Goal: Transaction & Acquisition: Book appointment/travel/reservation

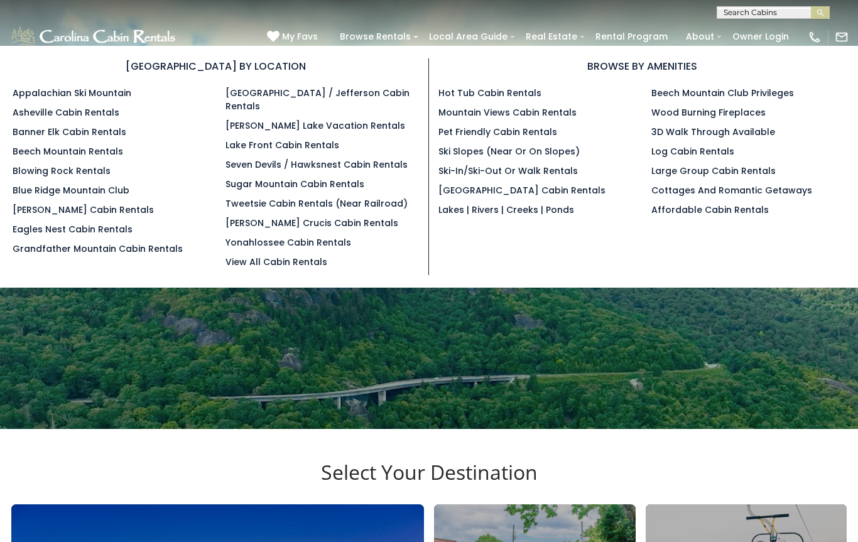
click at [311, 139] on link "Lake Front Cabin Rentals" at bounding box center [282, 145] width 114 height 13
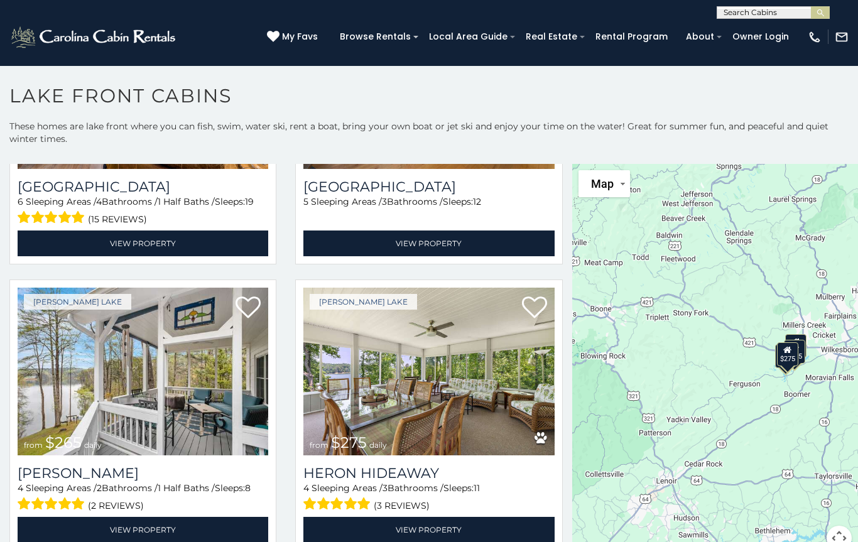
scroll to position [201, 0]
click at [192, 413] on img at bounding box center [143, 372] width 250 height 168
click at [170, 523] on link "View Property" at bounding box center [143, 530] width 250 height 26
click at [174, 404] on img at bounding box center [143, 372] width 250 height 168
click at [466, 416] on img at bounding box center [428, 372] width 250 height 168
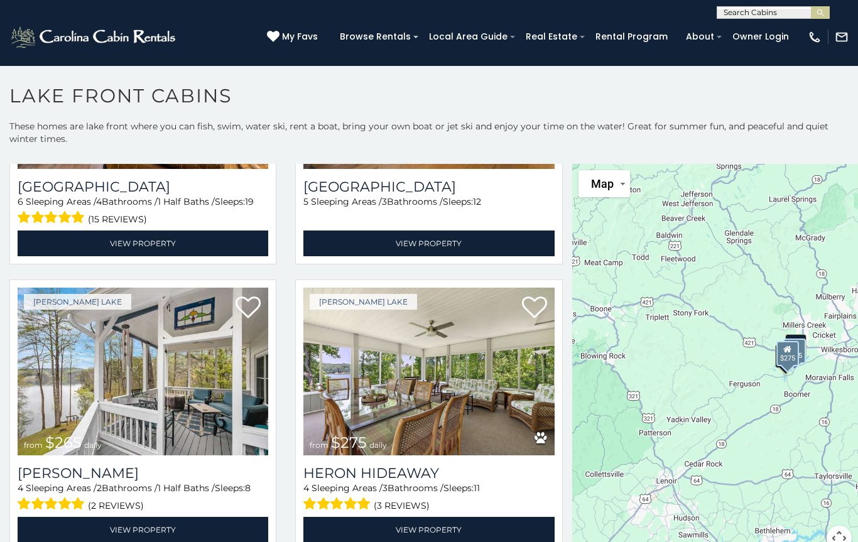
click at [429, 519] on link "View Property" at bounding box center [428, 530] width 250 height 26
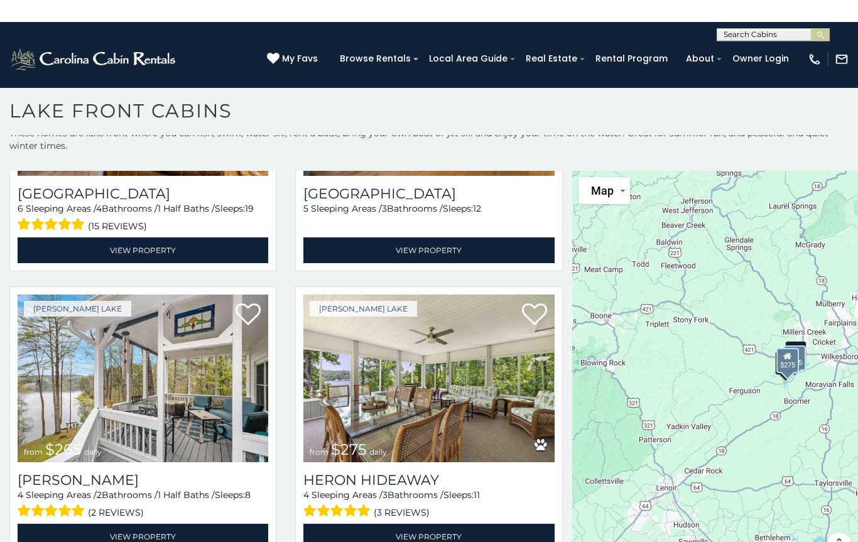
scroll to position [0, 0]
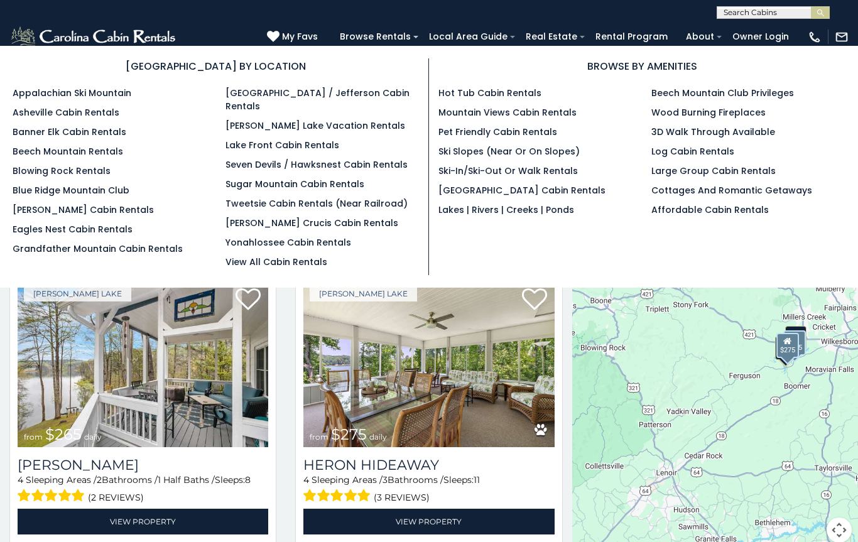
click at [772, 90] on link "Beech Mountain Club Privileges" at bounding box center [722, 93] width 143 height 13
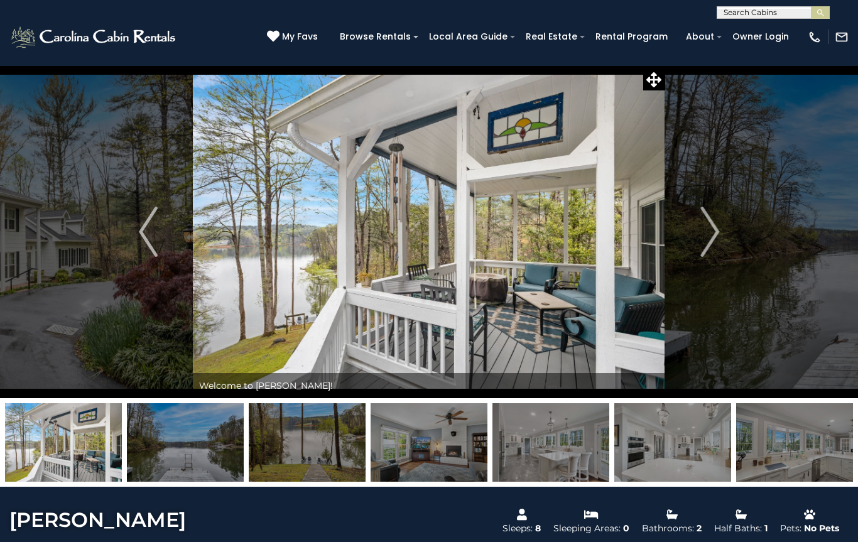
click at [711, 235] on img "Next" at bounding box center [709, 232] width 19 height 50
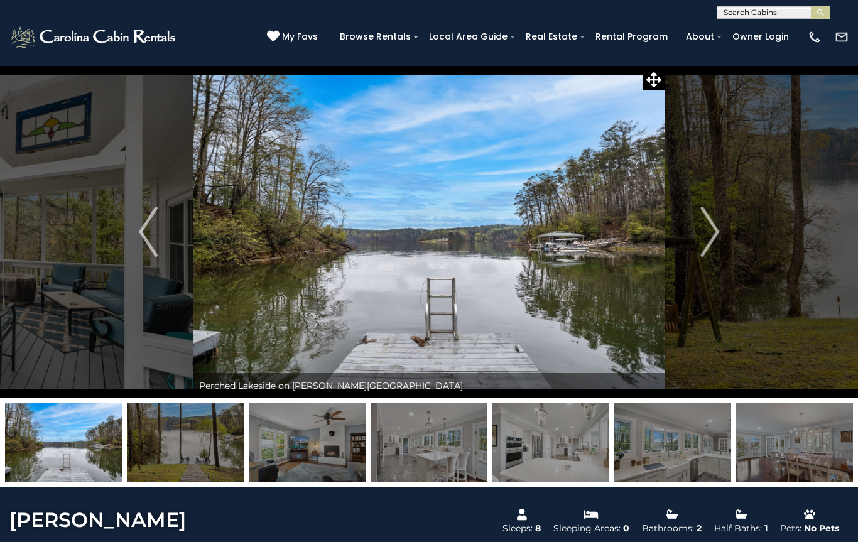
click at [706, 233] on img "Next" at bounding box center [709, 232] width 19 height 50
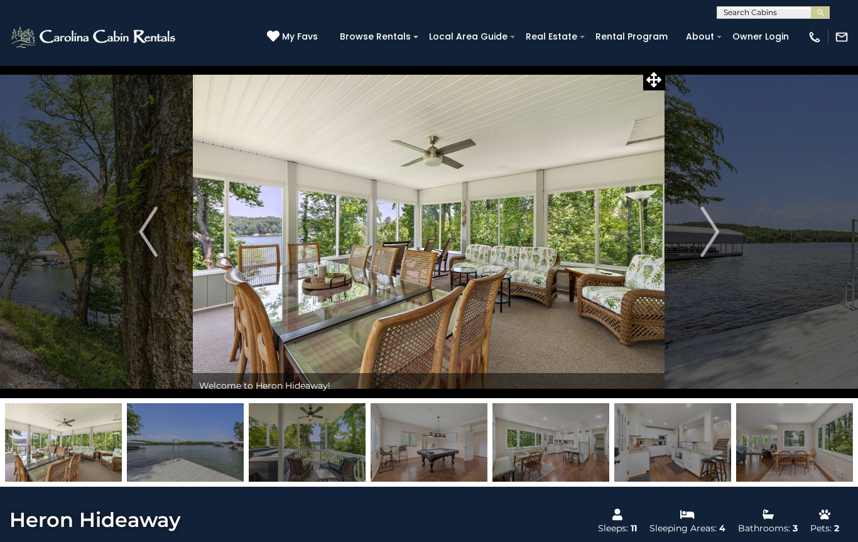
click at [706, 230] on img "Next" at bounding box center [709, 232] width 19 height 50
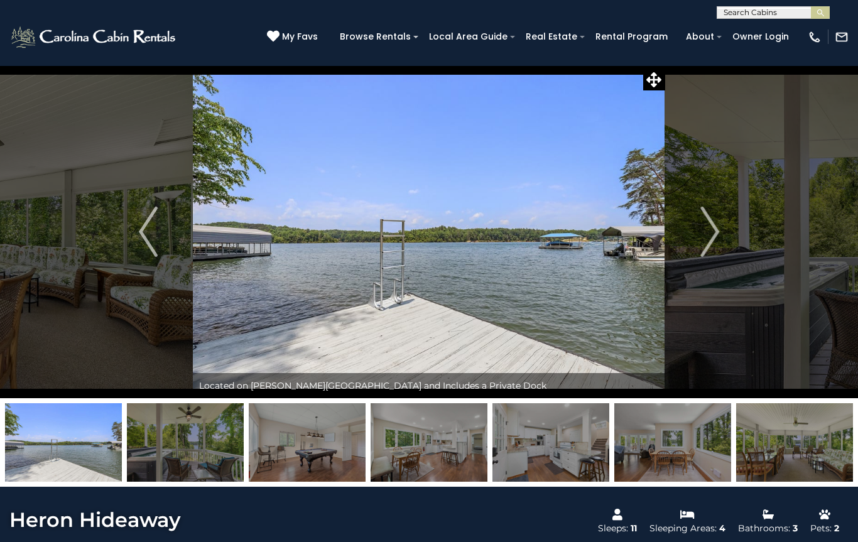
click at [696, 231] on button "Next" at bounding box center [709, 231] width 89 height 333
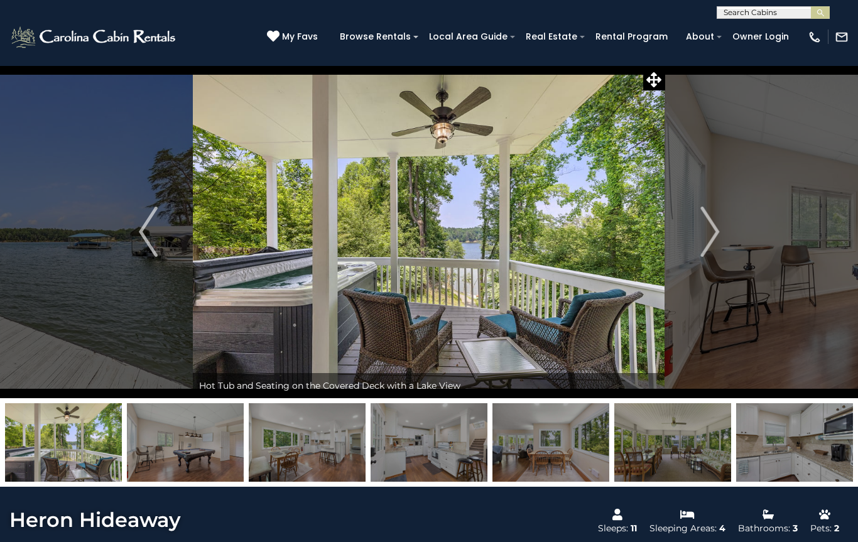
click at [708, 230] on img "Next" at bounding box center [709, 232] width 19 height 50
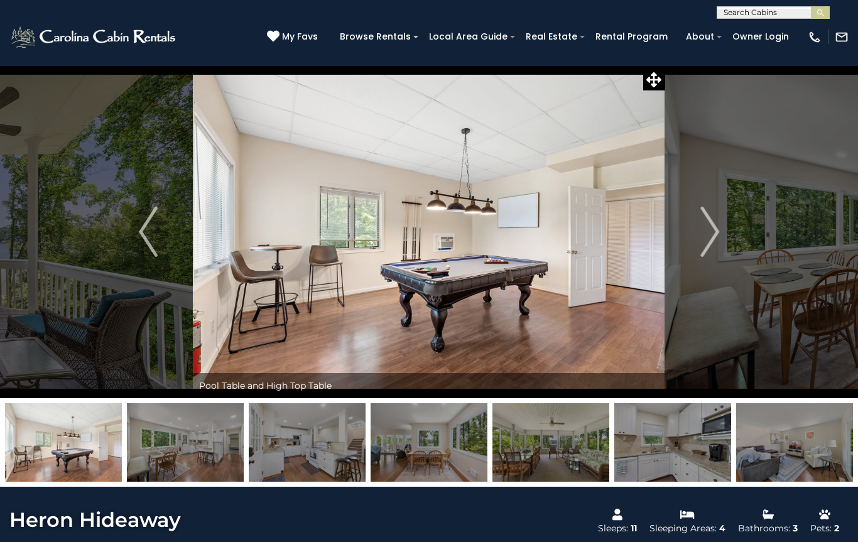
click at [705, 232] on img "Next" at bounding box center [709, 232] width 19 height 50
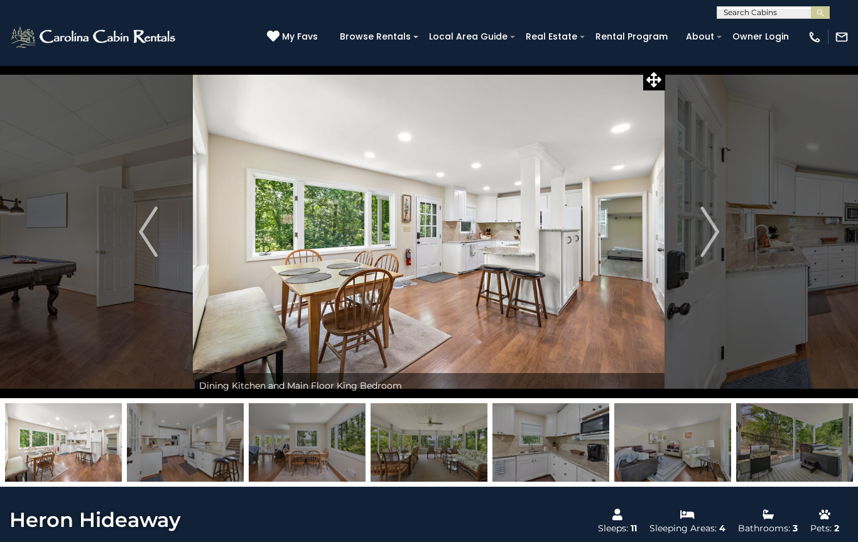
click at [709, 229] on img "Next" at bounding box center [709, 232] width 19 height 50
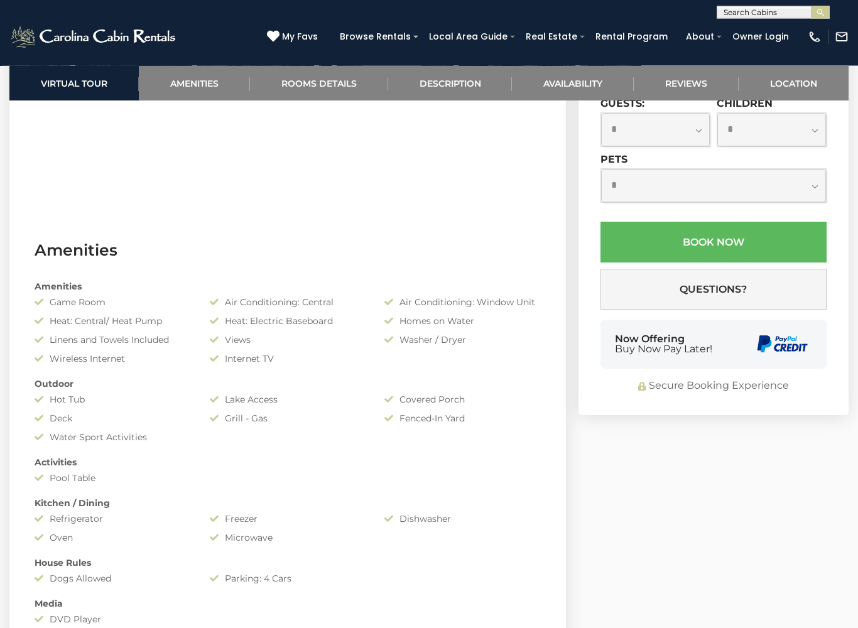
scroll to position [778, 0]
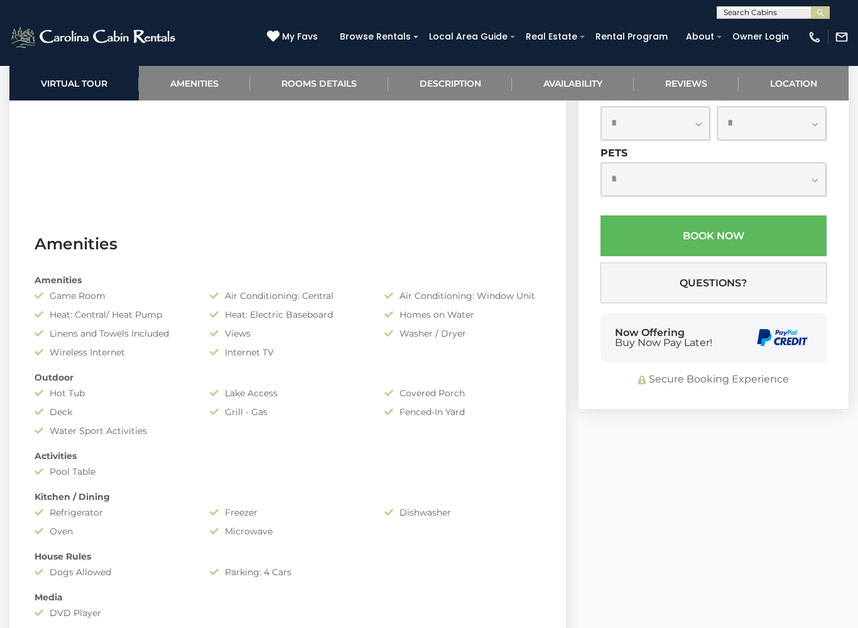
click at [671, 85] on input "text" at bounding box center [655, 67] width 110 height 35
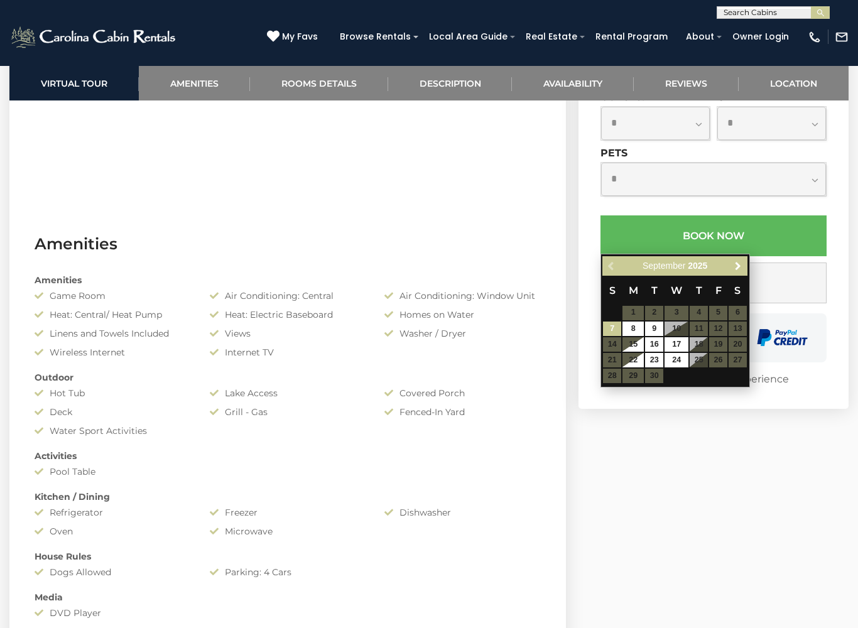
click at [738, 265] on span "Next" at bounding box center [738, 266] width 10 height 10
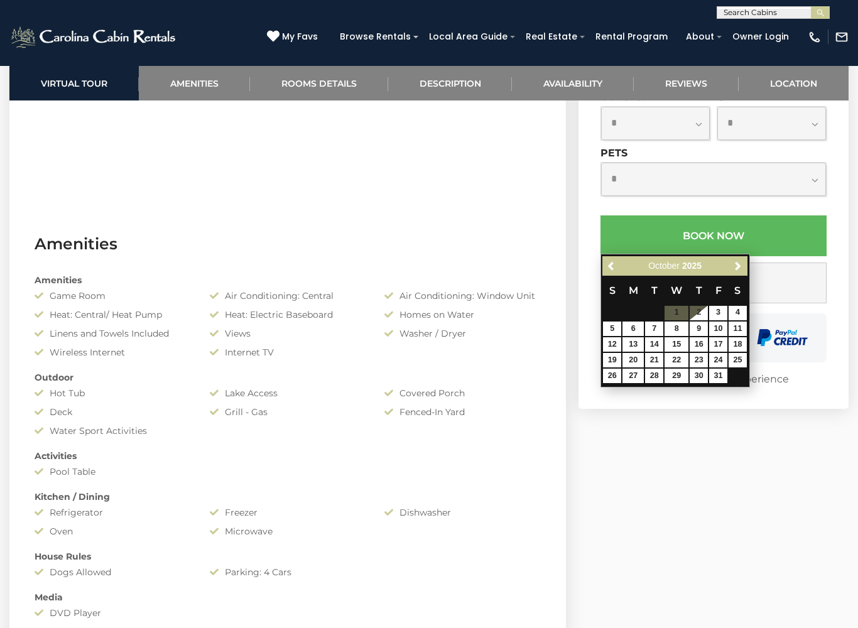
click at [740, 263] on span "Next" at bounding box center [738, 266] width 10 height 10
click at [738, 263] on span "Next" at bounding box center [738, 266] width 10 height 10
click at [740, 262] on span "Next" at bounding box center [738, 266] width 10 height 10
click at [737, 258] on link "Next" at bounding box center [738, 266] width 16 height 16
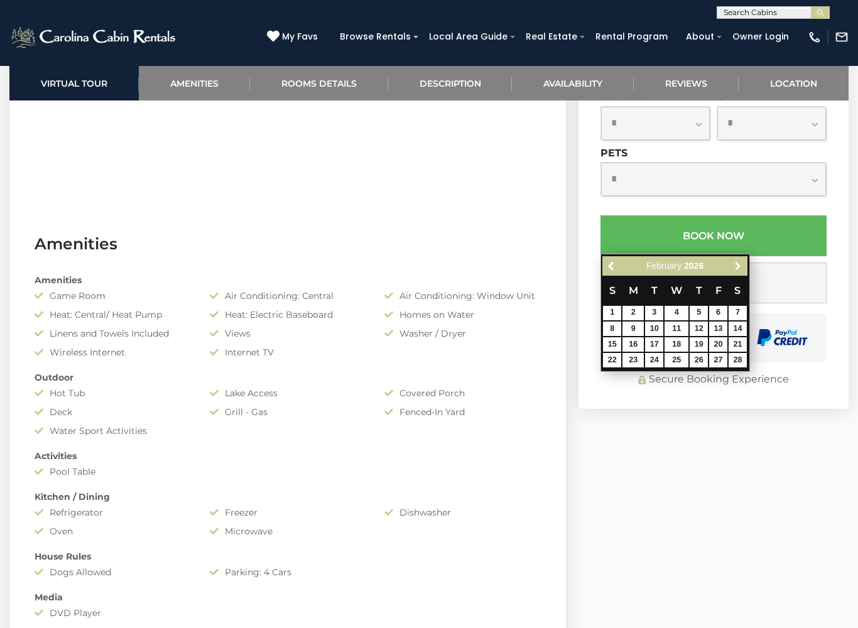
click at [736, 260] on link "Next" at bounding box center [738, 266] width 16 height 16
click at [738, 259] on link "Next" at bounding box center [738, 266] width 16 height 16
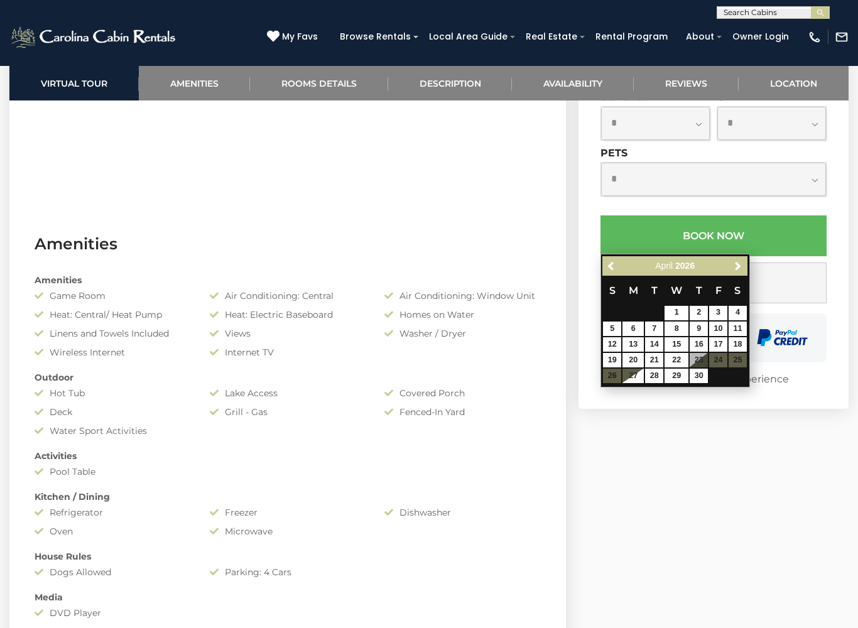
click at [736, 261] on span "Next" at bounding box center [738, 266] width 10 height 10
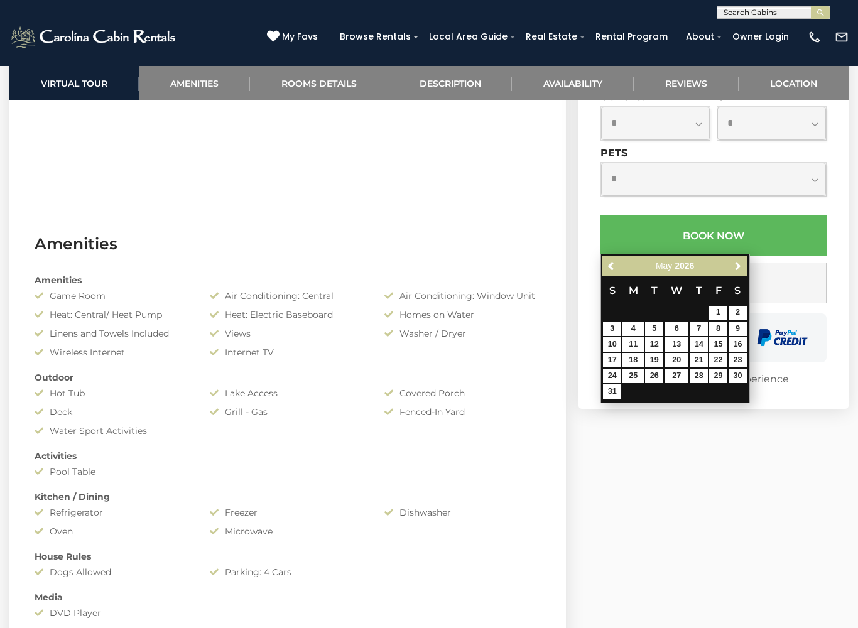
click at [736, 258] on link "Next" at bounding box center [738, 266] width 16 height 16
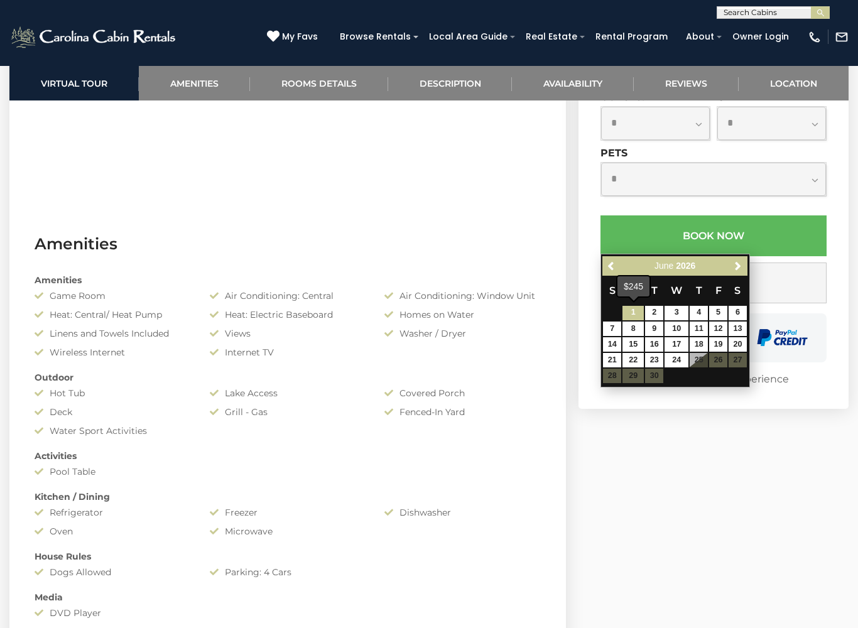
click at [637, 311] on link "1" at bounding box center [632, 313] width 21 height 14
type input "**********"
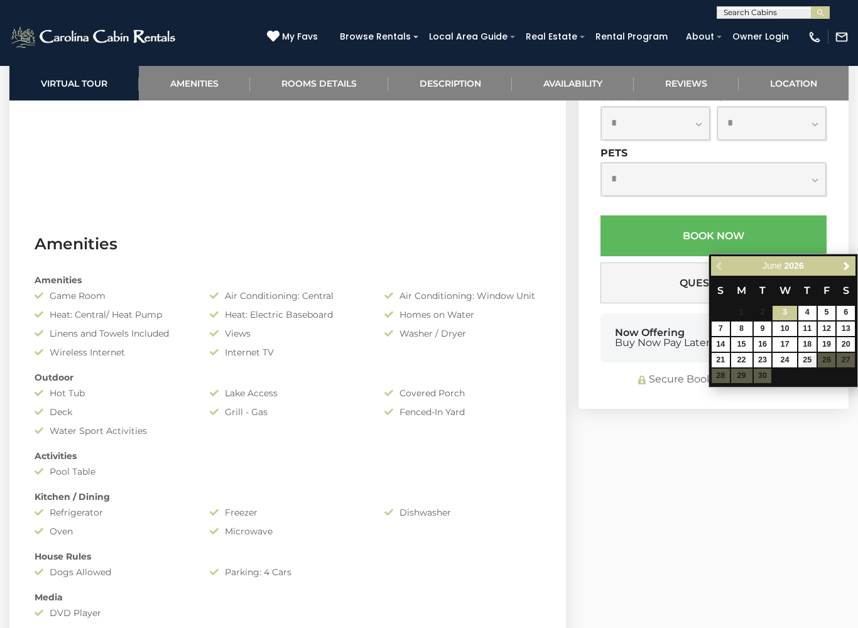
click at [851, 262] on span "Next" at bounding box center [846, 266] width 10 height 10
click at [852, 261] on link "Next" at bounding box center [846, 266] width 16 height 16
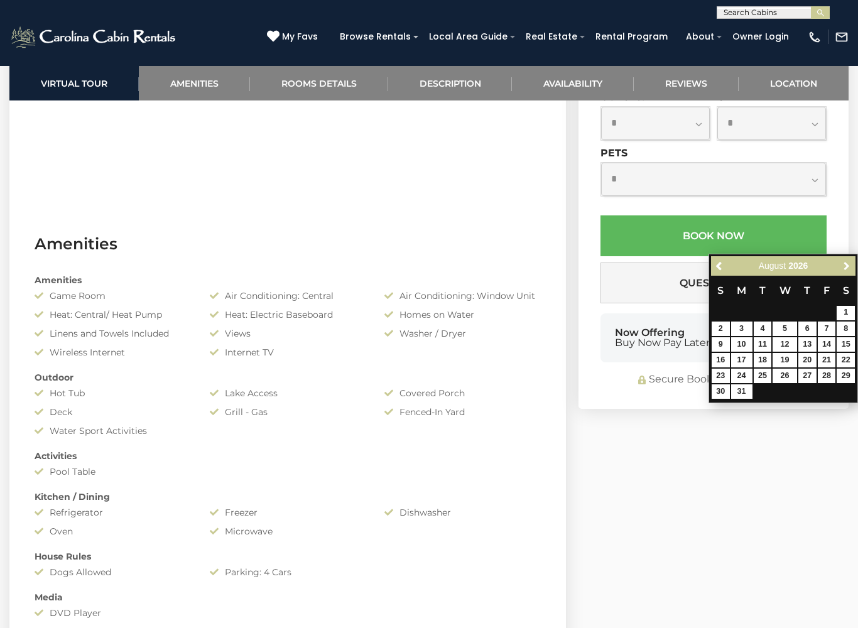
click at [851, 258] on link "Next" at bounding box center [846, 266] width 16 height 16
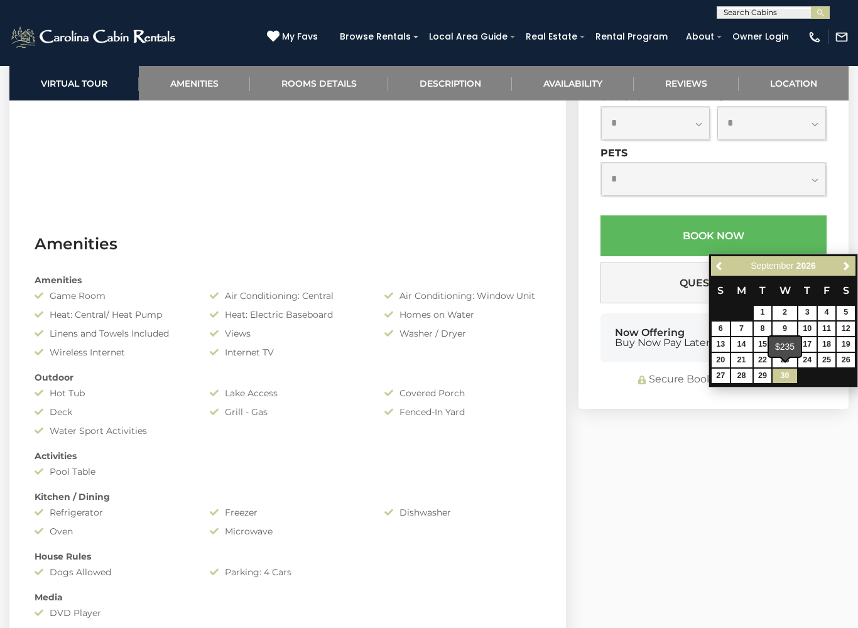
click at [793, 377] on link "30" at bounding box center [784, 376] width 24 height 14
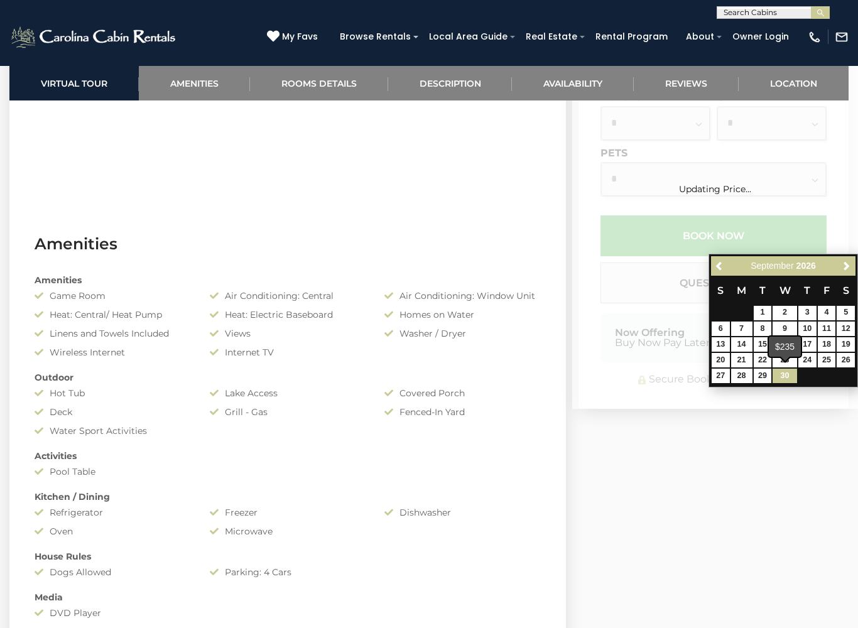
type input "**********"
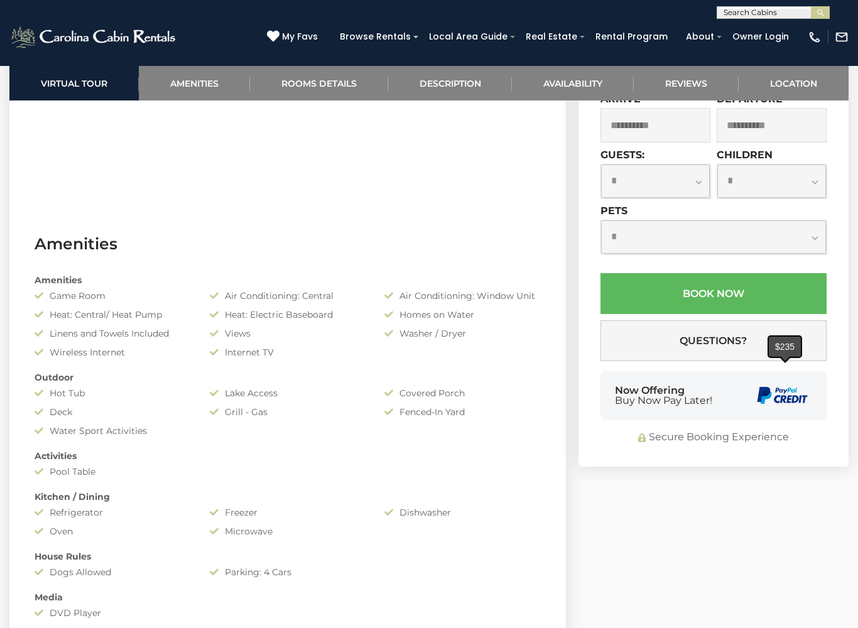
click at [815, 254] on select "**********" at bounding box center [713, 236] width 225 height 33
select select "*"
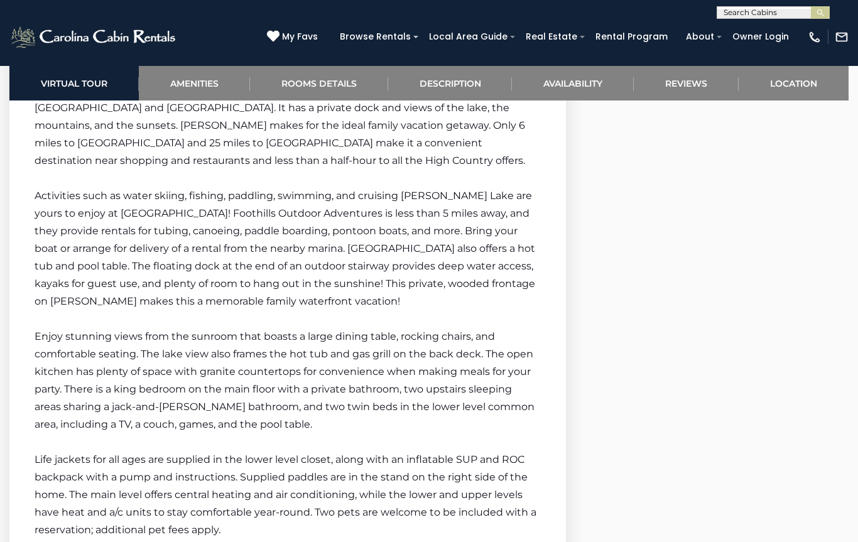
scroll to position [1777, 0]
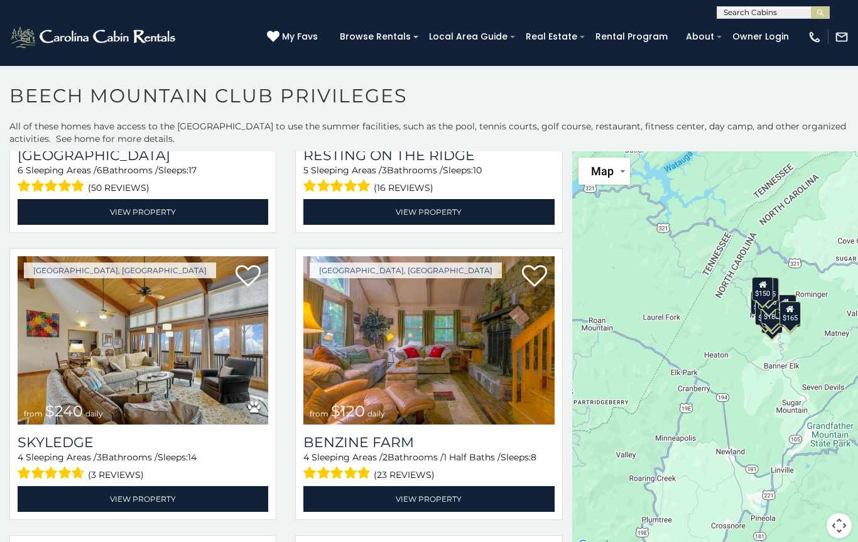
scroll to position [792, 0]
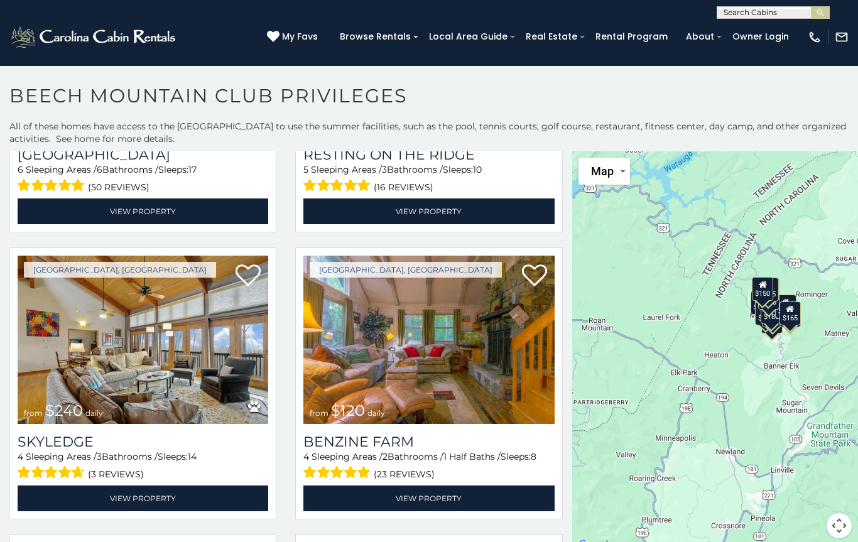
click at [421, 362] on img at bounding box center [428, 340] width 250 height 168
click at [443, 340] on img at bounding box center [428, 340] width 250 height 168
click at [429, 487] on link "View Property" at bounding box center [428, 498] width 250 height 26
click at [413, 424] on img at bounding box center [428, 340] width 250 height 168
click at [447, 366] on img at bounding box center [428, 340] width 250 height 168
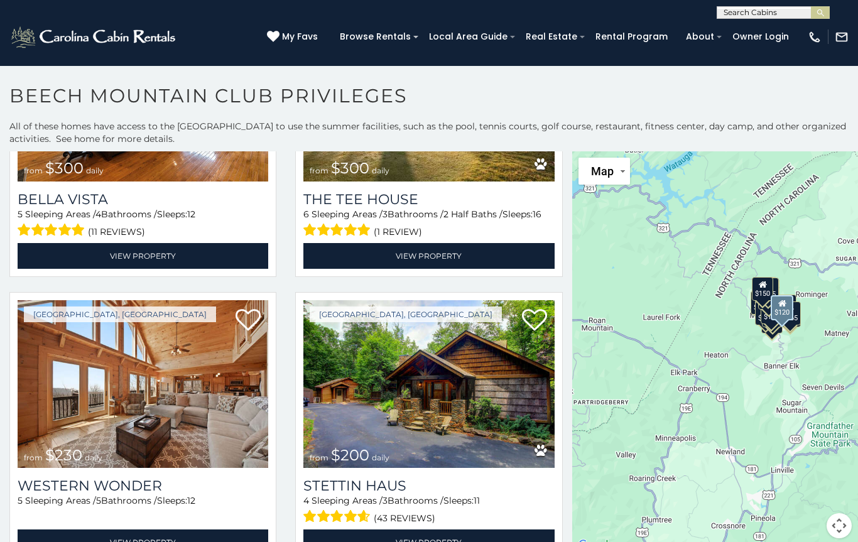
scroll to position [1895, 0]
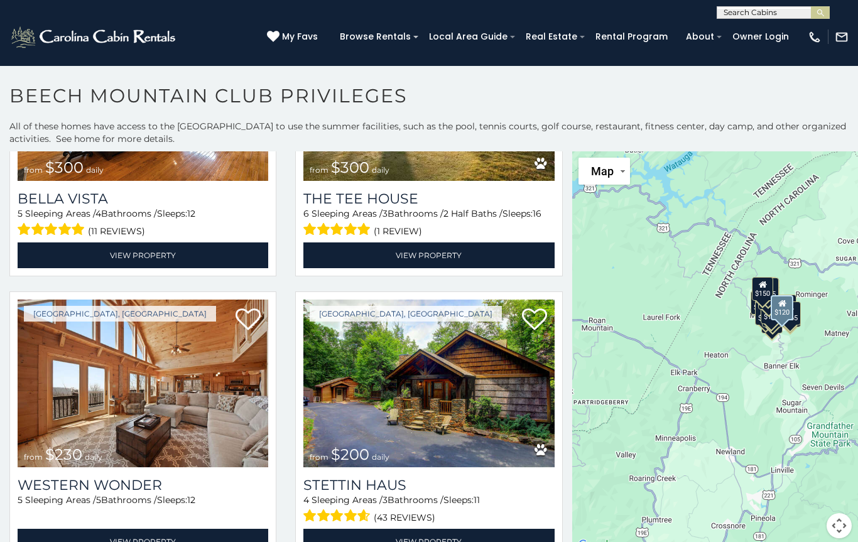
click at [157, 432] on img at bounding box center [143, 383] width 250 height 168
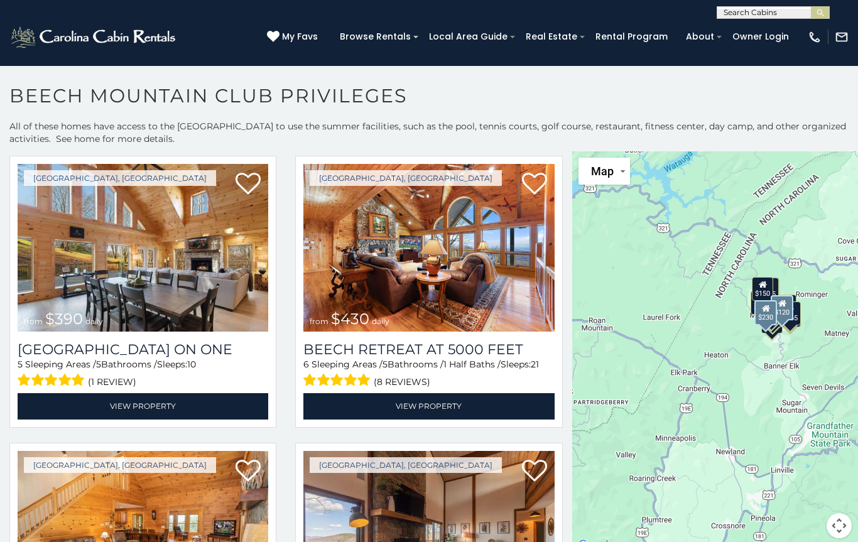
scroll to position [2892, 0]
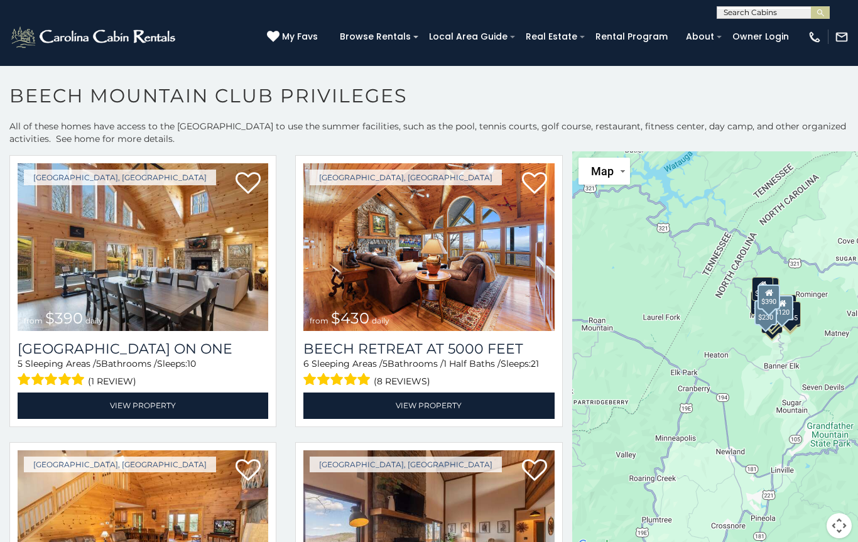
click at [144, 331] on img at bounding box center [143, 247] width 250 height 168
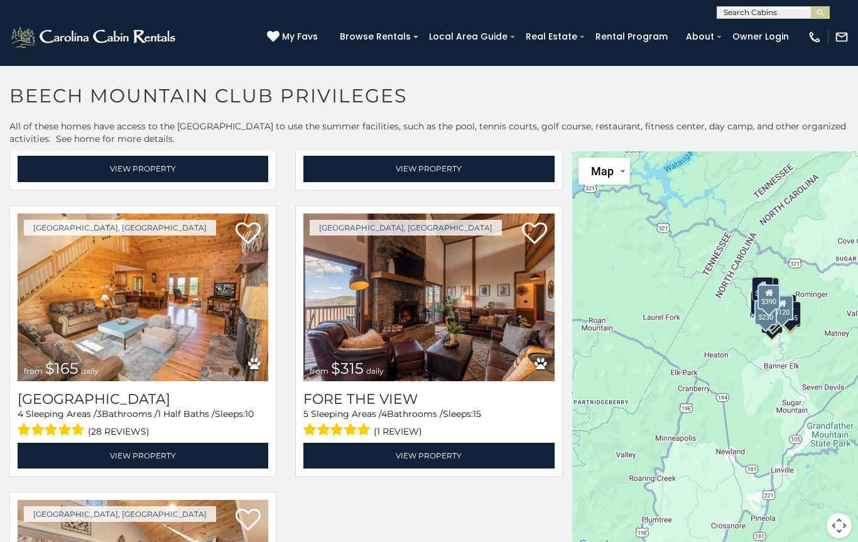
scroll to position [3127, 0]
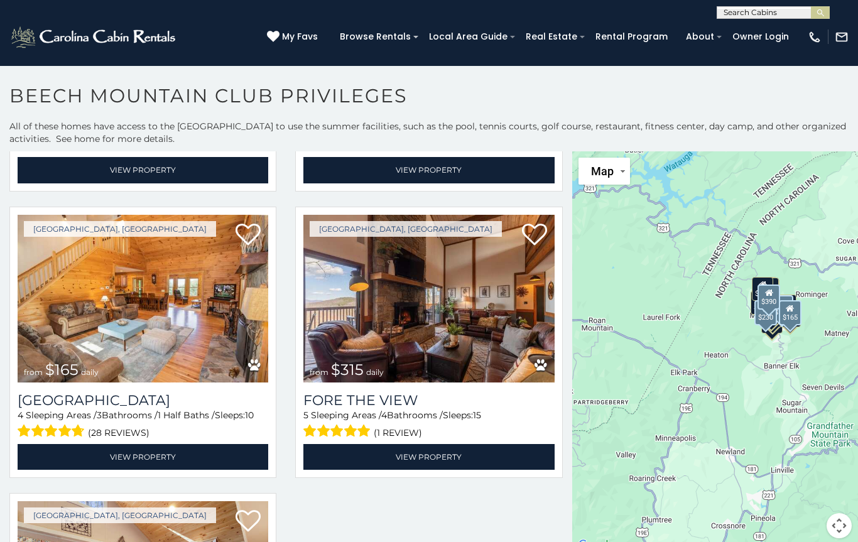
click at [121, 360] on img at bounding box center [143, 299] width 250 height 168
click at [119, 436] on span "(28 reviews)" at bounding box center [119, 432] width 62 height 16
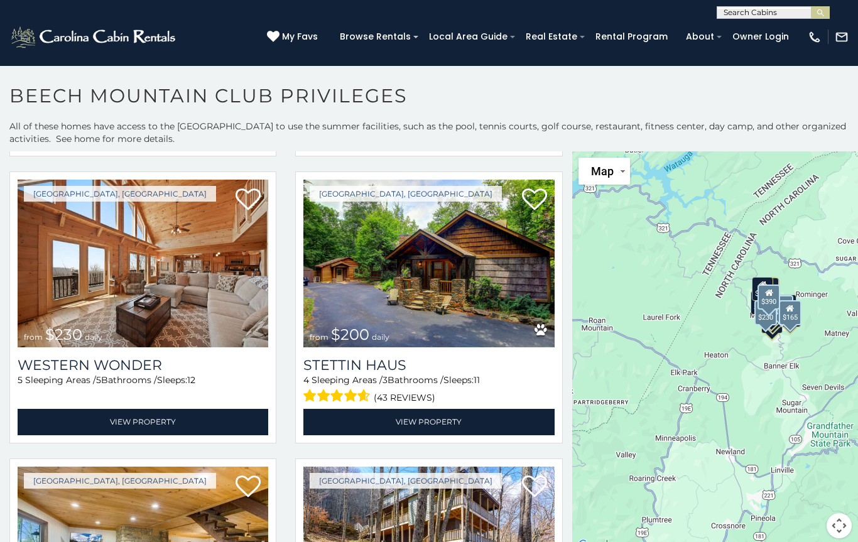
scroll to position [2015, 0]
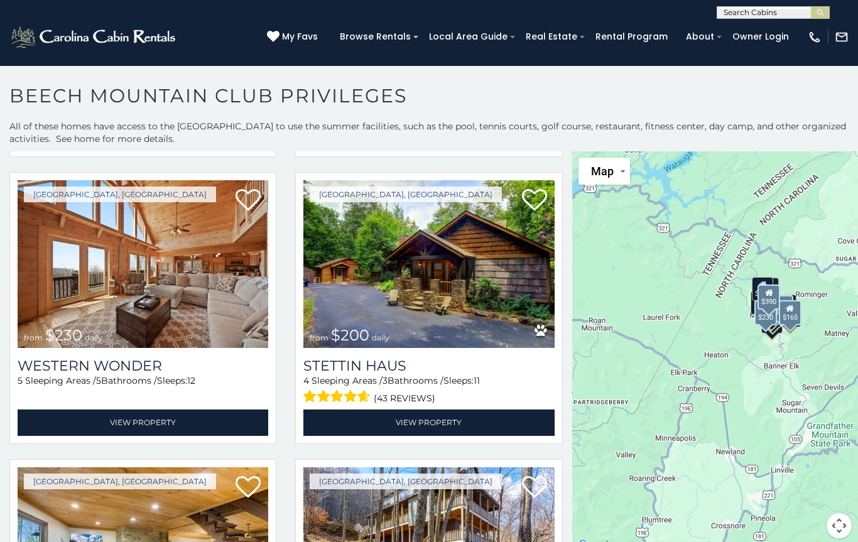
click at [409, 277] on img at bounding box center [428, 264] width 250 height 168
click at [421, 428] on link "View Property" at bounding box center [428, 422] width 250 height 26
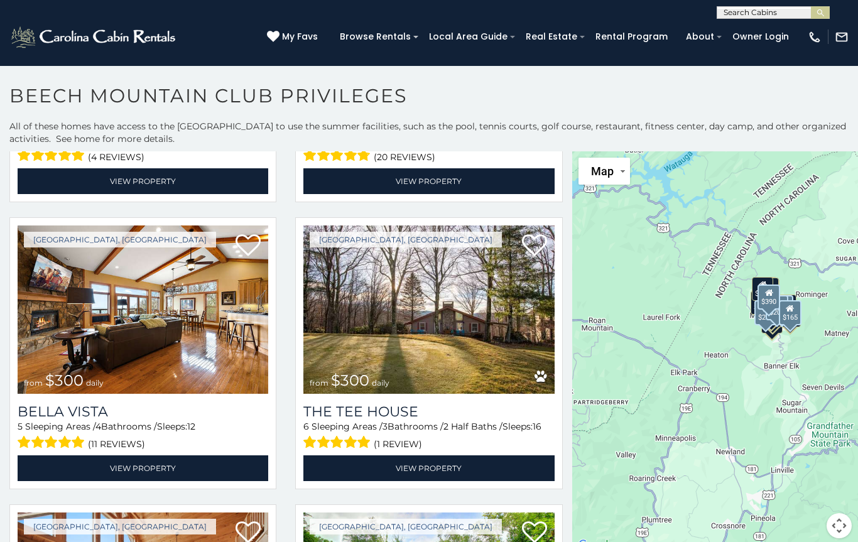
scroll to position [1682, 0]
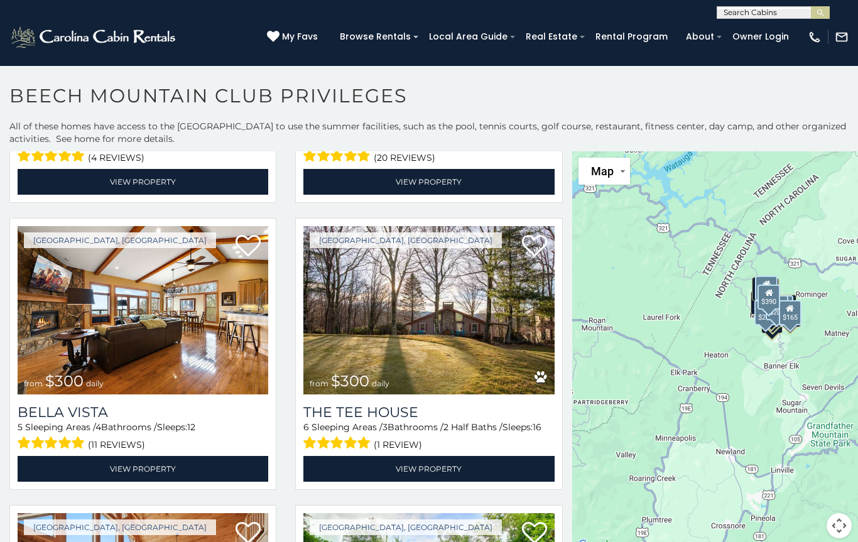
click at [390, 472] on link "View Property" at bounding box center [428, 469] width 250 height 26
click at [127, 359] on img at bounding box center [143, 310] width 250 height 168
click at [155, 465] on link "View Property" at bounding box center [143, 469] width 250 height 26
click at [142, 461] on link "View Property" at bounding box center [143, 469] width 250 height 26
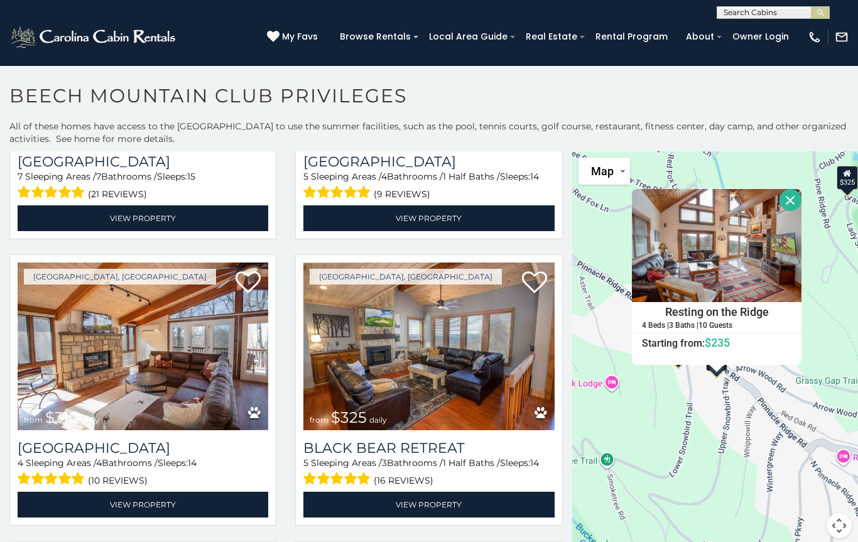
scroll to position [213, 0]
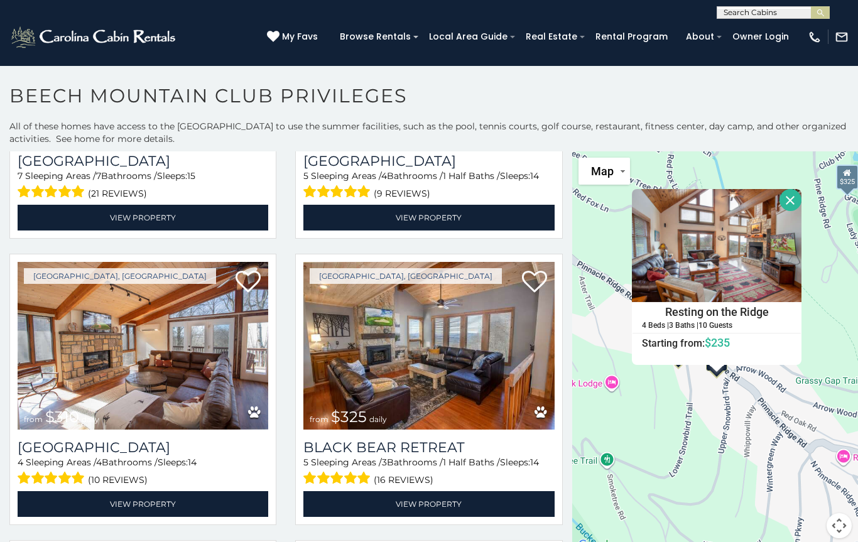
click at [404, 509] on link "View Property" at bounding box center [428, 504] width 250 height 26
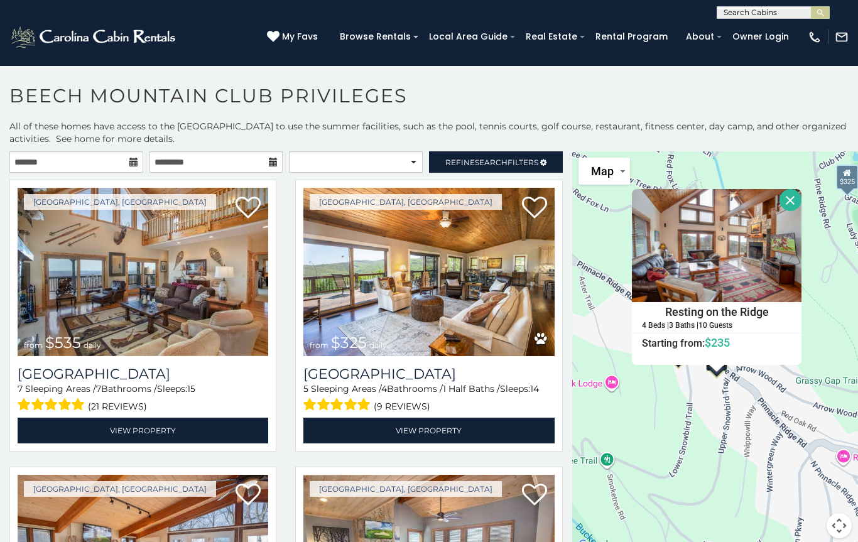
scroll to position [0, 0]
click at [412, 436] on link "View Property" at bounding box center [428, 430] width 250 height 26
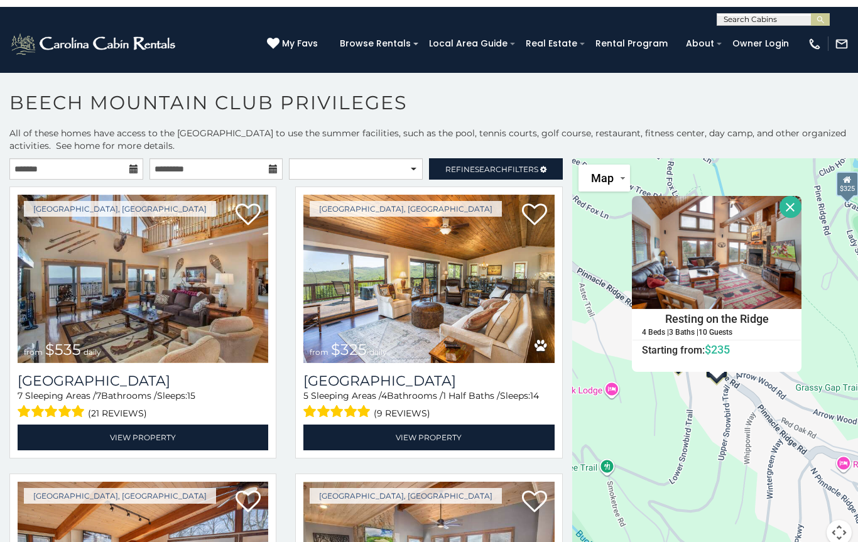
scroll to position [8, 0]
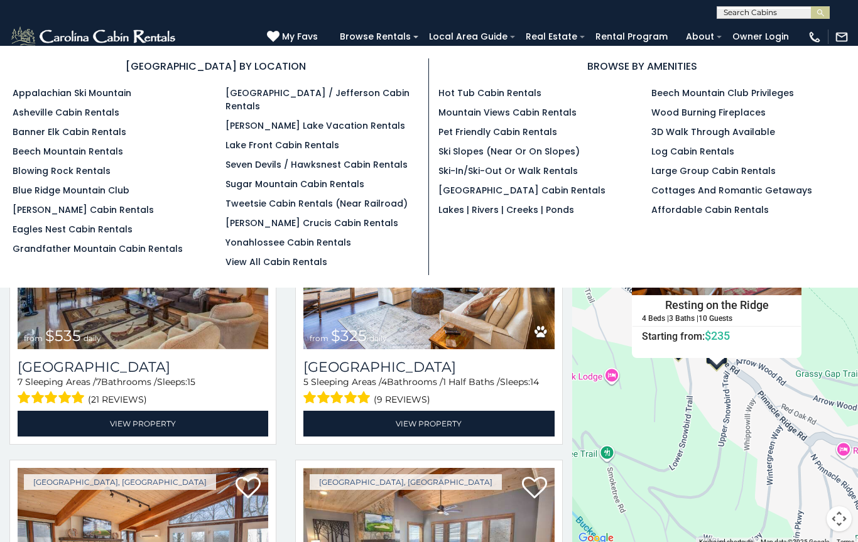
click at [542, 133] on link "Pet Friendly Cabin Rentals" at bounding box center [497, 132] width 119 height 13
click at [348, 119] on link "[PERSON_NAME] Lake Vacation Rentals" at bounding box center [315, 125] width 180 height 13
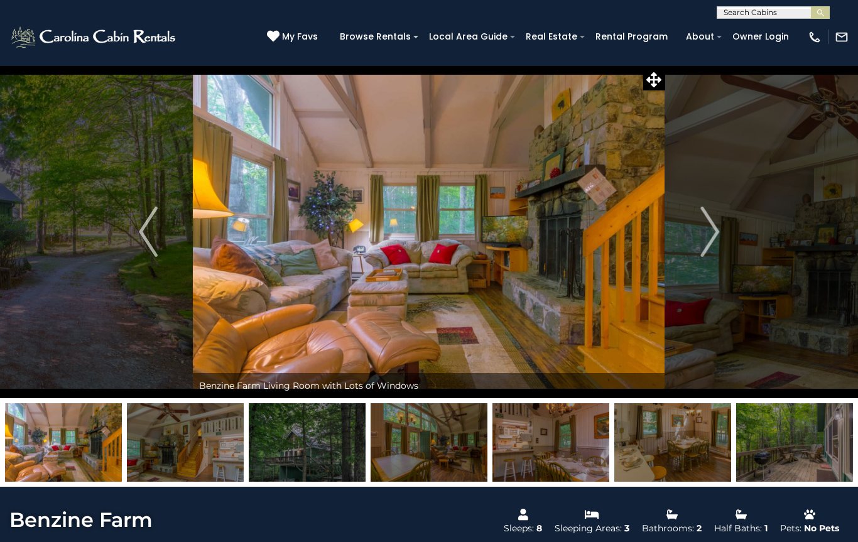
click at [702, 231] on img "Next" at bounding box center [709, 232] width 19 height 50
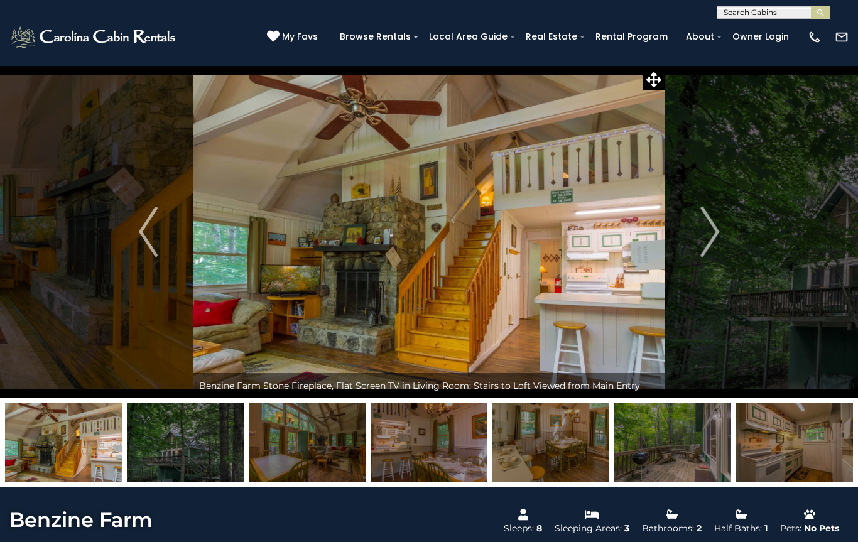
click at [705, 237] on img "Next" at bounding box center [709, 232] width 19 height 50
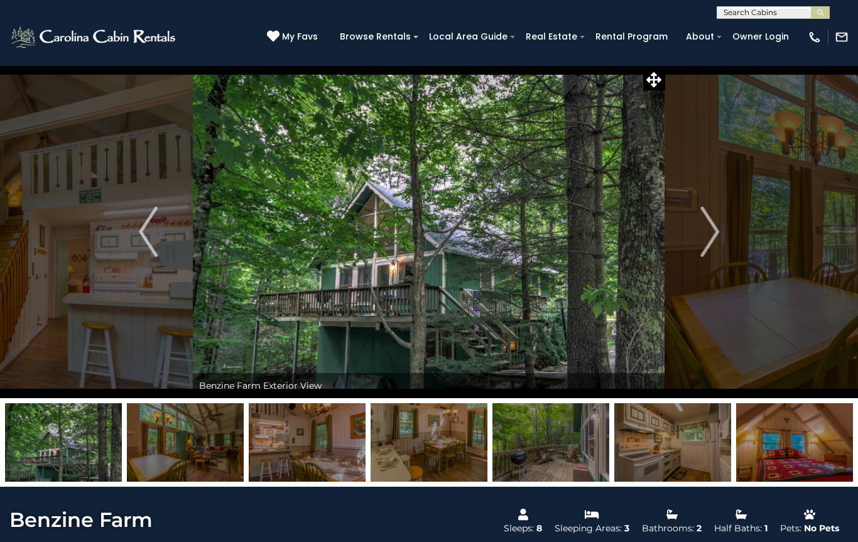
click at [701, 234] on img "Next" at bounding box center [709, 232] width 19 height 50
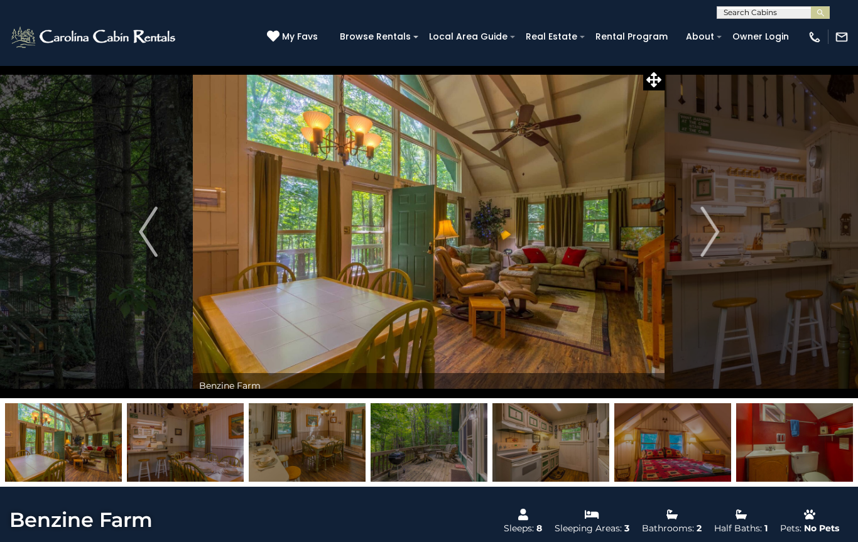
click at [701, 240] on img "Next" at bounding box center [709, 232] width 19 height 50
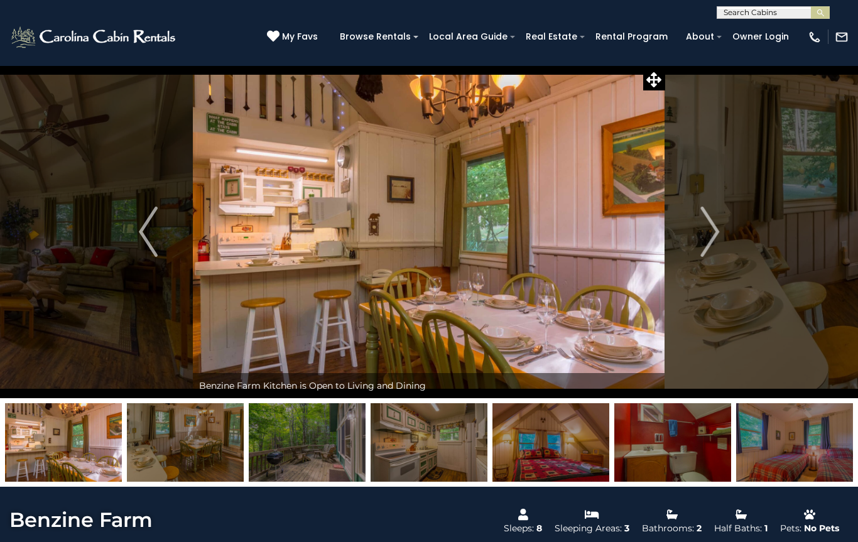
click at [708, 234] on img "Next" at bounding box center [709, 232] width 19 height 50
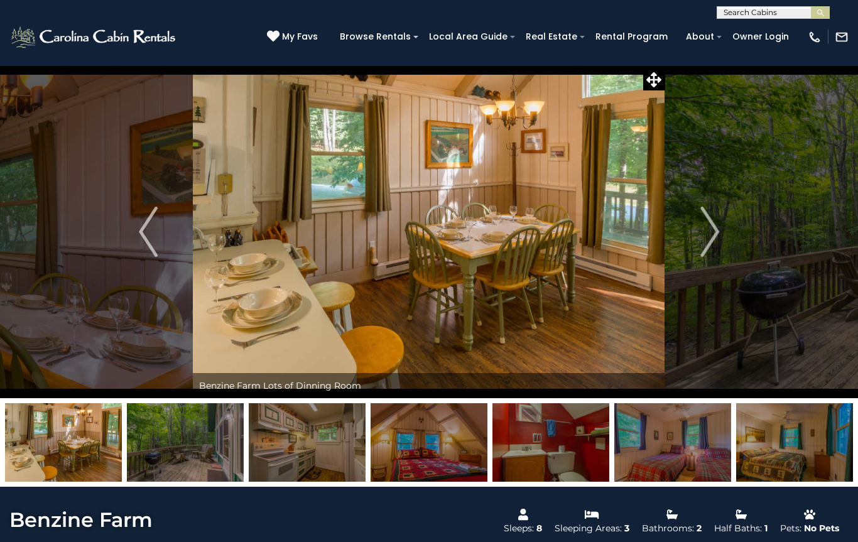
click at [704, 234] on img "Next" at bounding box center [709, 232] width 19 height 50
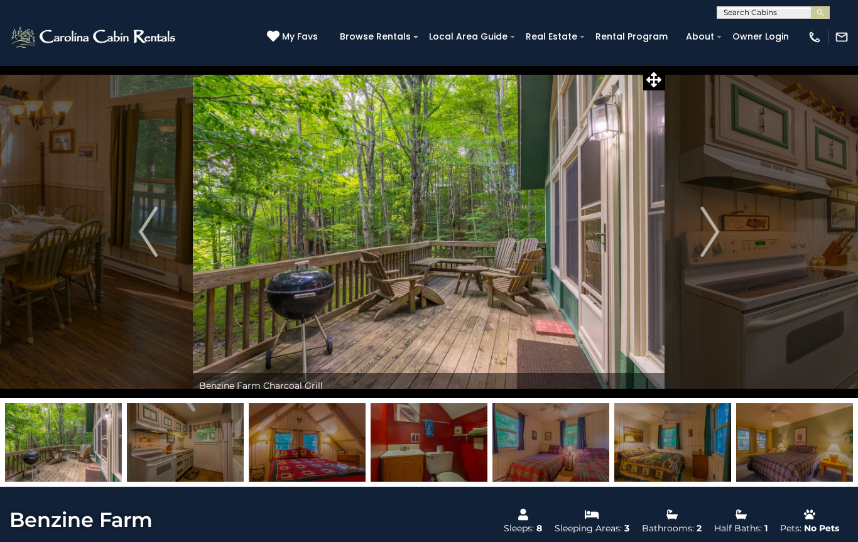
click at [706, 234] on img "Next" at bounding box center [709, 232] width 19 height 50
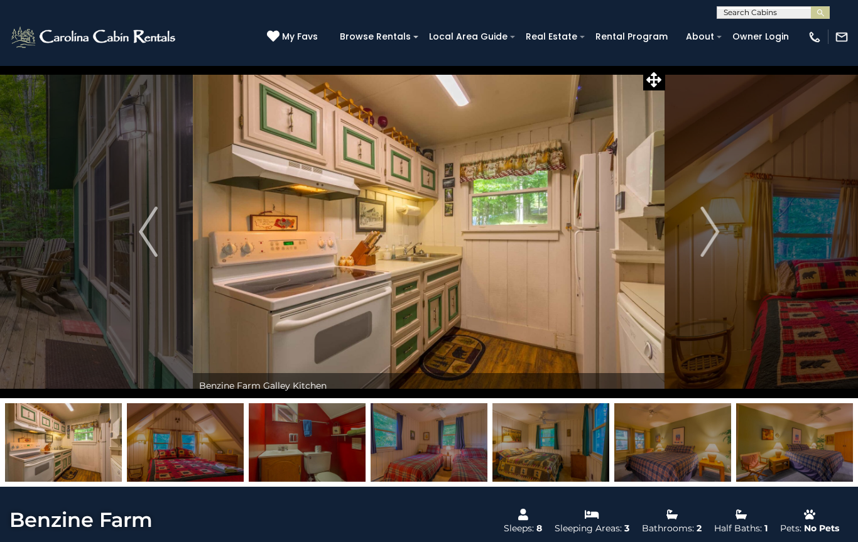
click at [706, 235] on img "Next" at bounding box center [709, 232] width 19 height 50
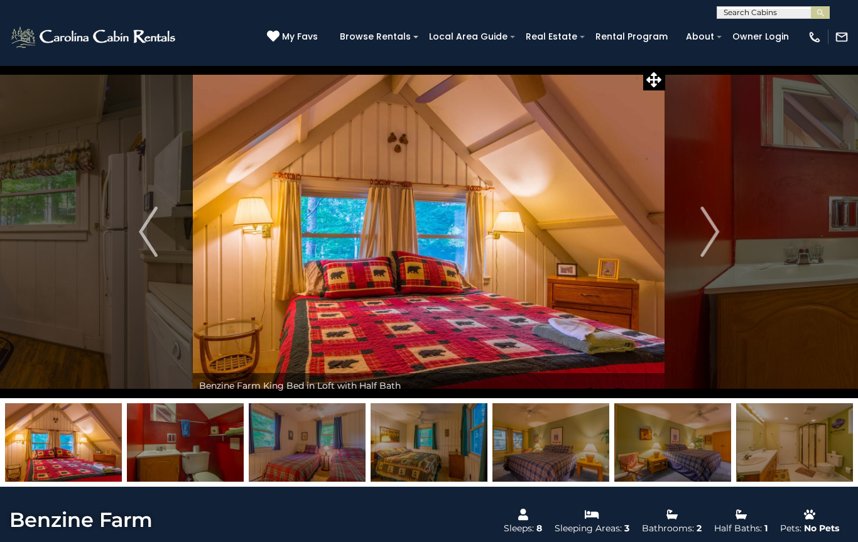
click at [706, 234] on img "Next" at bounding box center [709, 232] width 19 height 50
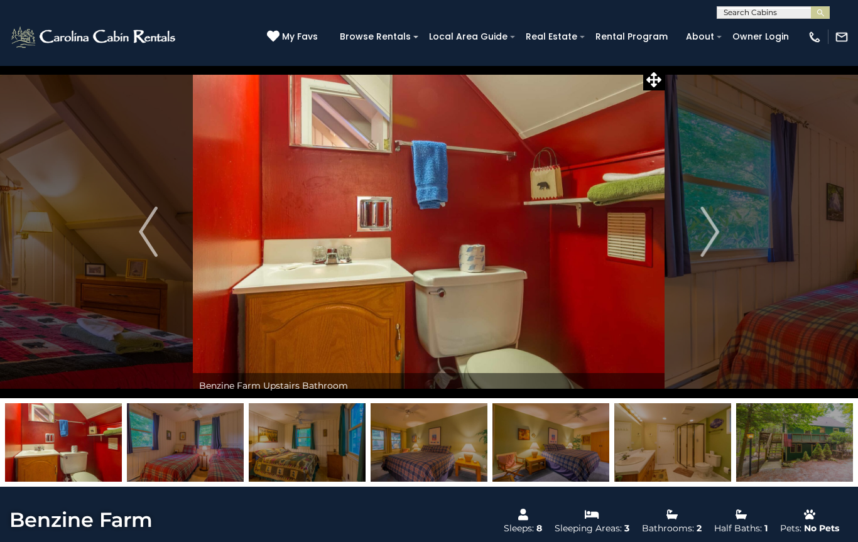
click at [711, 232] on img "Next" at bounding box center [709, 232] width 19 height 50
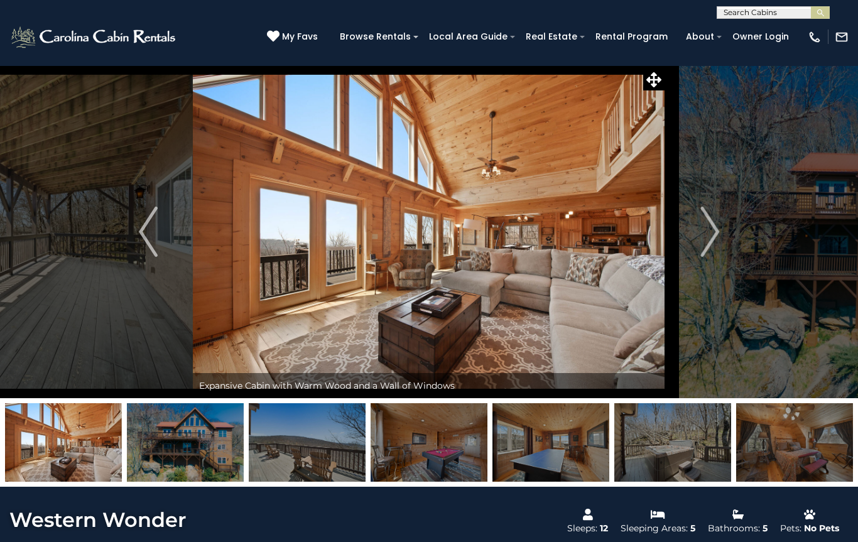
click at [709, 231] on img "Next" at bounding box center [709, 232] width 19 height 50
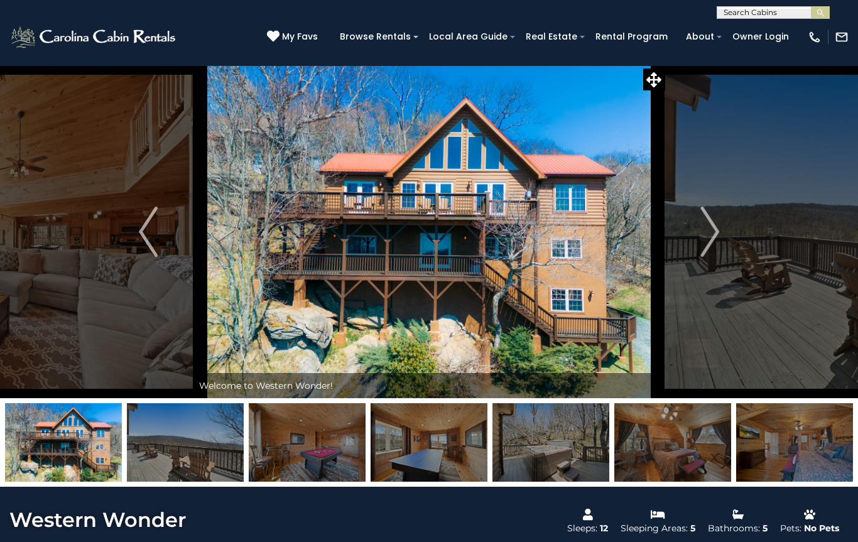
click at [713, 235] on img "Next" at bounding box center [709, 232] width 19 height 50
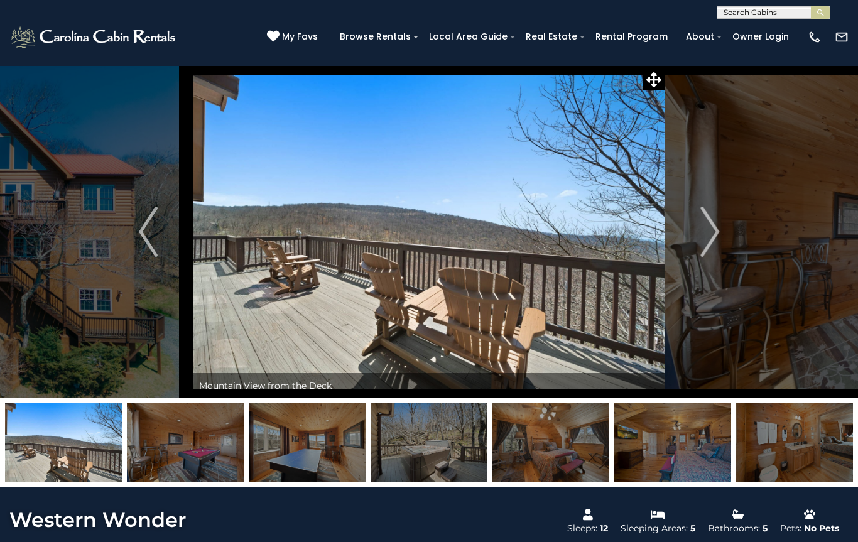
click at [719, 229] on img "Next" at bounding box center [709, 232] width 19 height 50
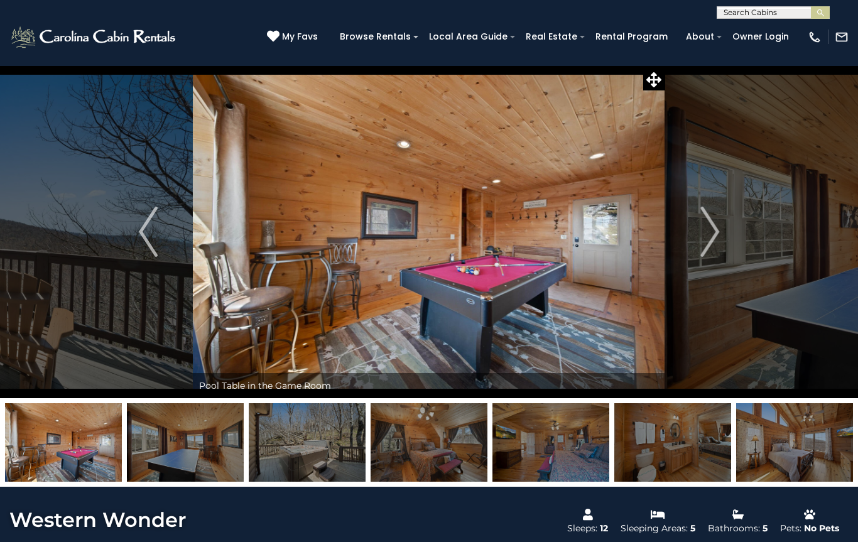
click at [706, 233] on img "Next" at bounding box center [709, 232] width 19 height 50
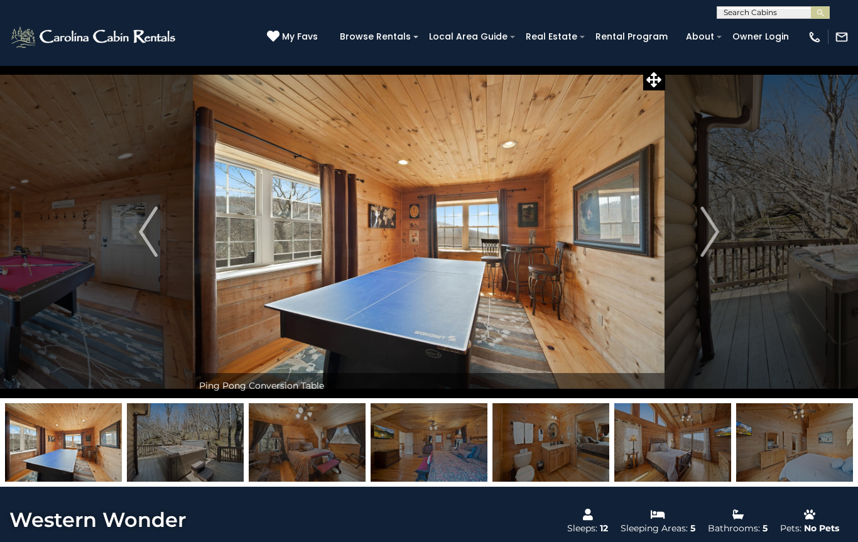
click at [706, 230] on img "Next" at bounding box center [709, 232] width 19 height 50
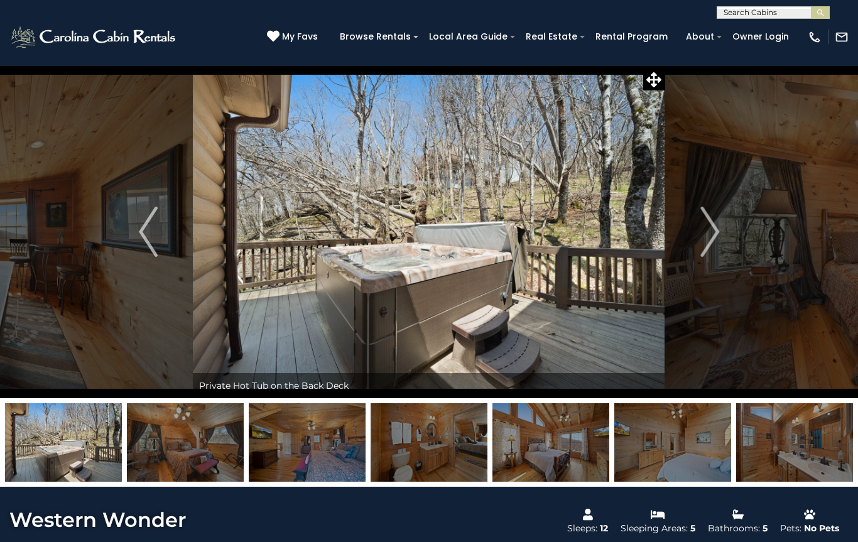
click at [709, 228] on img "Next" at bounding box center [709, 232] width 19 height 50
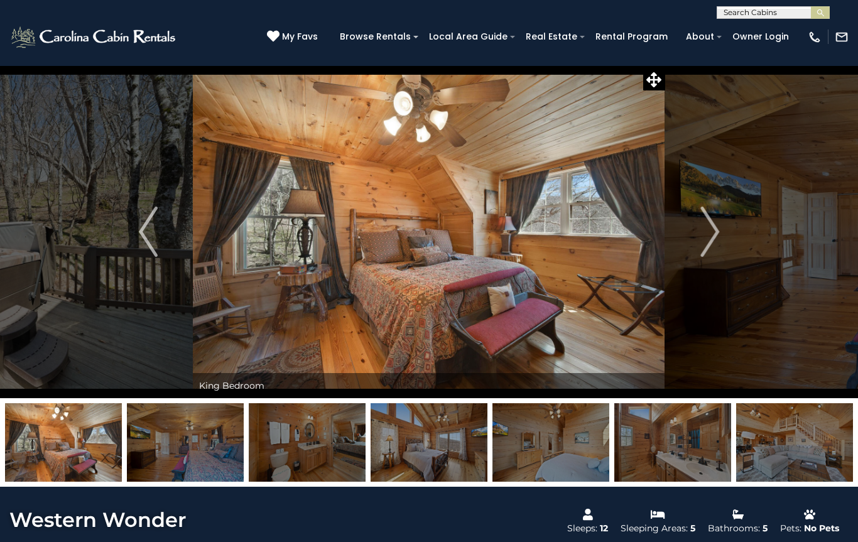
click at [707, 232] on img "Next" at bounding box center [709, 232] width 19 height 50
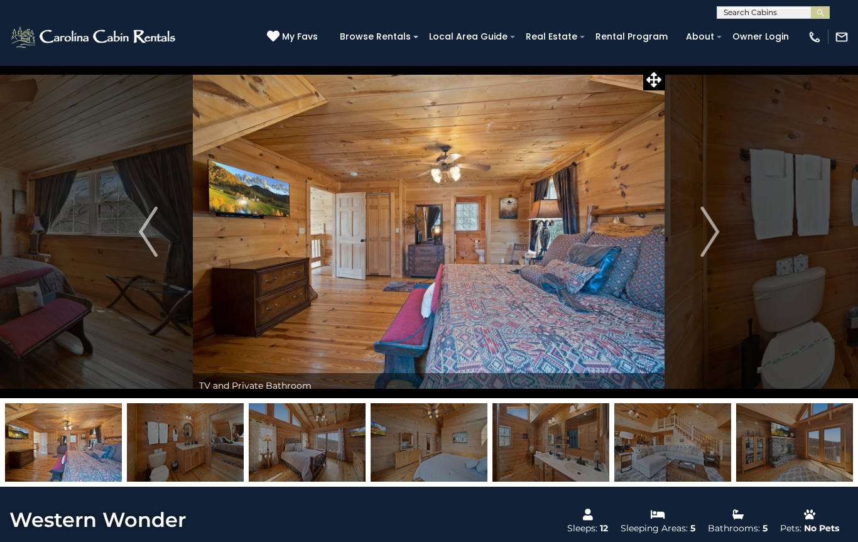
click at [707, 232] on img "Next" at bounding box center [709, 232] width 19 height 50
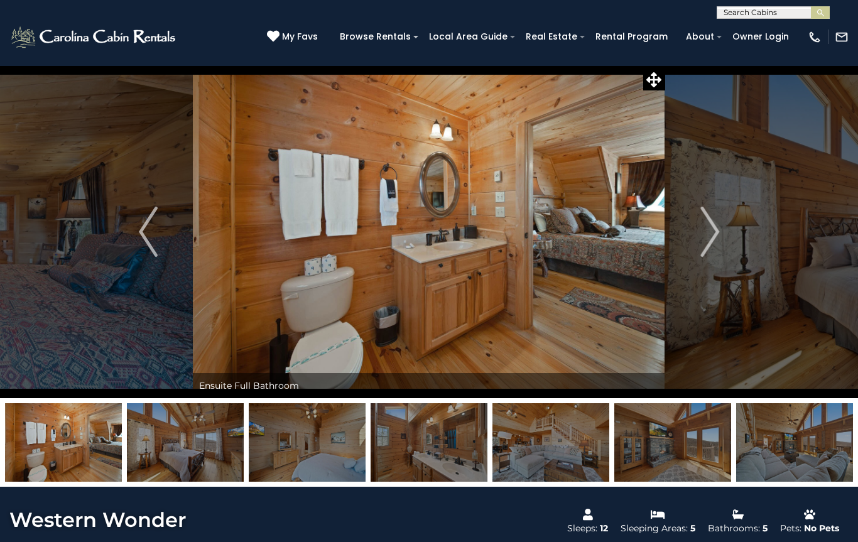
click at [713, 228] on img "Next" at bounding box center [709, 232] width 19 height 50
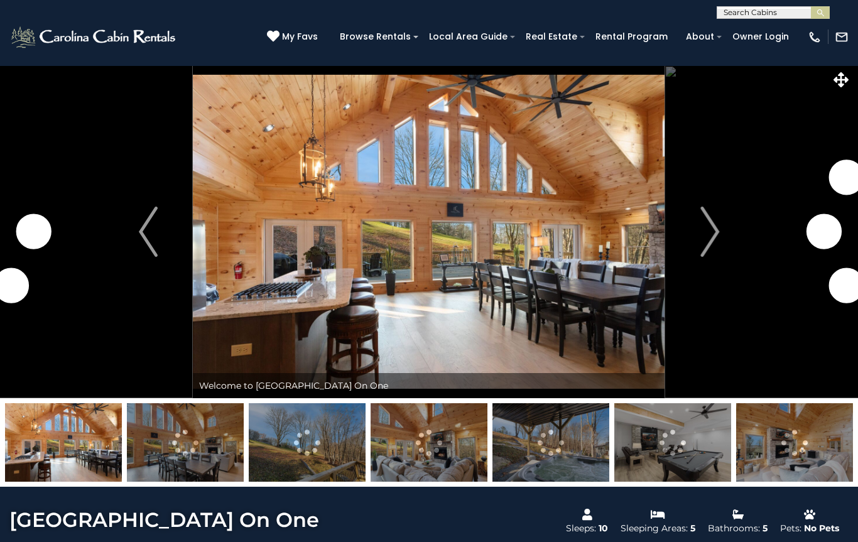
click at [725, 233] on button "Next" at bounding box center [709, 231] width 89 height 333
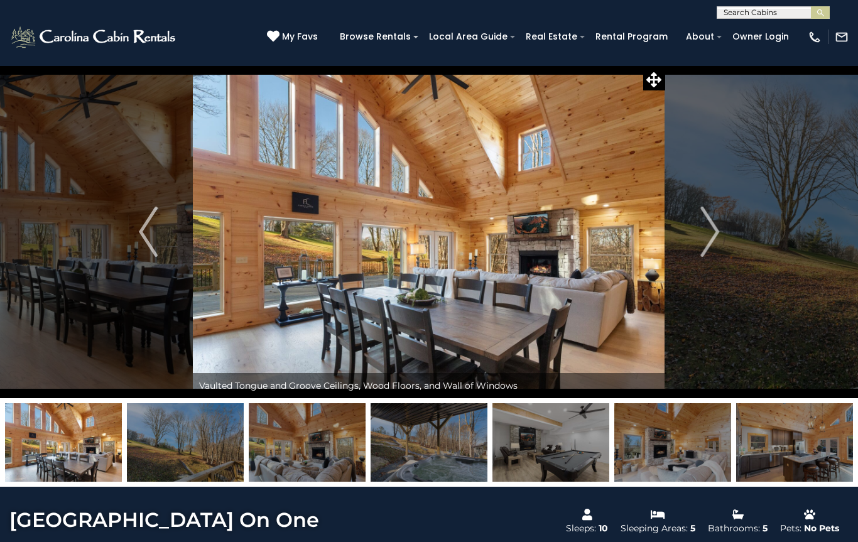
click at [724, 236] on button "Next" at bounding box center [709, 231] width 89 height 333
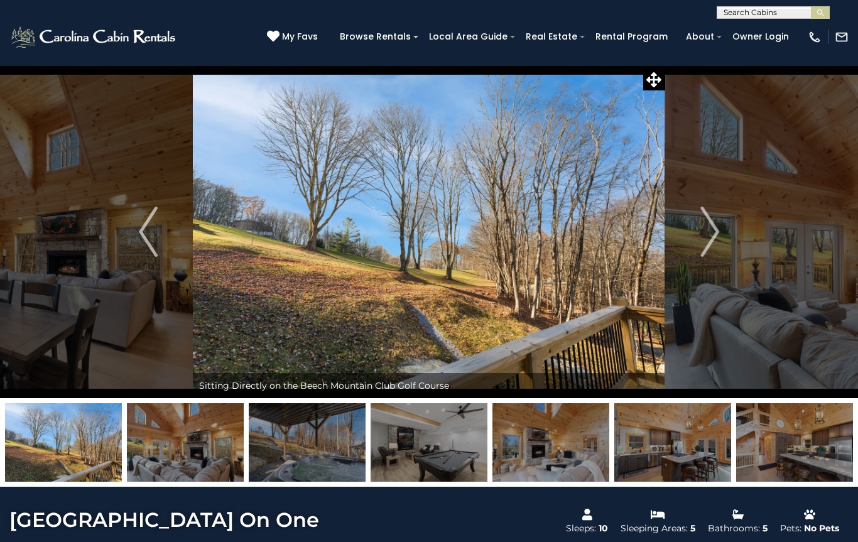
click at [725, 232] on button "Next" at bounding box center [709, 231] width 89 height 333
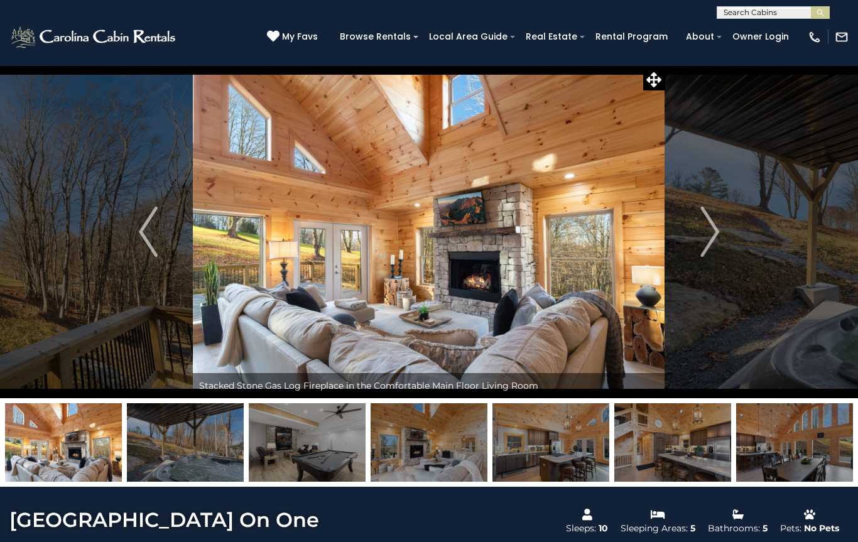
click at [726, 229] on button "Next" at bounding box center [709, 231] width 89 height 333
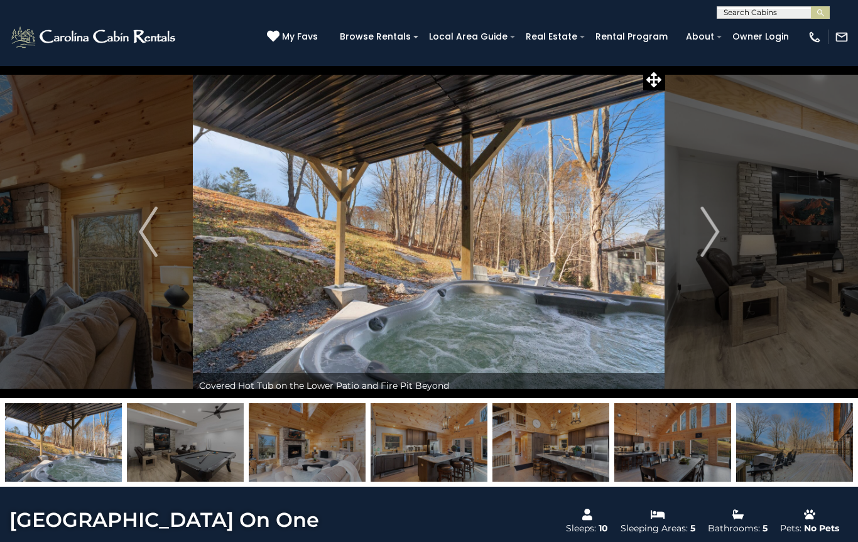
click at [728, 228] on button "Next" at bounding box center [709, 231] width 89 height 333
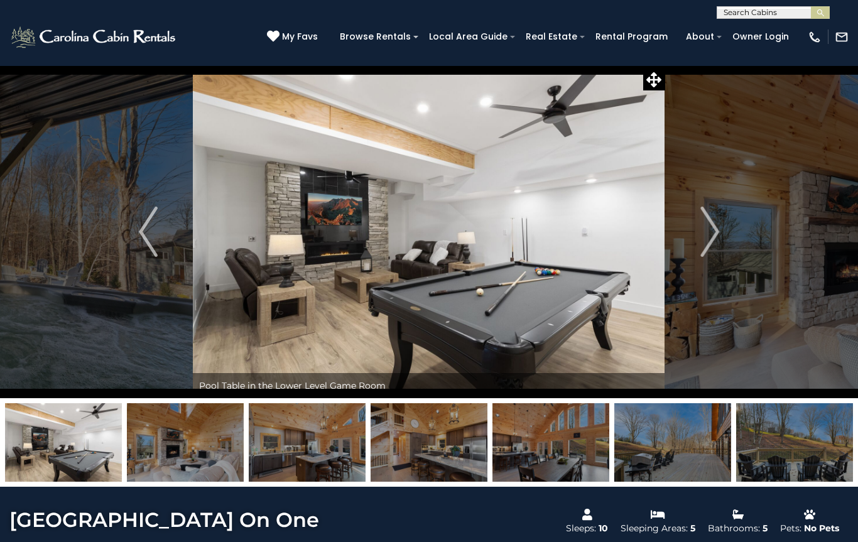
click at [723, 229] on button "Next" at bounding box center [709, 231] width 89 height 333
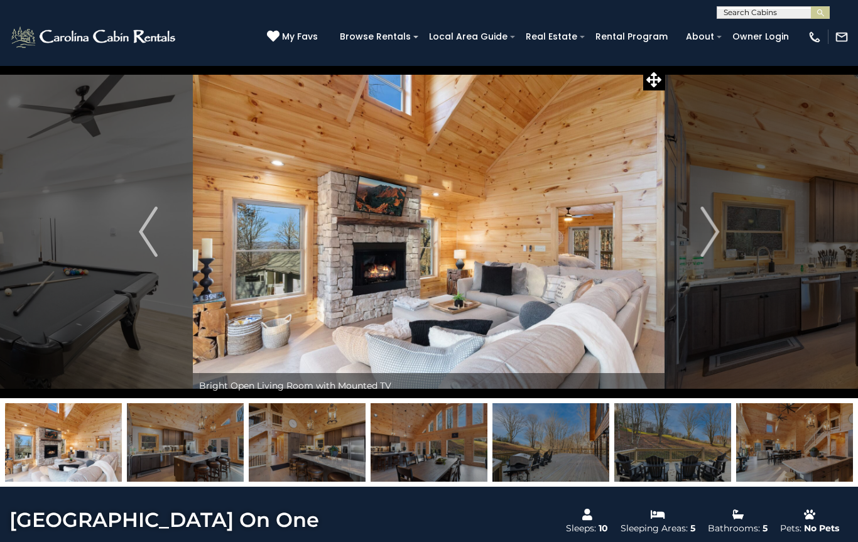
click at [719, 234] on button "Next" at bounding box center [709, 231] width 89 height 333
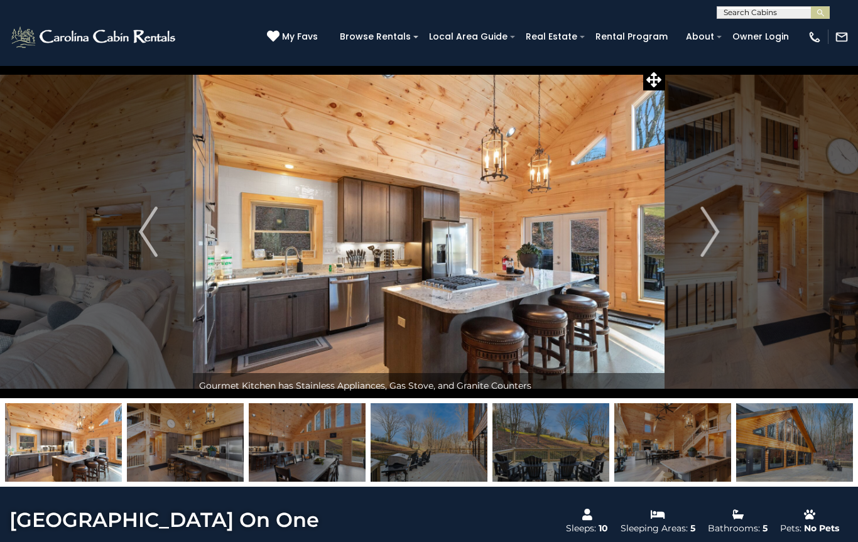
click at [716, 228] on img "Next" at bounding box center [709, 232] width 19 height 50
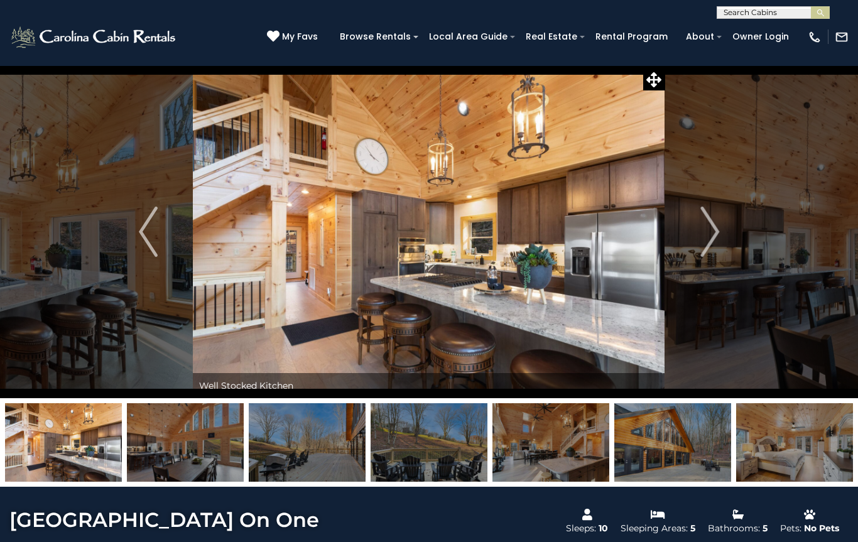
click at [714, 227] on img "Next" at bounding box center [709, 232] width 19 height 50
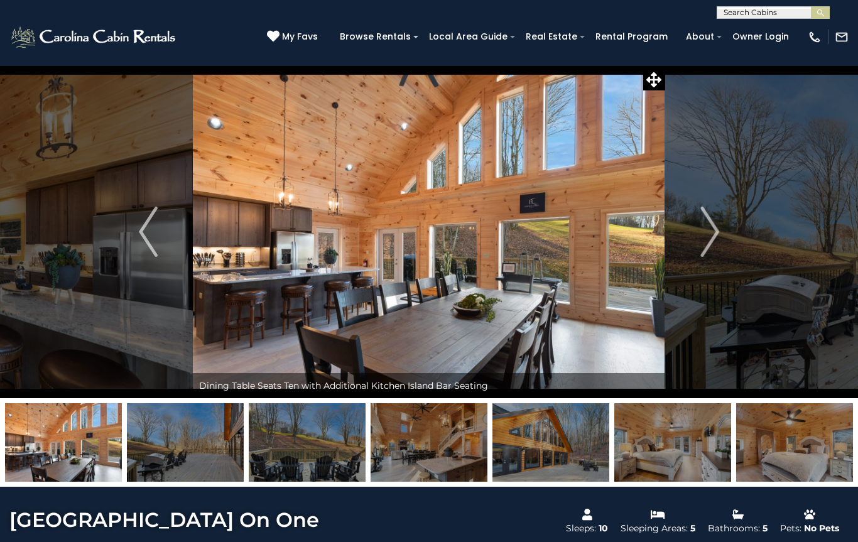
click at [721, 230] on button "Next" at bounding box center [709, 231] width 89 height 333
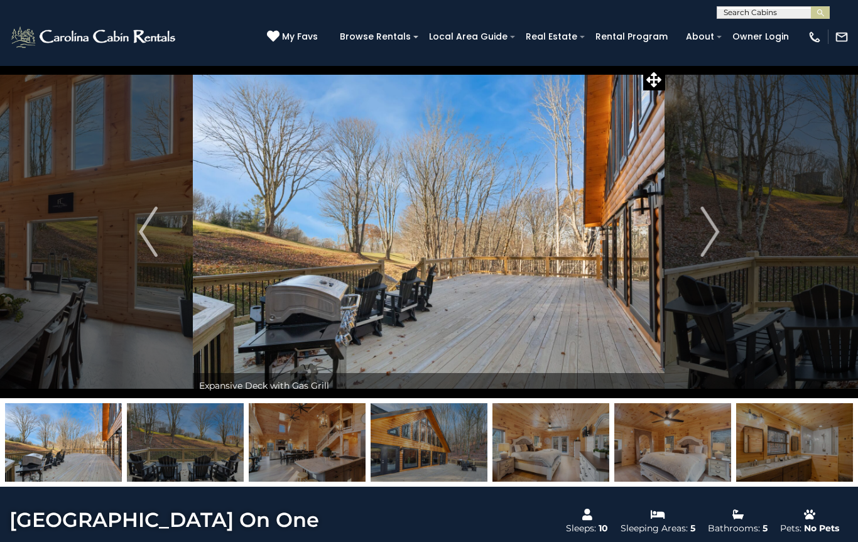
click at [723, 228] on button "Next" at bounding box center [709, 231] width 89 height 333
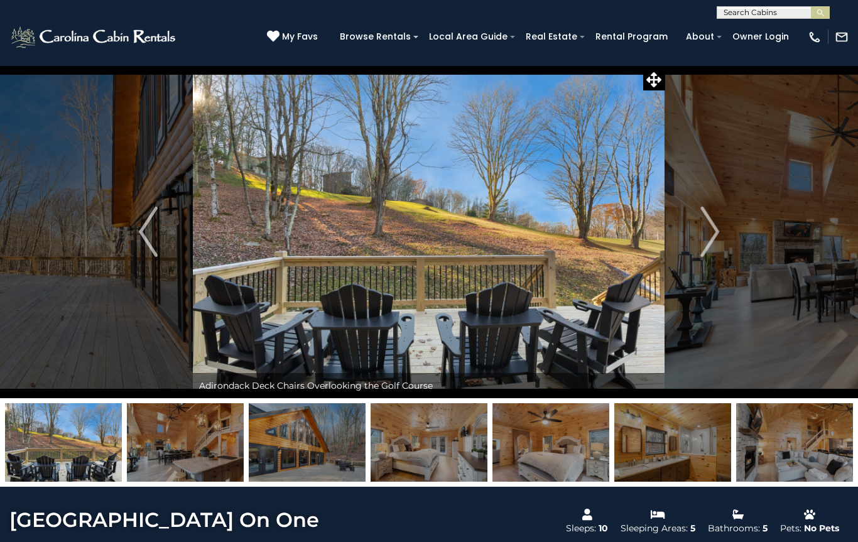
click at [721, 229] on button "Next" at bounding box center [709, 231] width 89 height 333
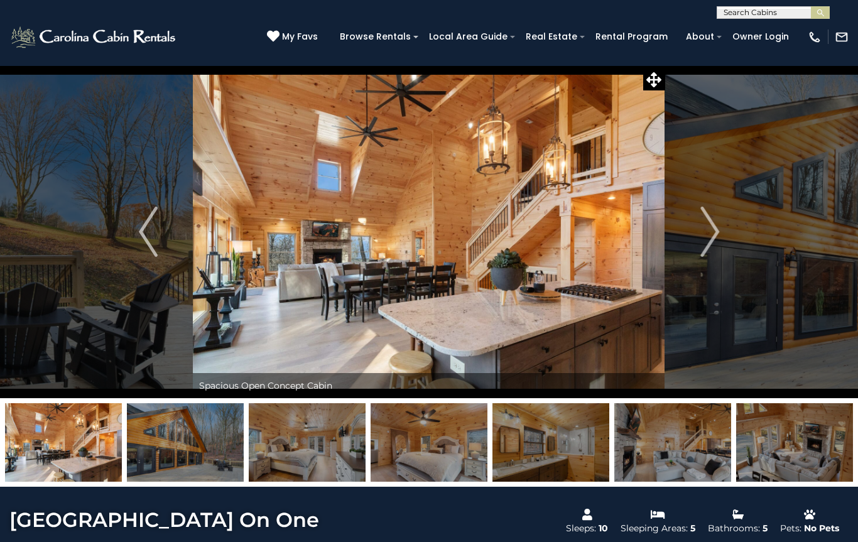
click at [724, 229] on button "Next" at bounding box center [709, 231] width 89 height 333
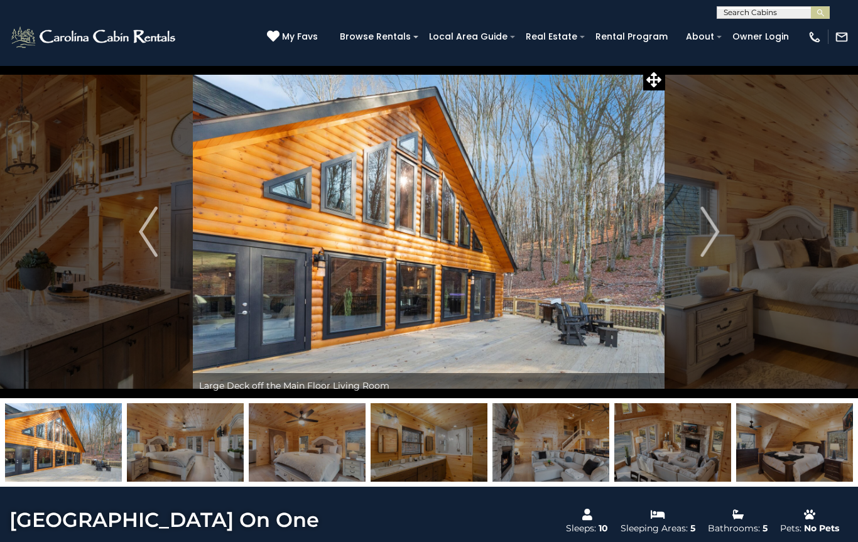
click at [721, 230] on button "Next" at bounding box center [709, 231] width 89 height 333
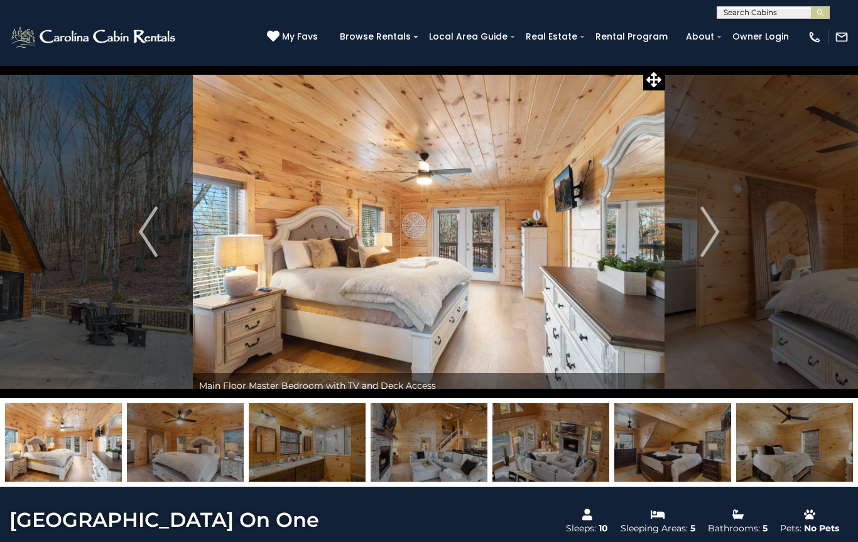
click at [721, 228] on button "Next" at bounding box center [709, 231] width 89 height 333
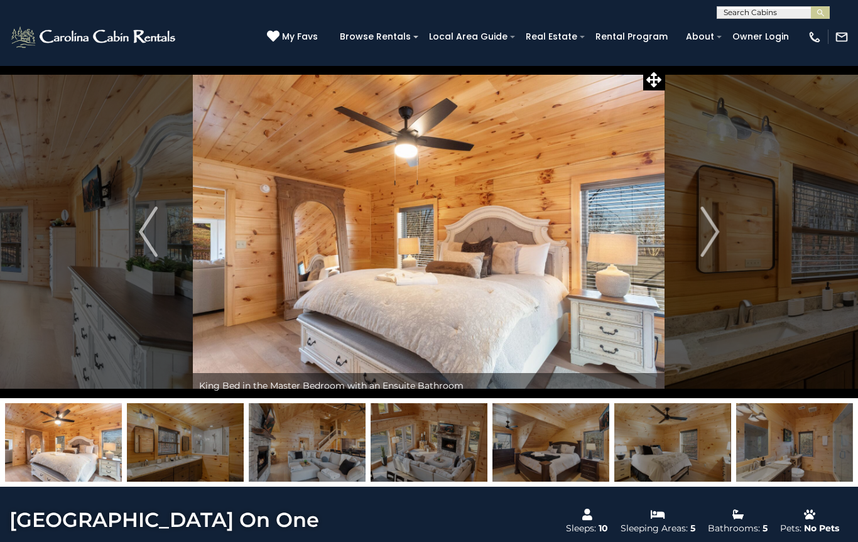
click at [719, 231] on button "Next" at bounding box center [709, 231] width 89 height 333
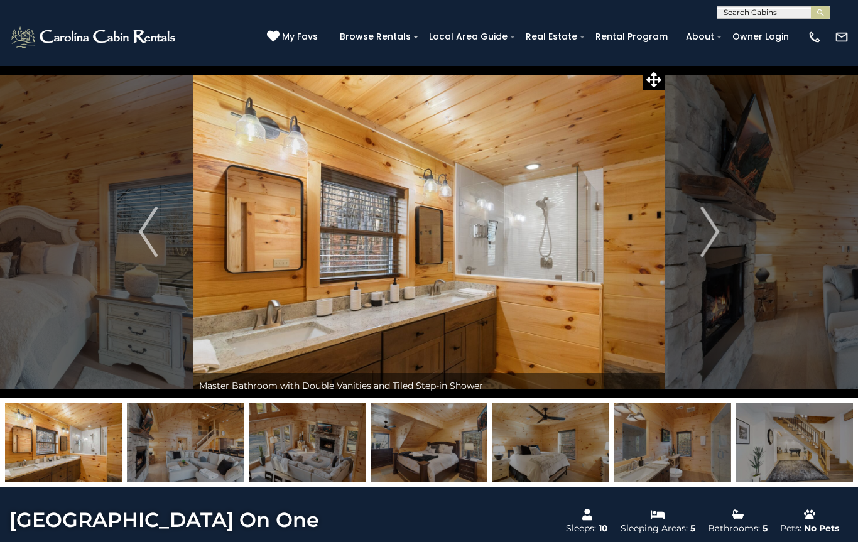
click at [721, 227] on button "Next" at bounding box center [709, 231] width 89 height 333
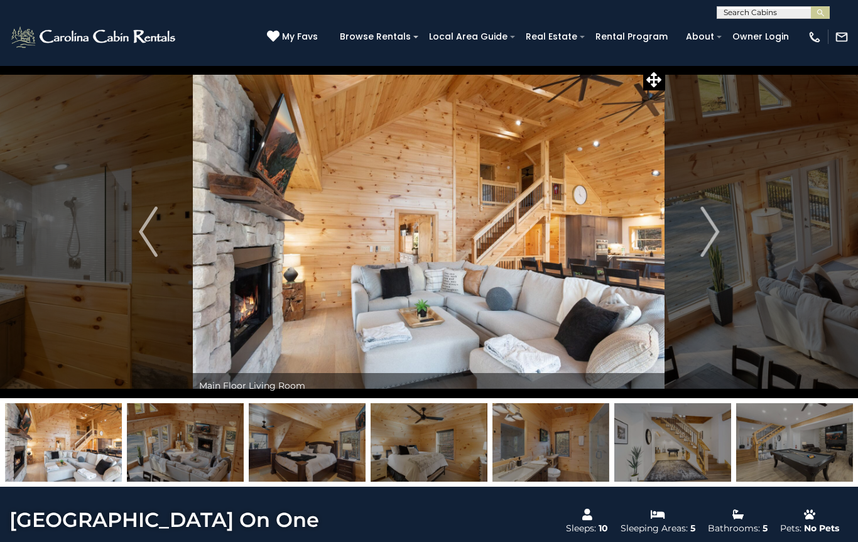
click at [719, 229] on button "Next" at bounding box center [709, 231] width 89 height 333
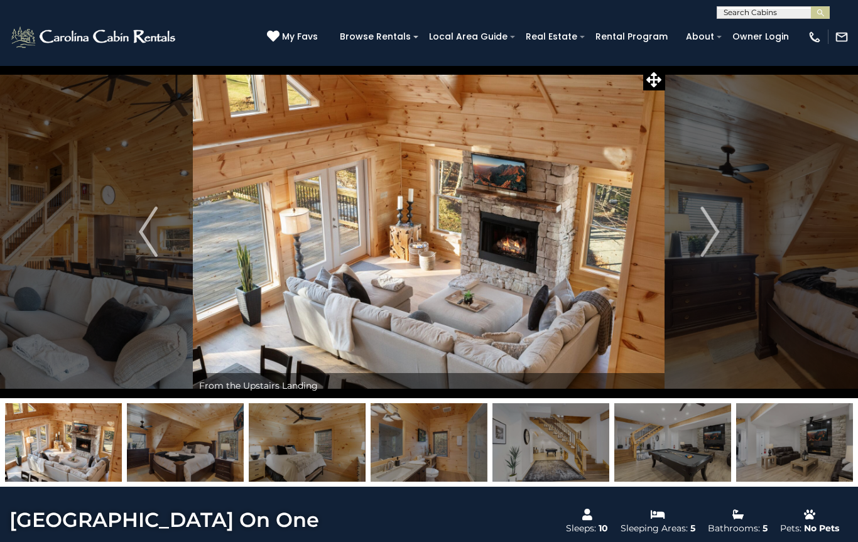
click at [721, 230] on button "Next" at bounding box center [709, 231] width 89 height 333
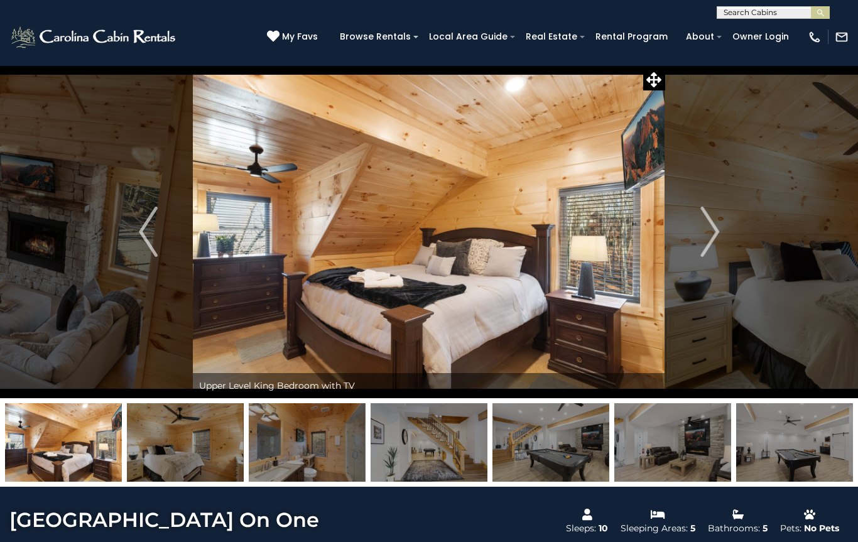
click at [721, 230] on button "Next" at bounding box center [709, 231] width 89 height 333
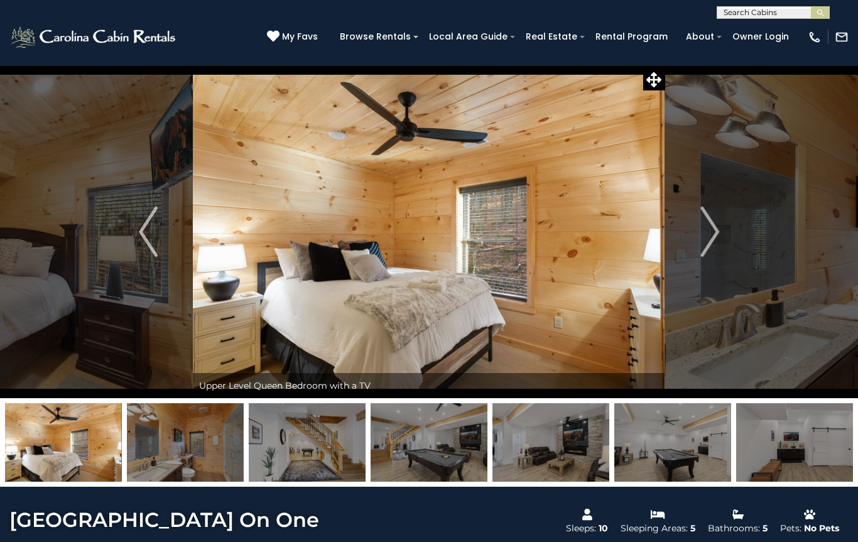
click at [723, 227] on button "Next" at bounding box center [709, 231] width 89 height 333
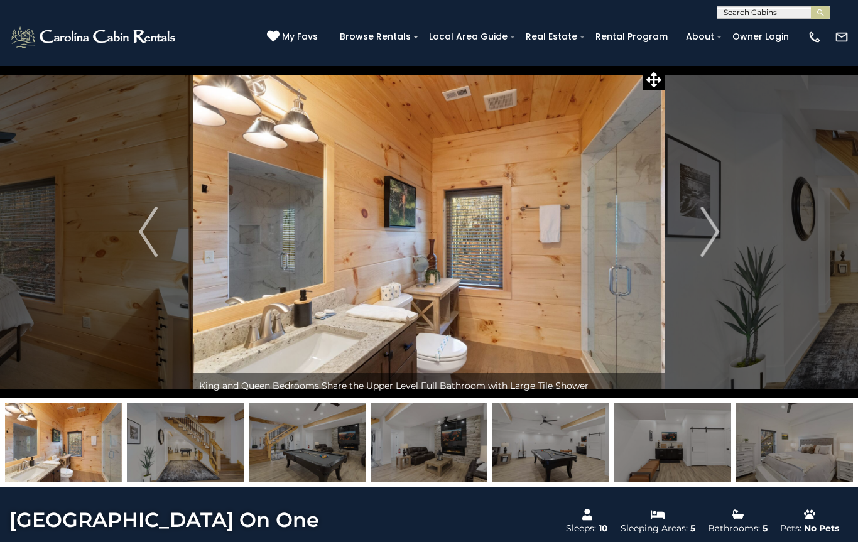
click at [723, 228] on button "Next" at bounding box center [709, 231] width 89 height 333
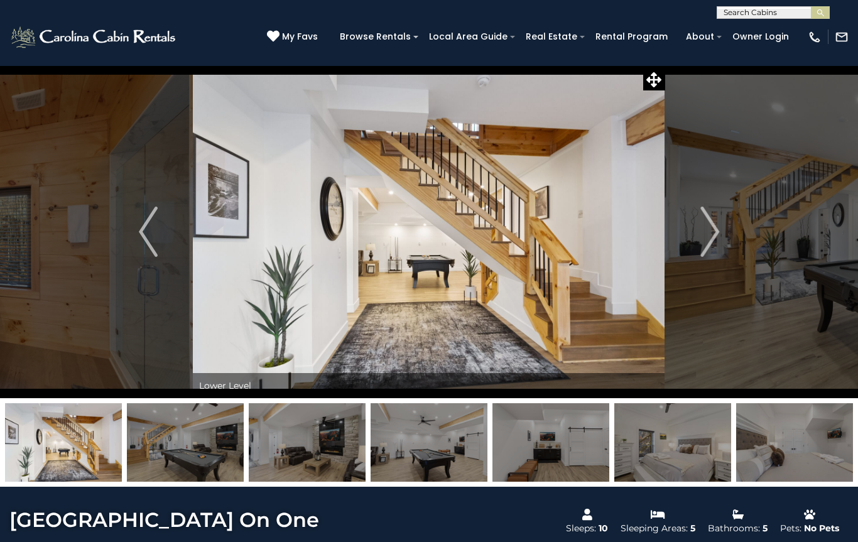
click at [724, 226] on button "Next" at bounding box center [709, 231] width 89 height 333
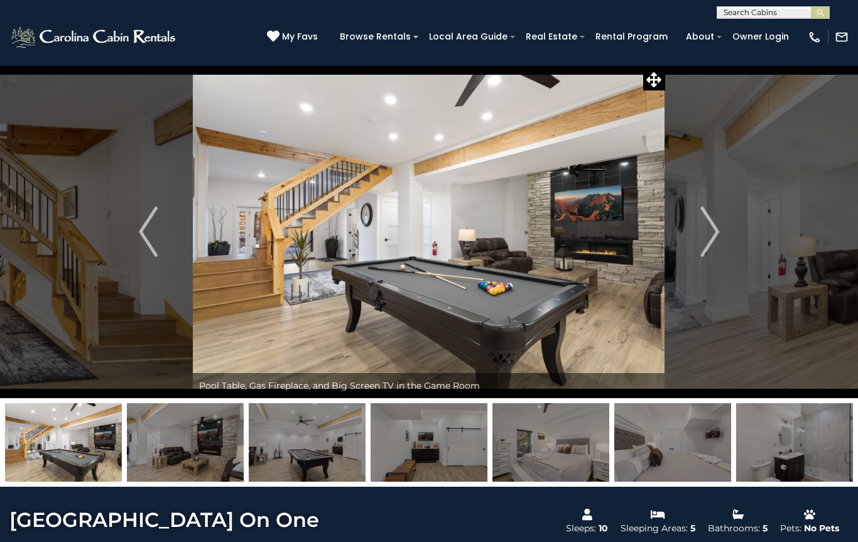
click at [721, 227] on button "Next" at bounding box center [709, 231] width 89 height 333
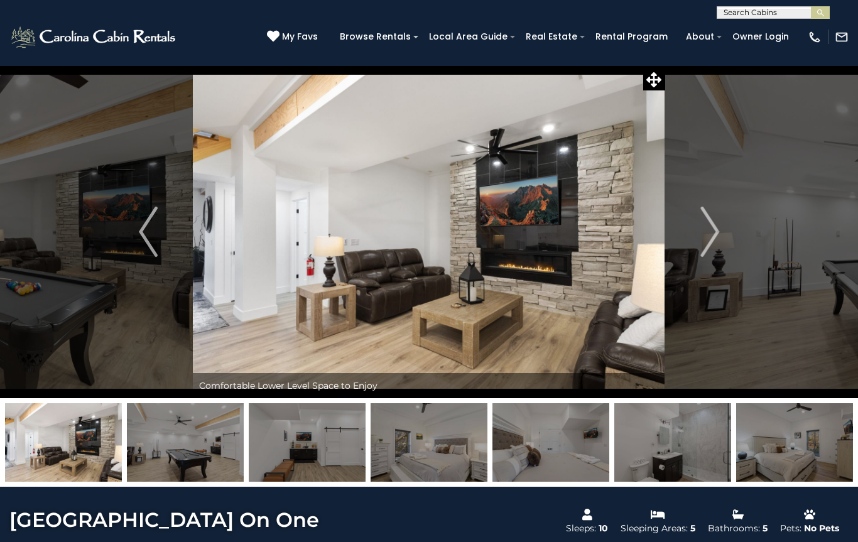
click at [719, 232] on button "Next" at bounding box center [709, 231] width 89 height 333
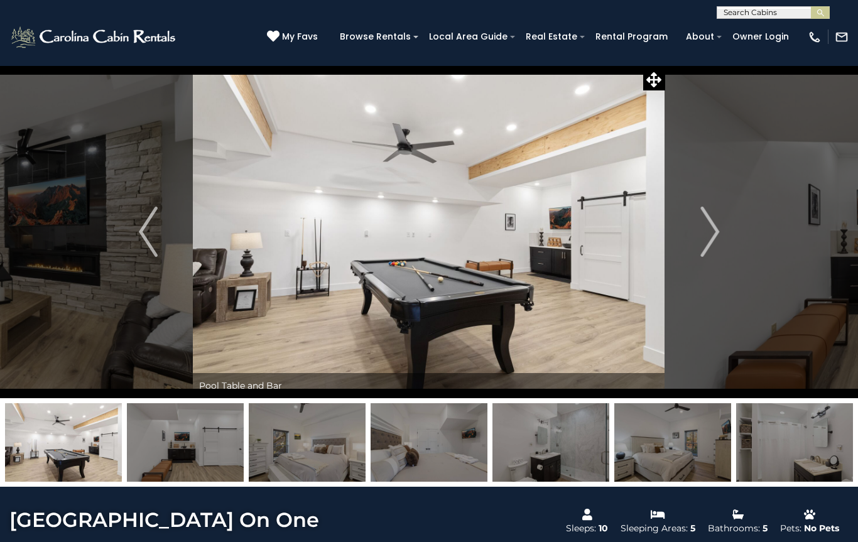
click at [721, 235] on button "Next" at bounding box center [709, 231] width 89 height 333
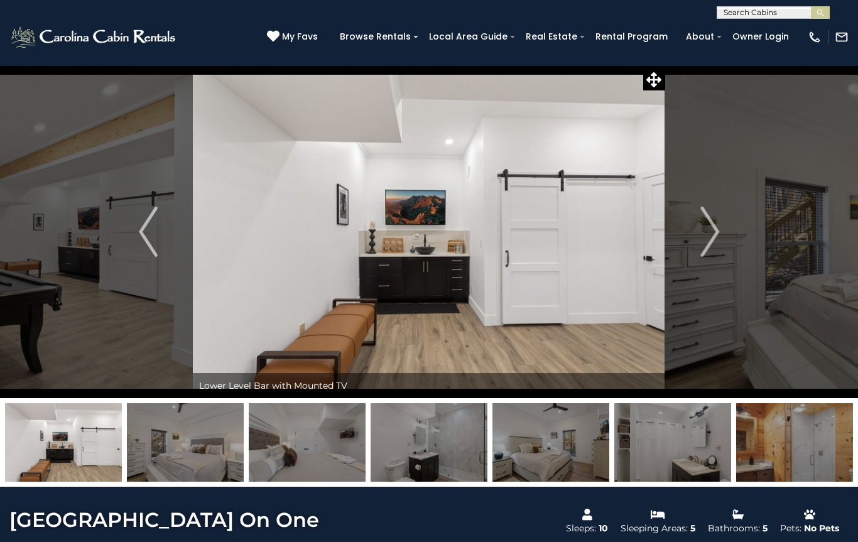
click at [720, 238] on button "Next" at bounding box center [709, 231] width 89 height 333
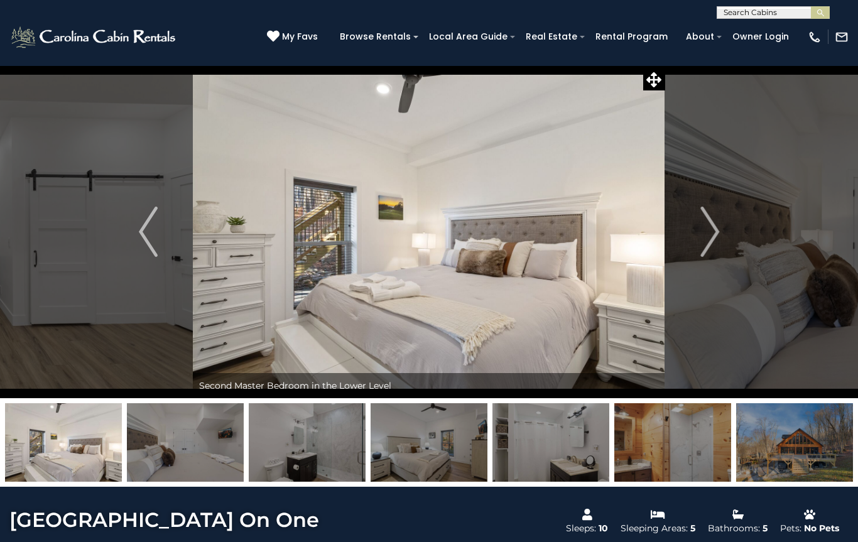
click at [721, 235] on button "Next" at bounding box center [709, 231] width 89 height 333
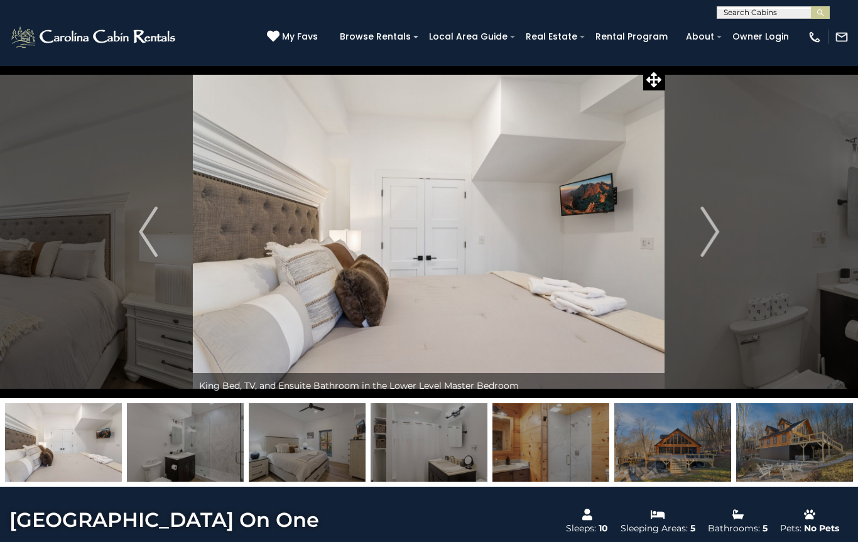
click at [720, 236] on button "Next" at bounding box center [709, 231] width 89 height 333
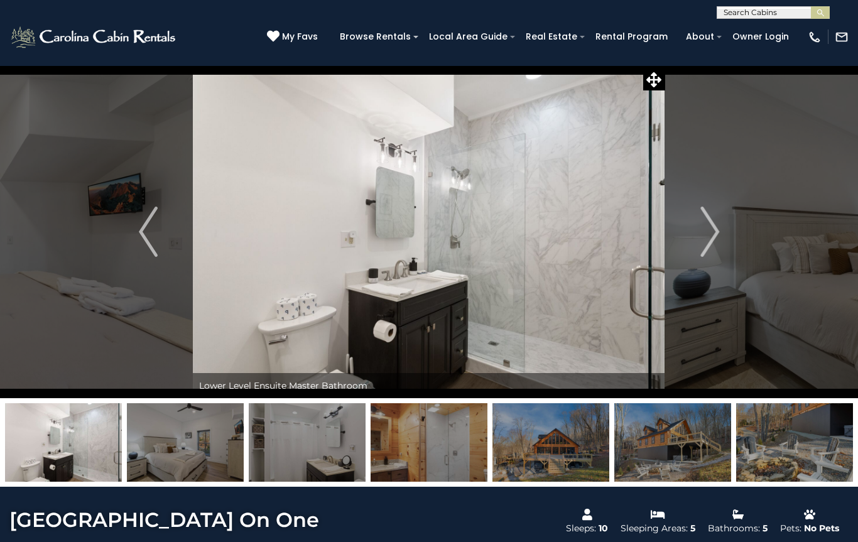
click at [721, 238] on button "Next" at bounding box center [709, 231] width 89 height 333
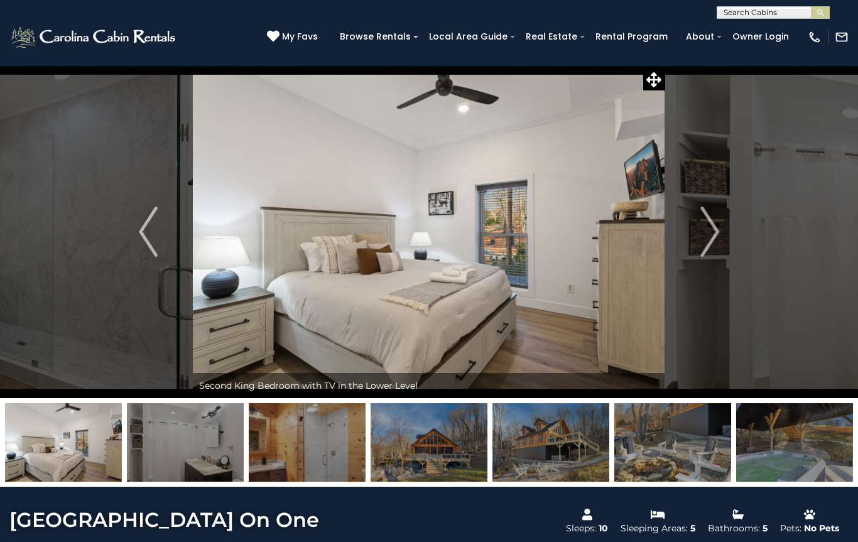
click at [722, 239] on button "Next" at bounding box center [709, 231] width 89 height 333
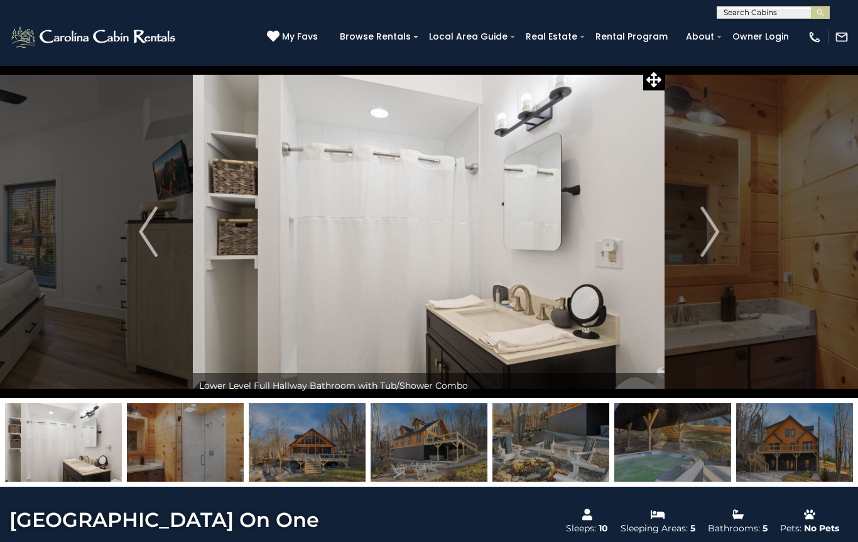
click at [722, 239] on button "Next" at bounding box center [709, 231] width 89 height 333
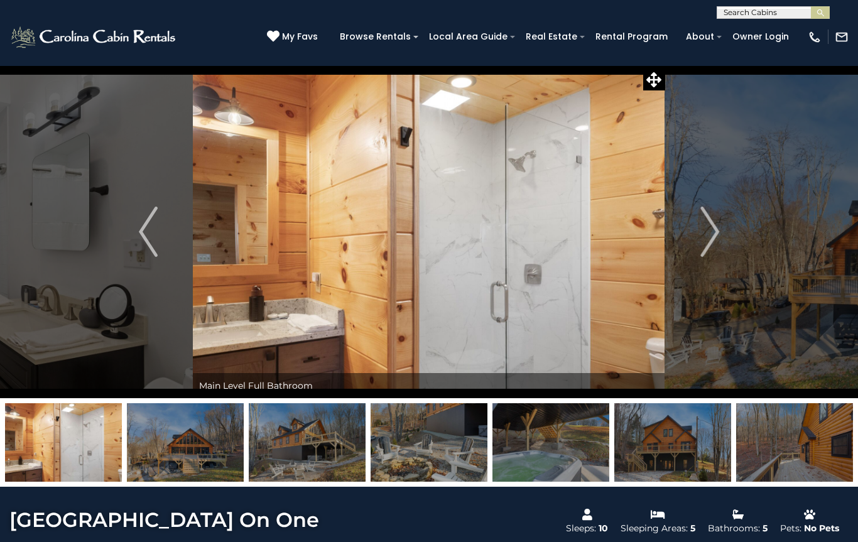
click at [720, 230] on button "Next" at bounding box center [709, 231] width 89 height 333
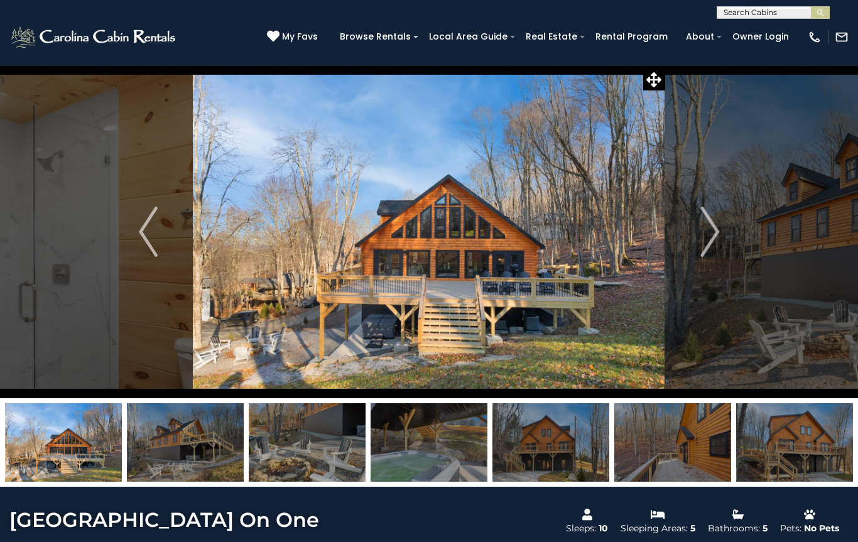
click at [720, 227] on button "Next" at bounding box center [709, 231] width 89 height 333
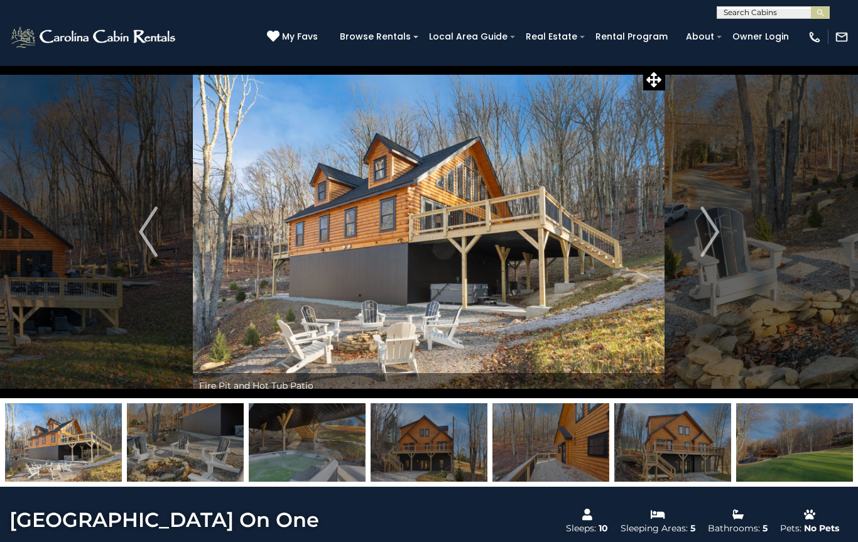
click at [717, 228] on img "Next" at bounding box center [709, 232] width 19 height 50
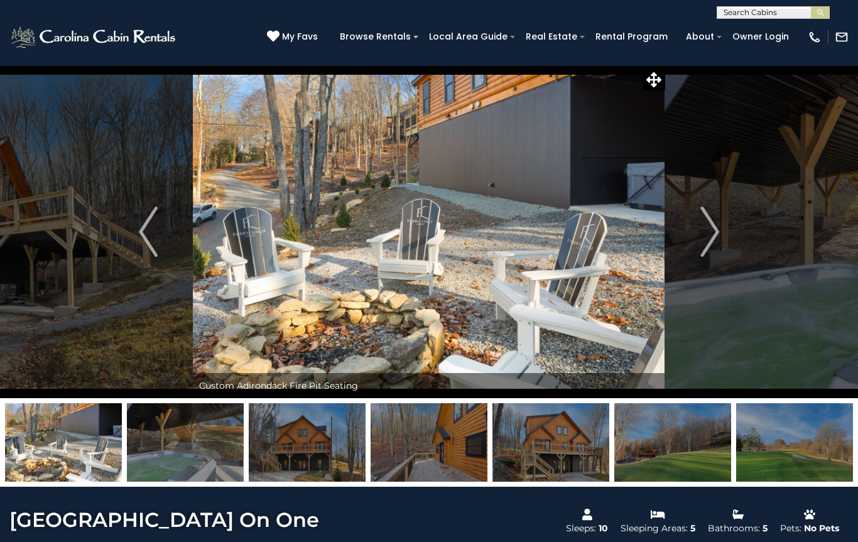
click at [718, 225] on img "Next" at bounding box center [709, 232] width 19 height 50
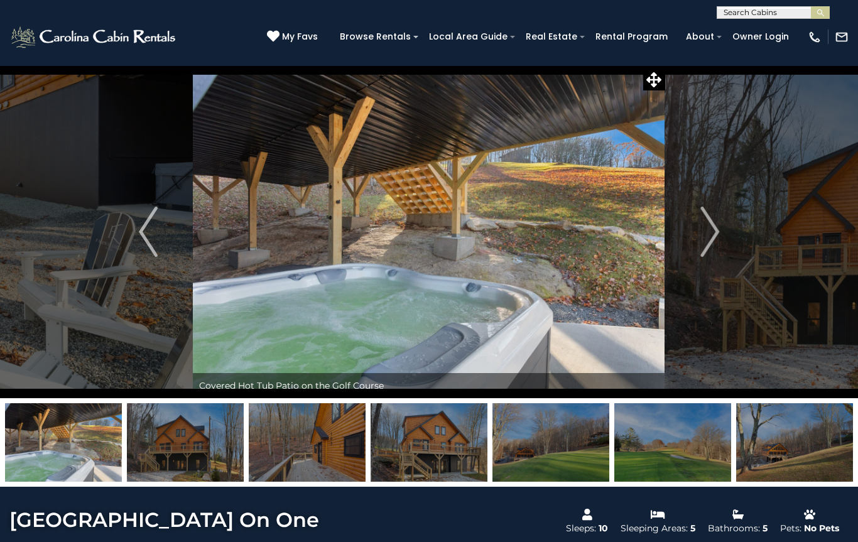
click at [718, 217] on img "Next" at bounding box center [709, 232] width 19 height 50
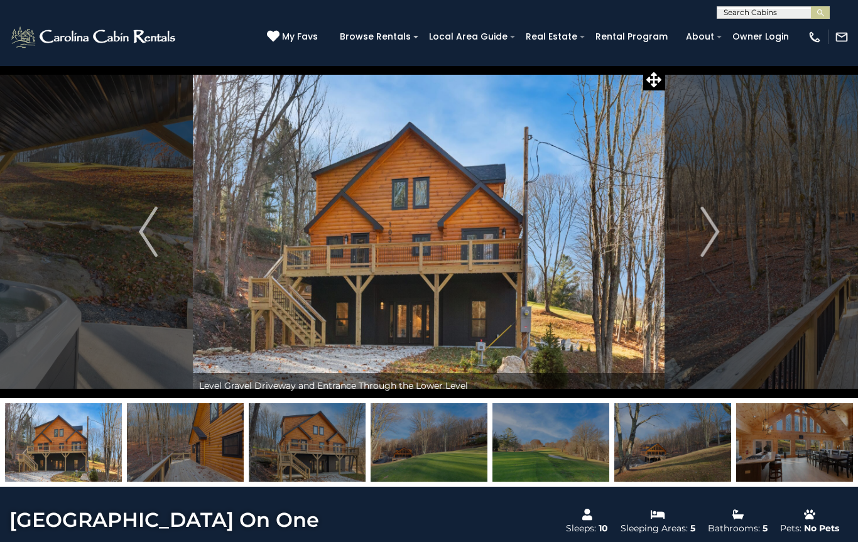
click at [717, 227] on img "Next" at bounding box center [709, 232] width 19 height 50
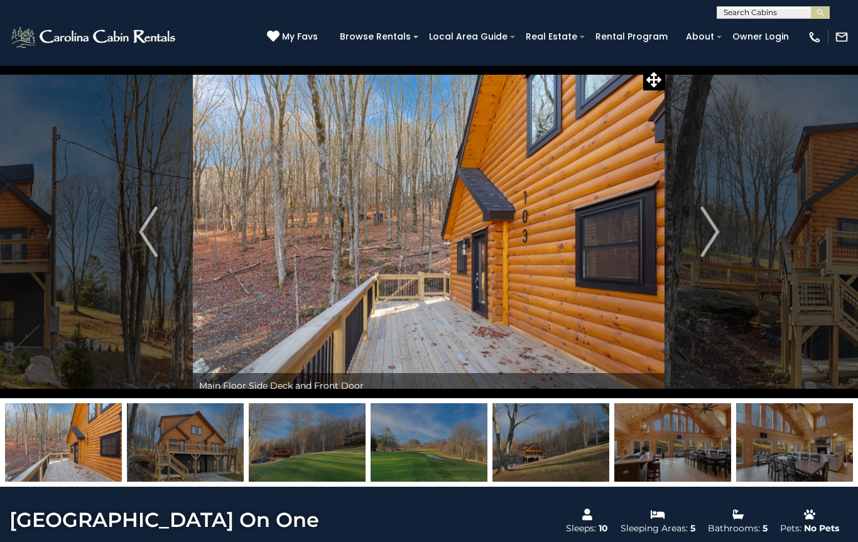
click at [714, 220] on img "Next" at bounding box center [709, 232] width 19 height 50
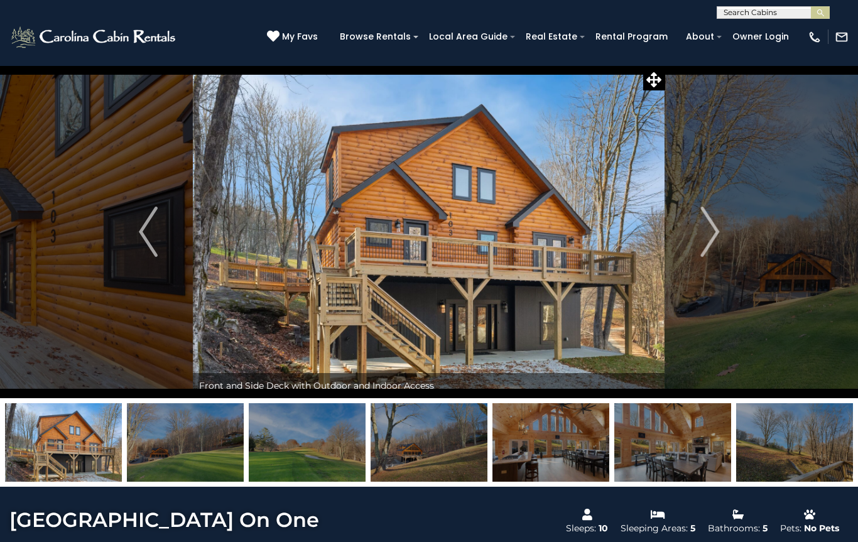
click at [714, 223] on img "Next" at bounding box center [709, 232] width 19 height 50
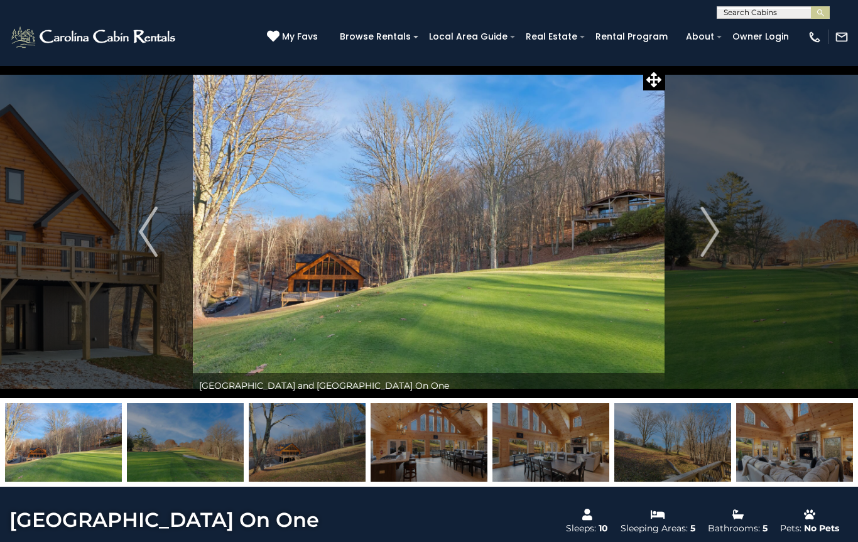
click at [699, 235] on button "Next" at bounding box center [709, 231] width 89 height 333
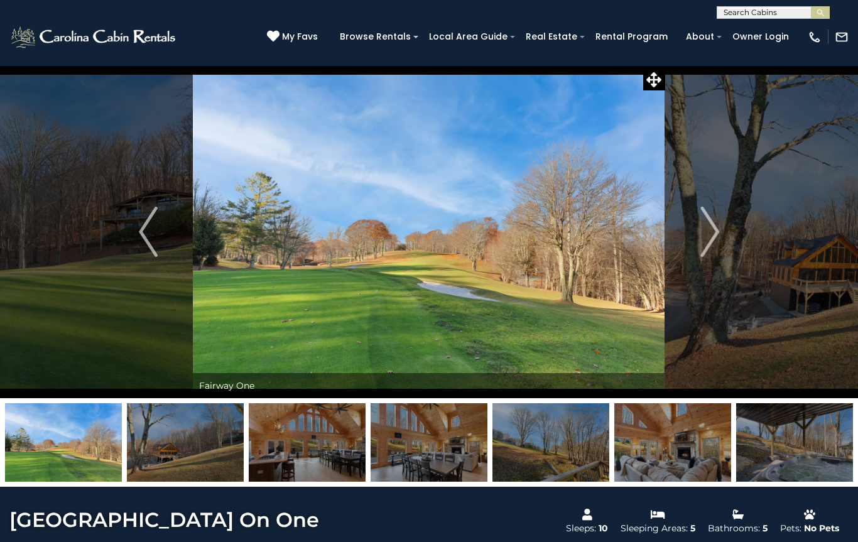
click at [709, 234] on img "Next" at bounding box center [709, 232] width 19 height 50
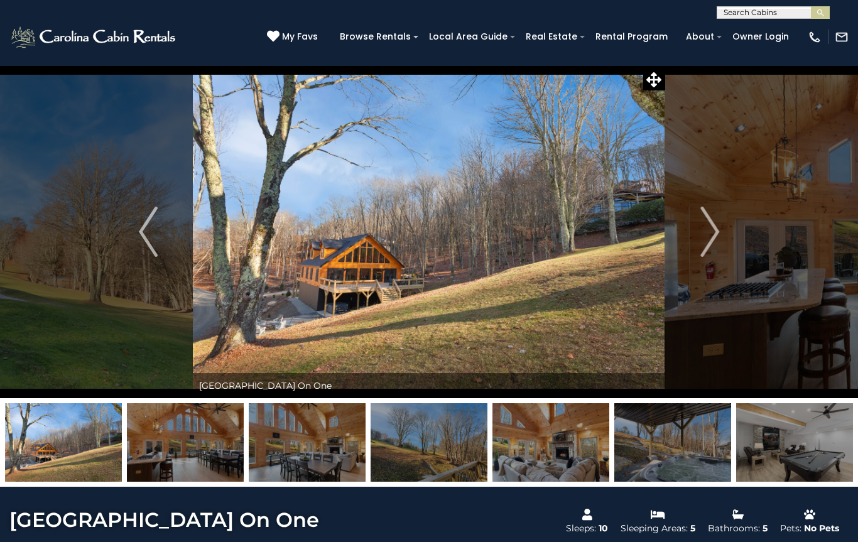
click at [702, 235] on img "Next" at bounding box center [709, 232] width 19 height 50
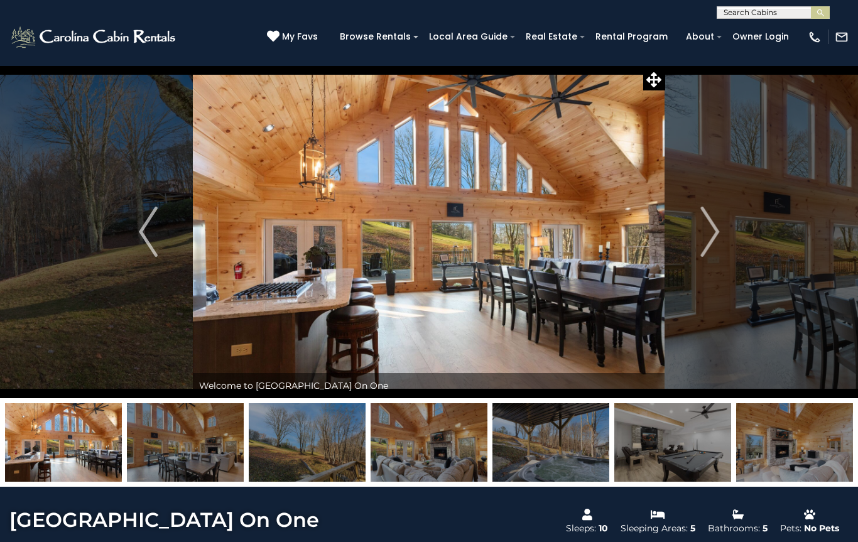
click at [708, 234] on img "Next" at bounding box center [709, 232] width 19 height 50
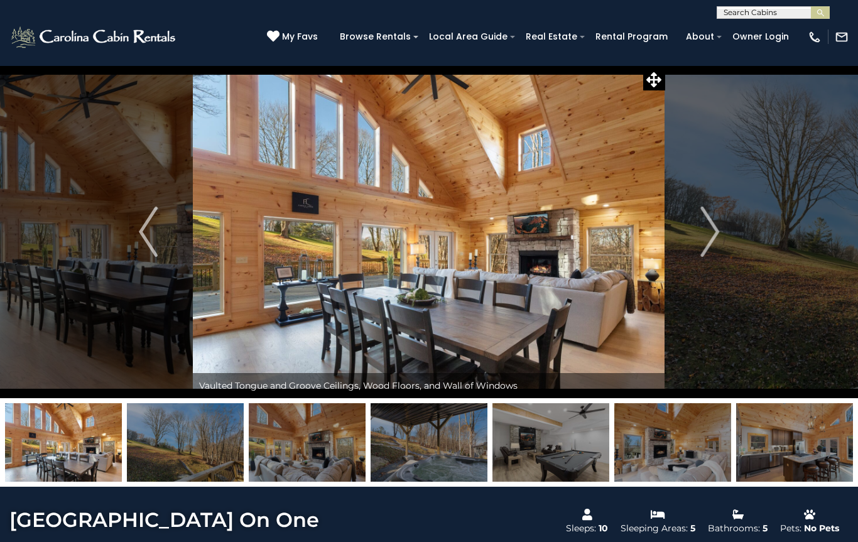
click at [709, 230] on img "Next" at bounding box center [709, 232] width 19 height 50
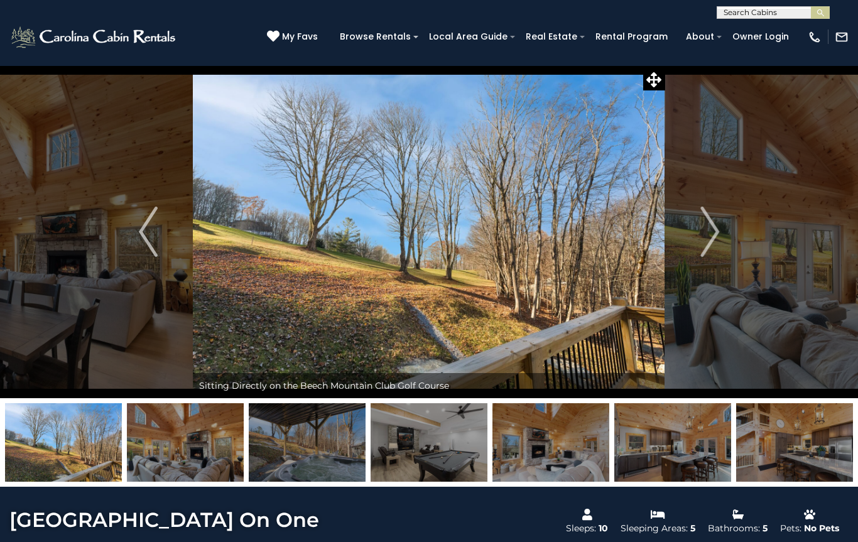
click at [149, 225] on img "Previous" at bounding box center [148, 232] width 19 height 50
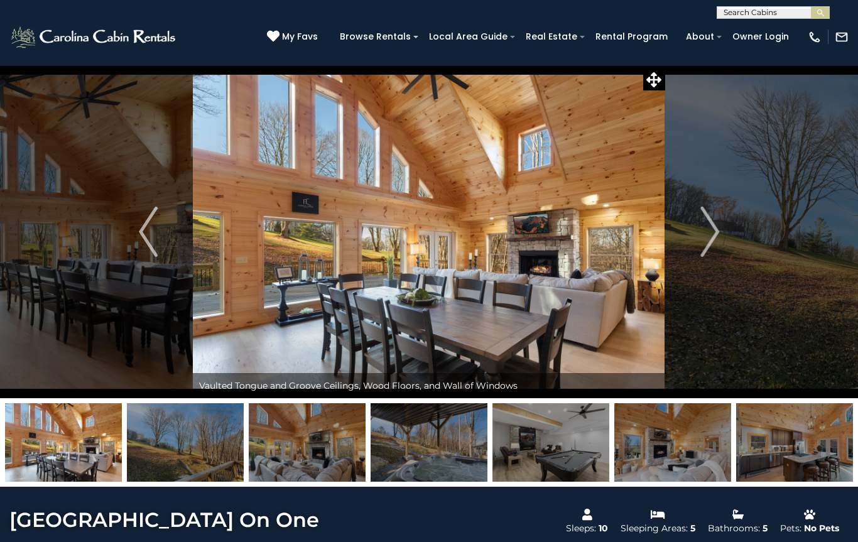
click at [150, 224] on img "Previous" at bounding box center [148, 232] width 19 height 50
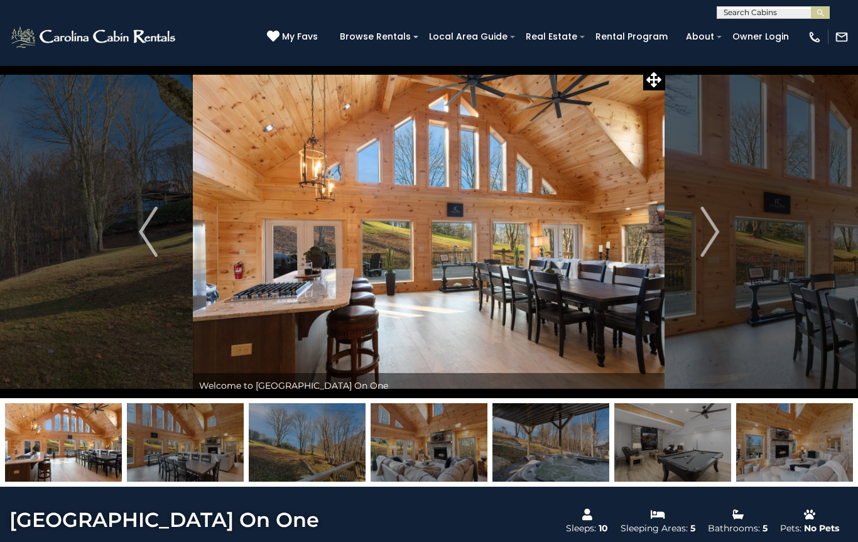
click at [154, 225] on img "Previous" at bounding box center [148, 232] width 19 height 50
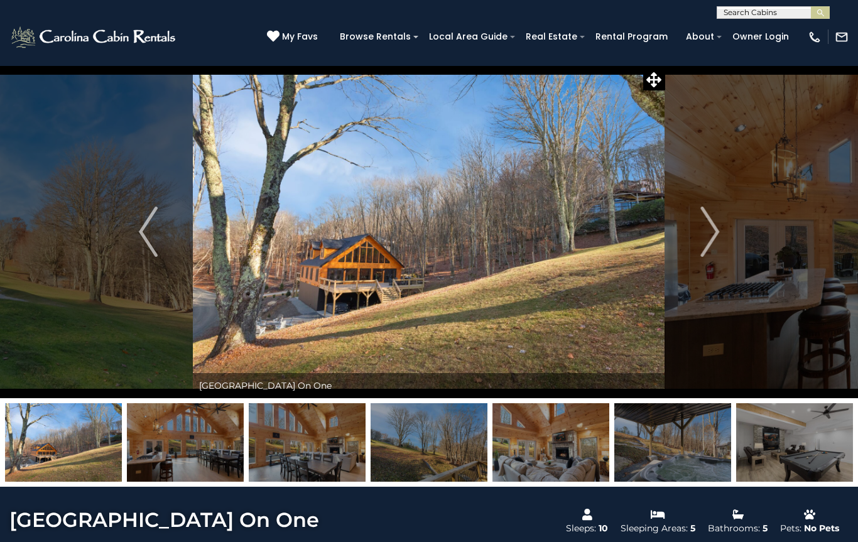
click at [147, 226] on img "Previous" at bounding box center [148, 232] width 19 height 50
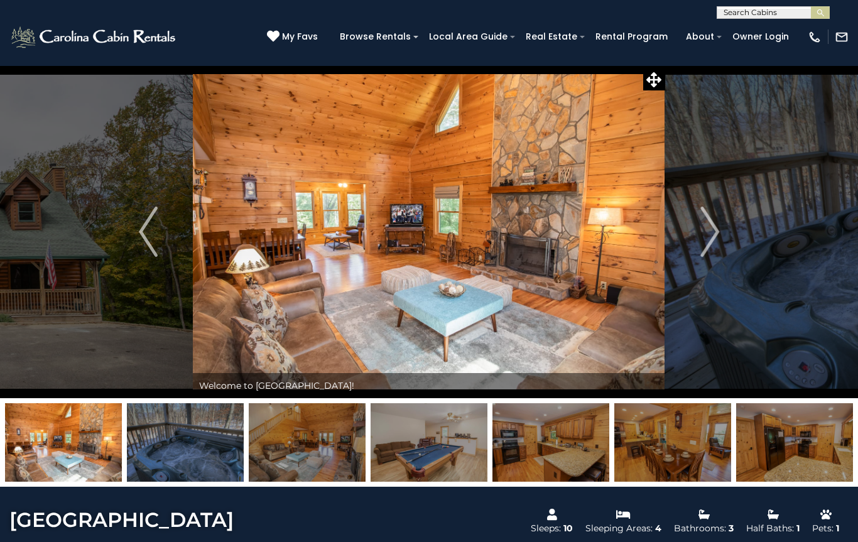
click at [714, 229] on img "Next" at bounding box center [709, 232] width 19 height 50
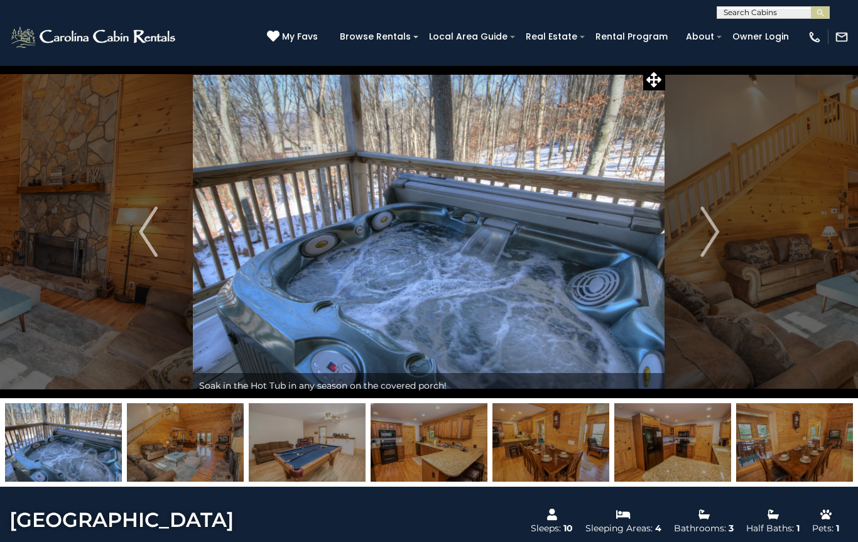
click at [713, 234] on img "Next" at bounding box center [709, 232] width 19 height 50
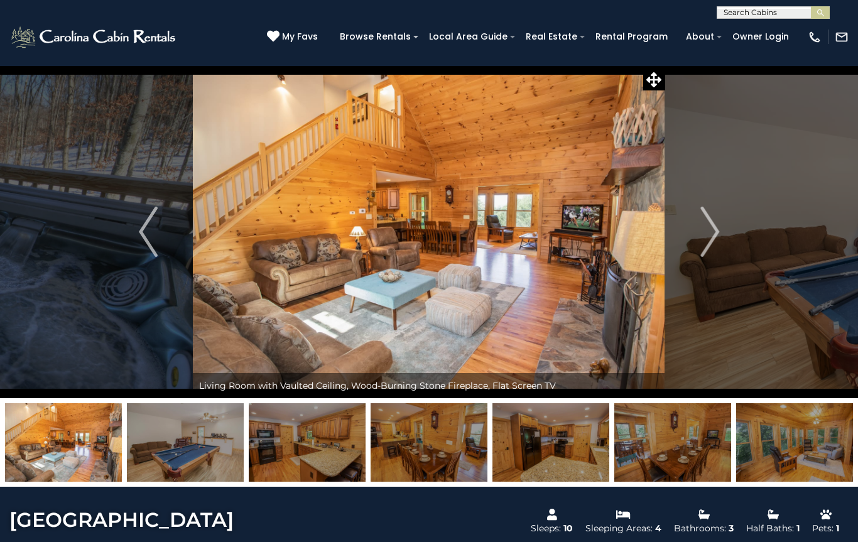
click at [717, 229] on img "Next" at bounding box center [709, 232] width 19 height 50
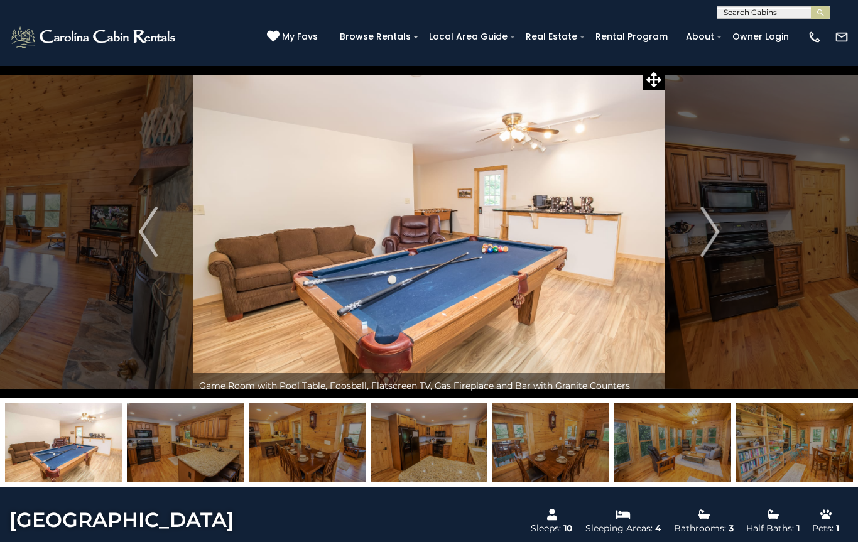
click at [711, 234] on img "Next" at bounding box center [709, 232] width 19 height 50
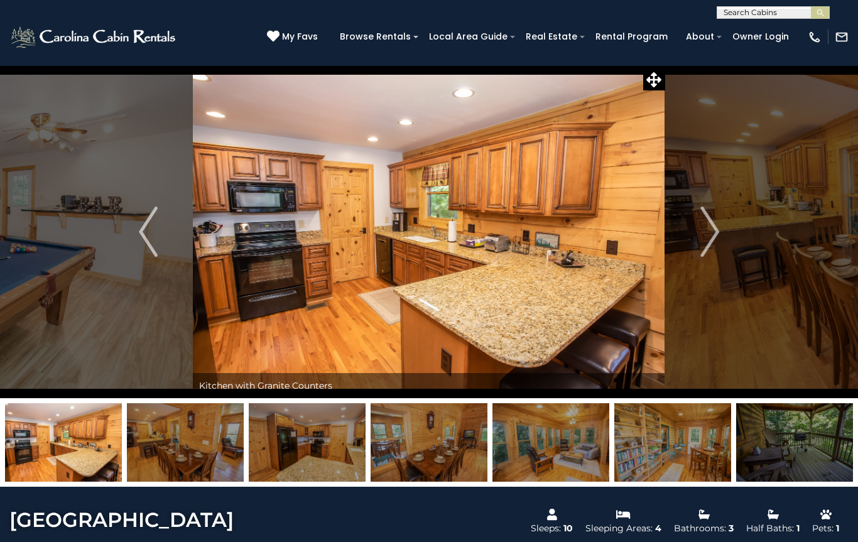
click at [711, 232] on img "Next" at bounding box center [709, 232] width 19 height 50
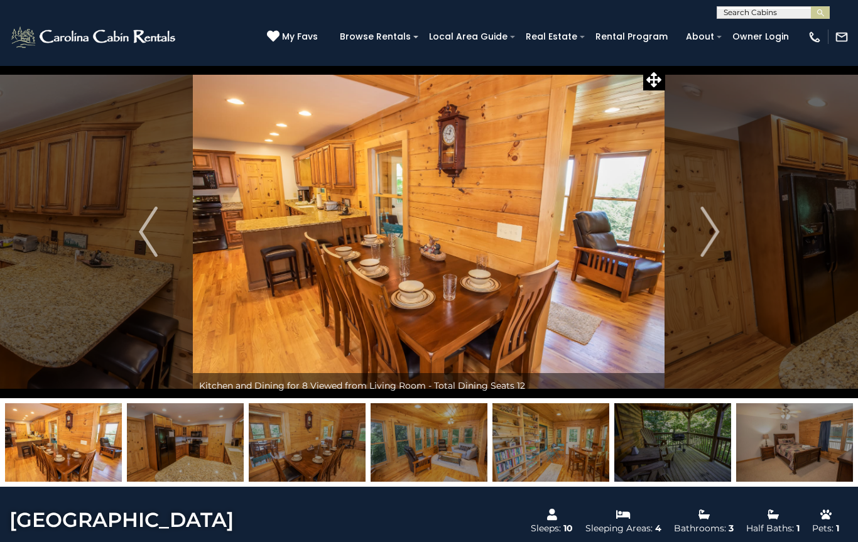
click at [708, 235] on img "Next" at bounding box center [709, 232] width 19 height 50
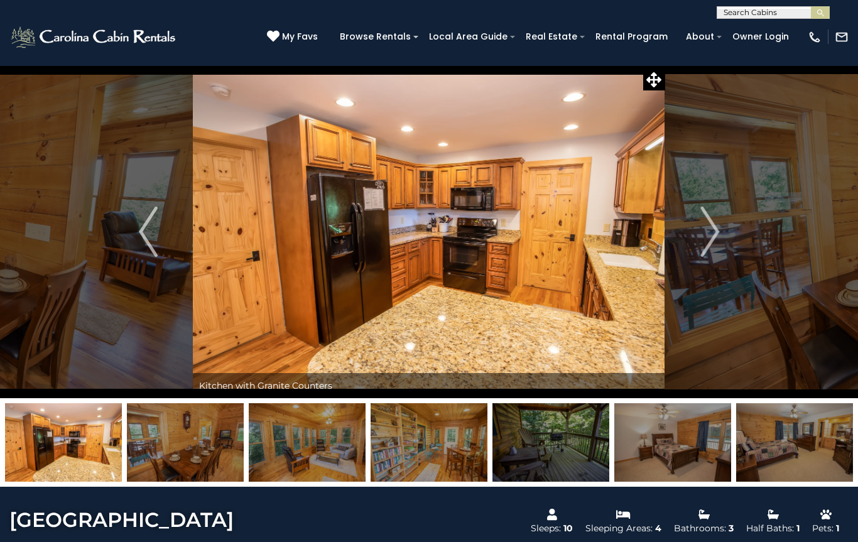
click at [706, 236] on img "Next" at bounding box center [709, 232] width 19 height 50
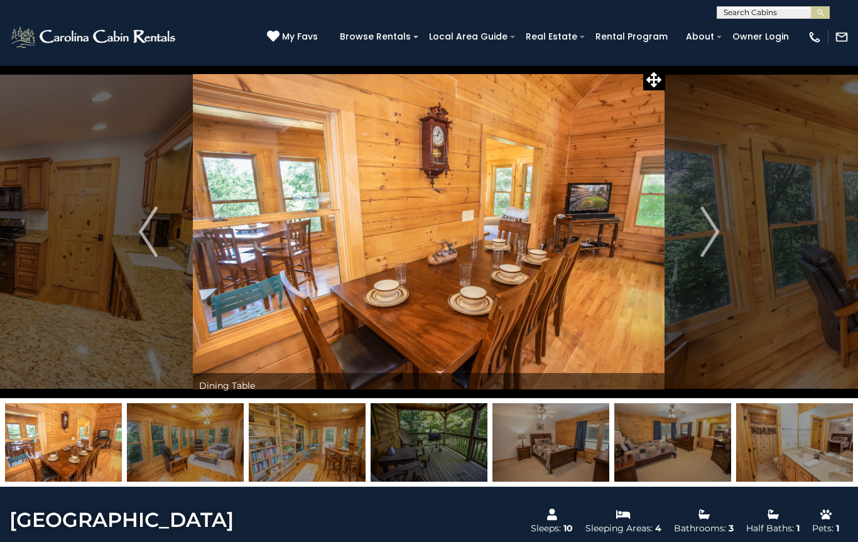
click at [702, 237] on img "Next" at bounding box center [709, 232] width 19 height 50
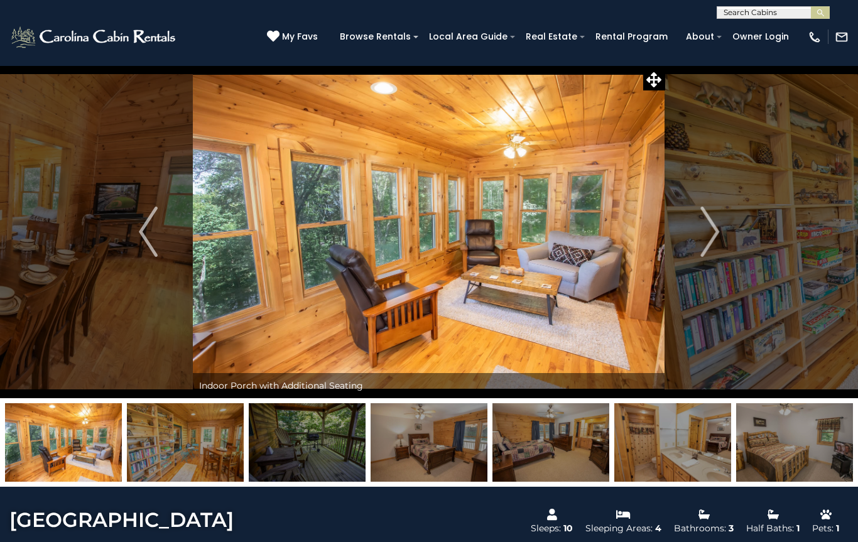
click at [706, 234] on img "Next" at bounding box center [709, 232] width 19 height 50
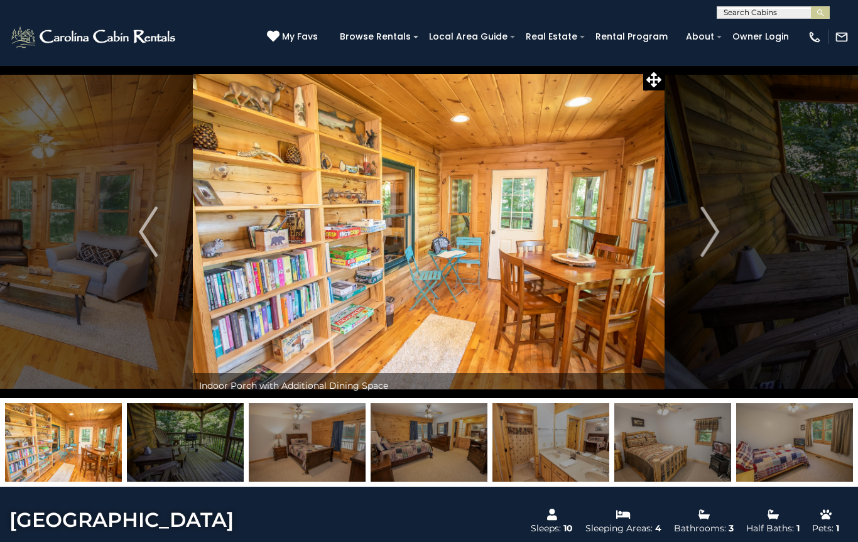
click at [706, 234] on img "Next" at bounding box center [709, 232] width 19 height 50
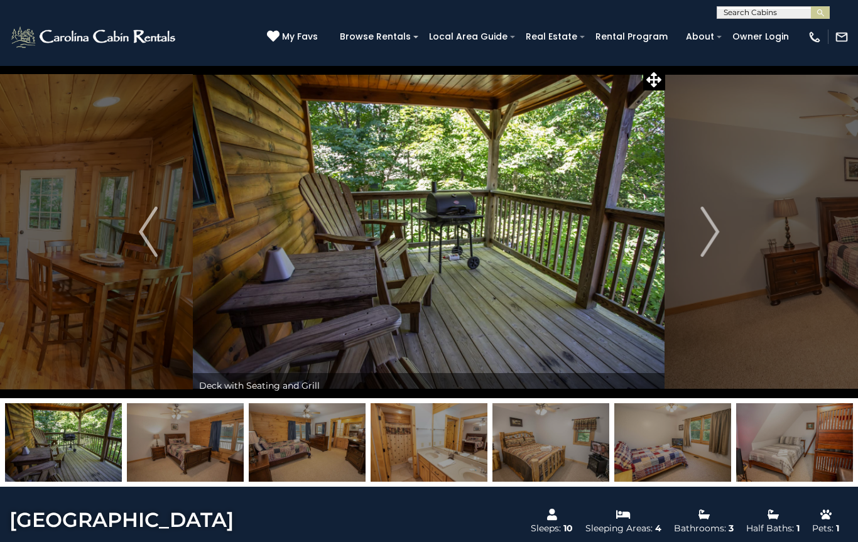
click at [709, 237] on img "Next" at bounding box center [709, 232] width 19 height 50
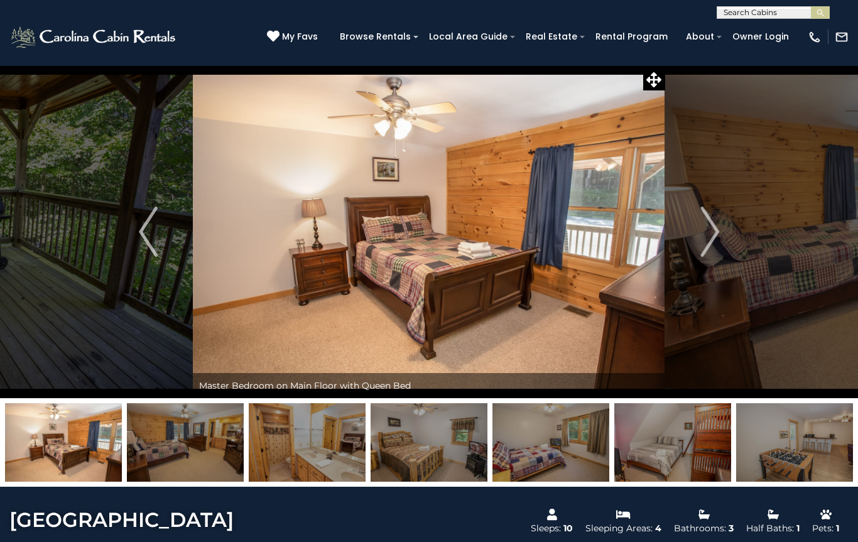
click at [708, 237] on img "Next" at bounding box center [709, 232] width 19 height 50
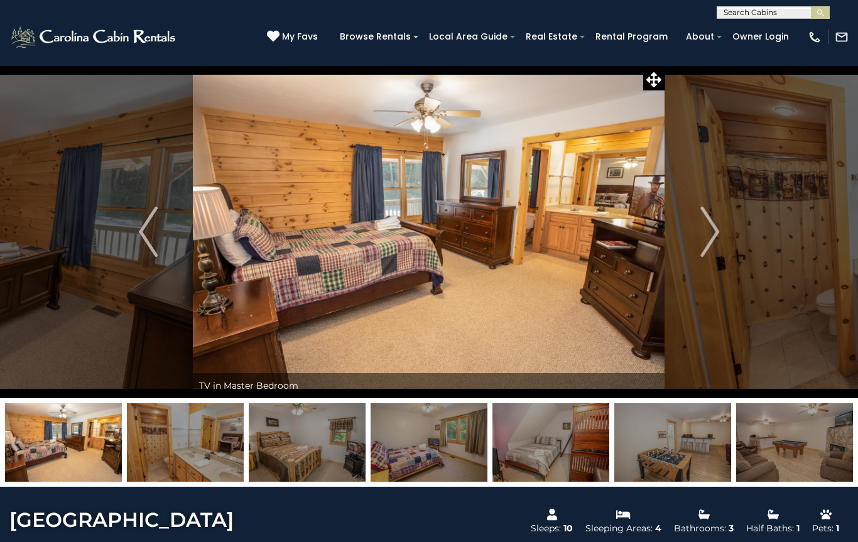
click at [707, 232] on img "Next" at bounding box center [709, 232] width 19 height 50
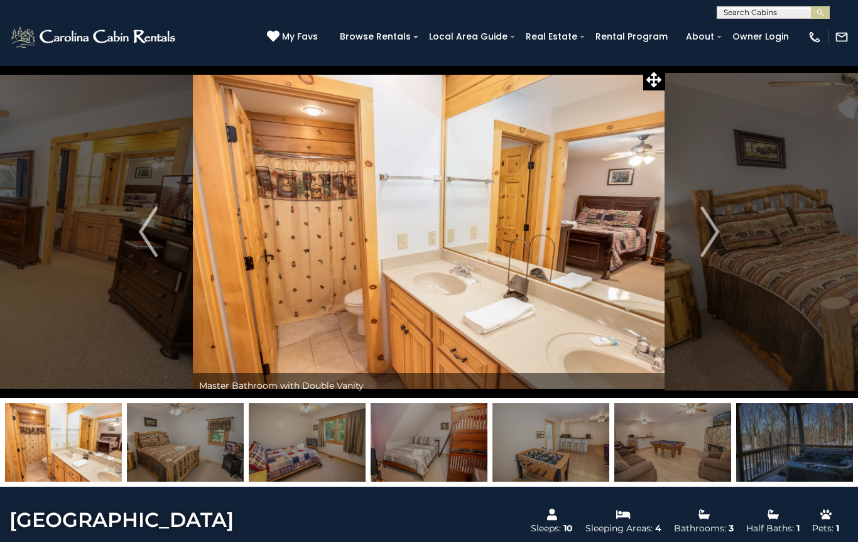
click at [704, 240] on img "Next" at bounding box center [709, 232] width 19 height 50
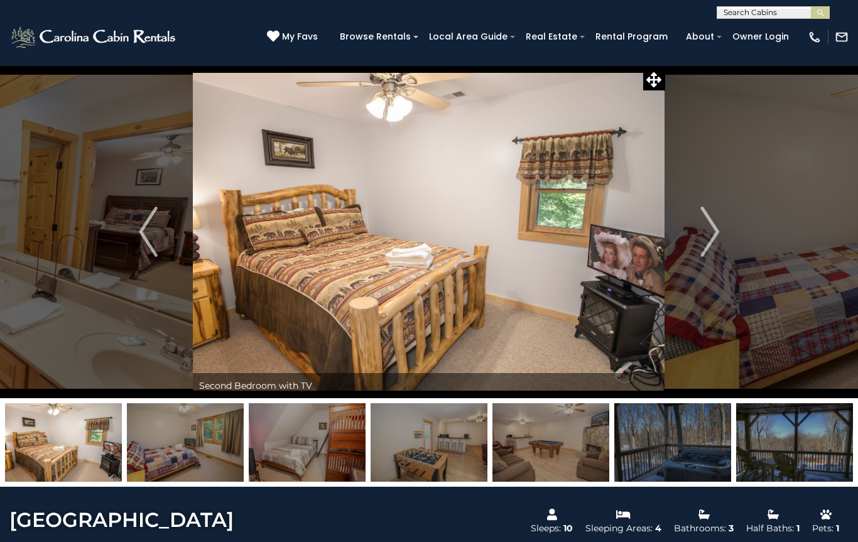
click at [706, 236] on img "Next" at bounding box center [709, 232] width 19 height 50
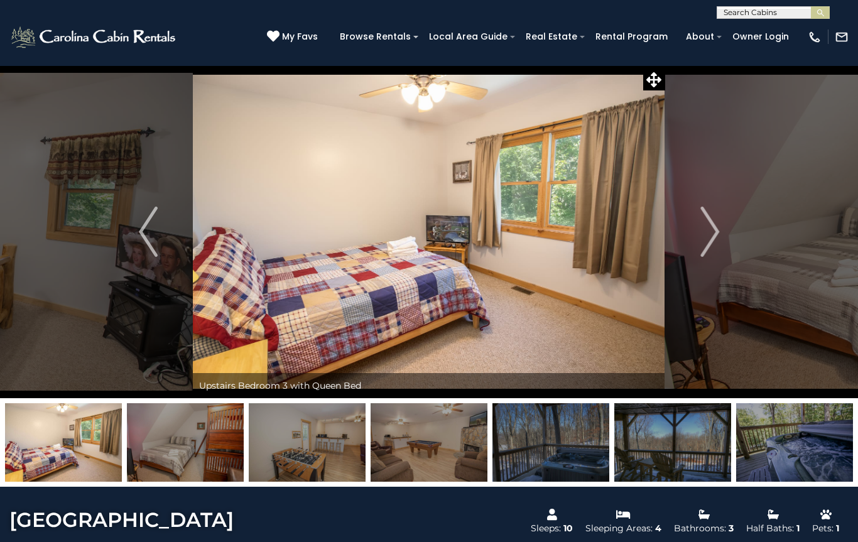
click at [708, 236] on img "Next" at bounding box center [709, 232] width 19 height 50
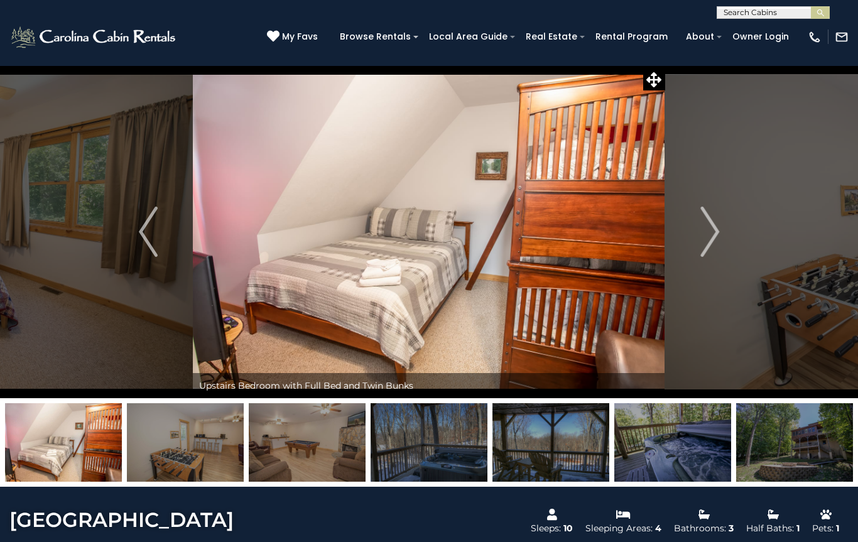
click at [706, 232] on img "Next" at bounding box center [709, 232] width 19 height 50
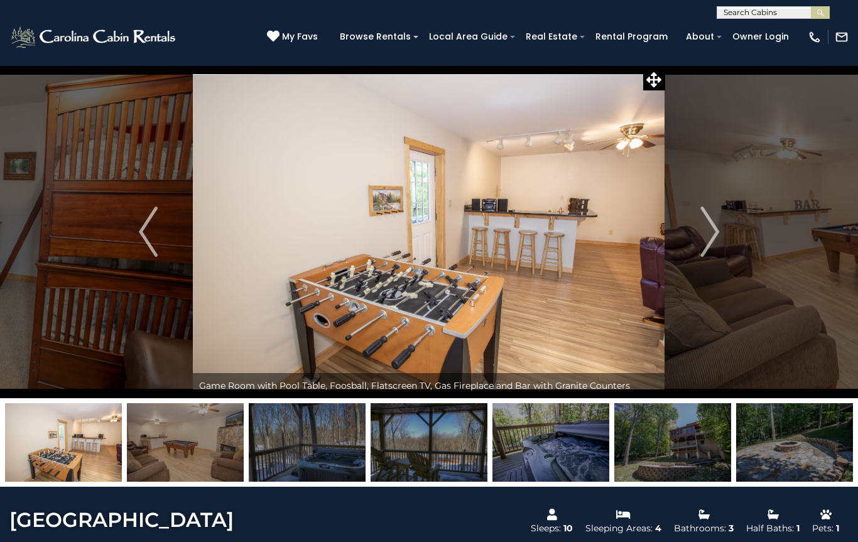
click at [706, 232] on img "Next" at bounding box center [709, 232] width 19 height 50
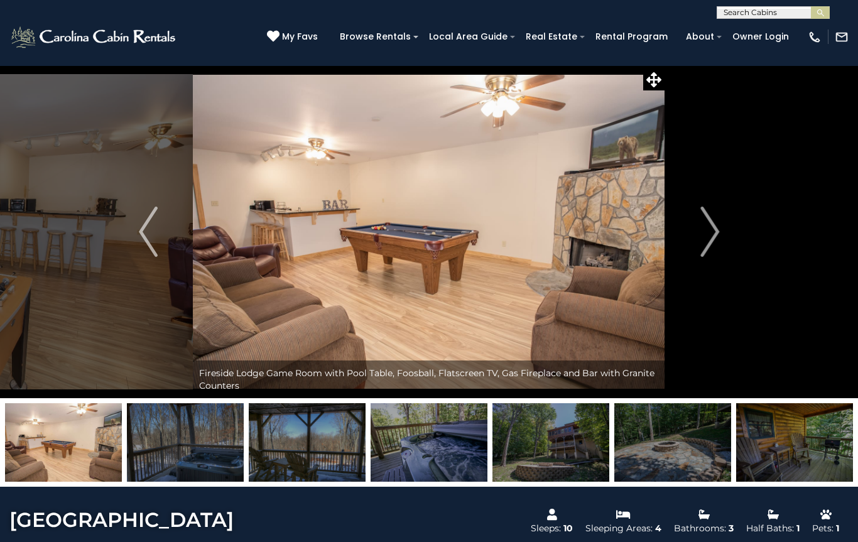
click at [710, 232] on img "Next" at bounding box center [709, 232] width 19 height 50
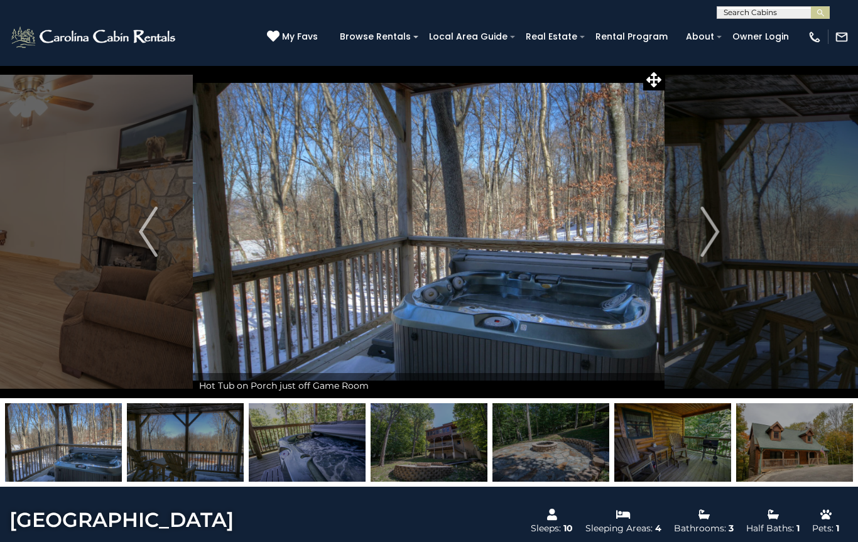
click at [708, 232] on img "Next" at bounding box center [709, 232] width 19 height 50
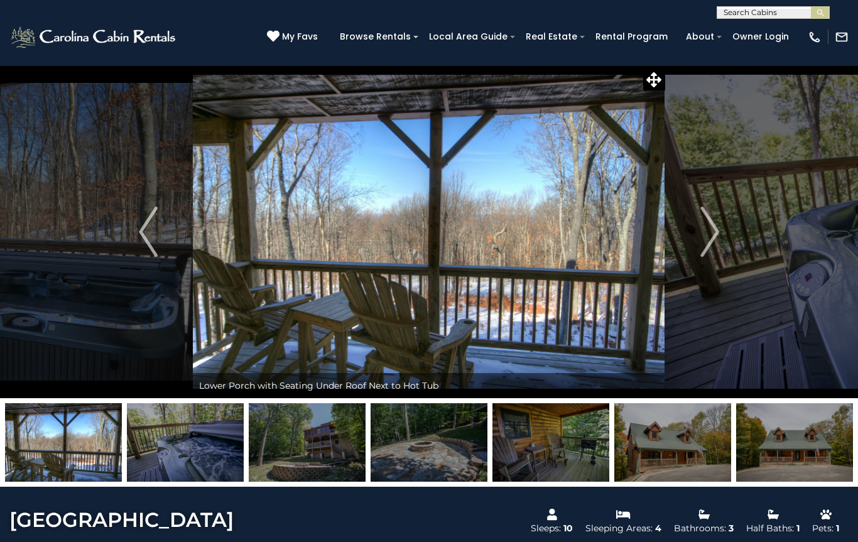
click at [709, 232] on img "Next" at bounding box center [709, 232] width 19 height 50
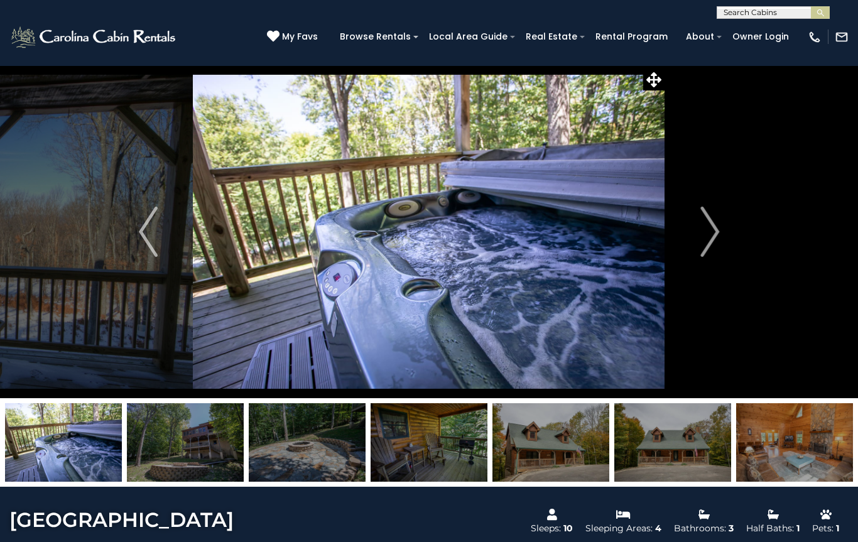
click at [708, 232] on img "Next" at bounding box center [709, 232] width 19 height 50
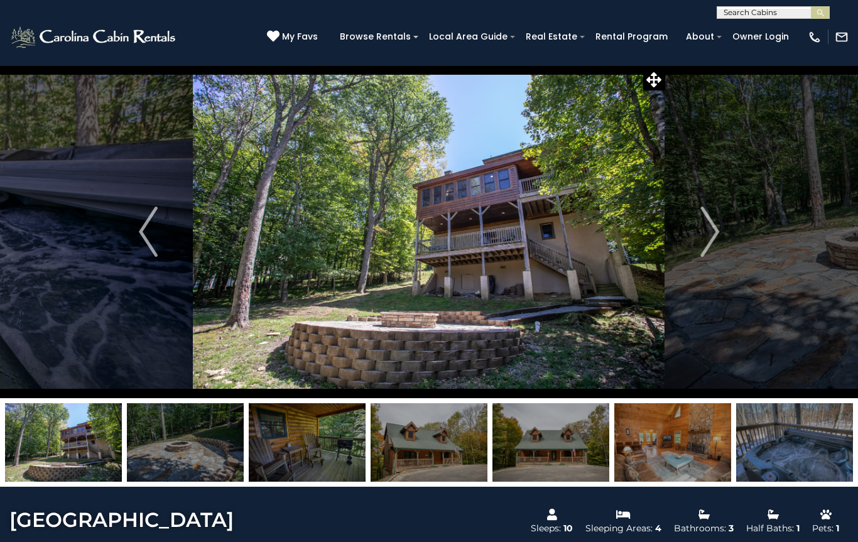
click at [714, 234] on img "Next" at bounding box center [709, 232] width 19 height 50
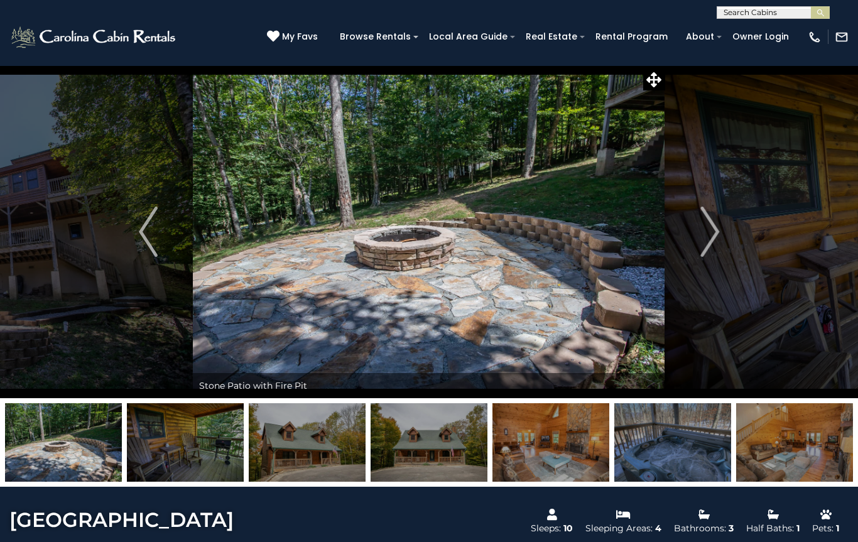
click at [709, 232] on img "Next" at bounding box center [709, 232] width 19 height 50
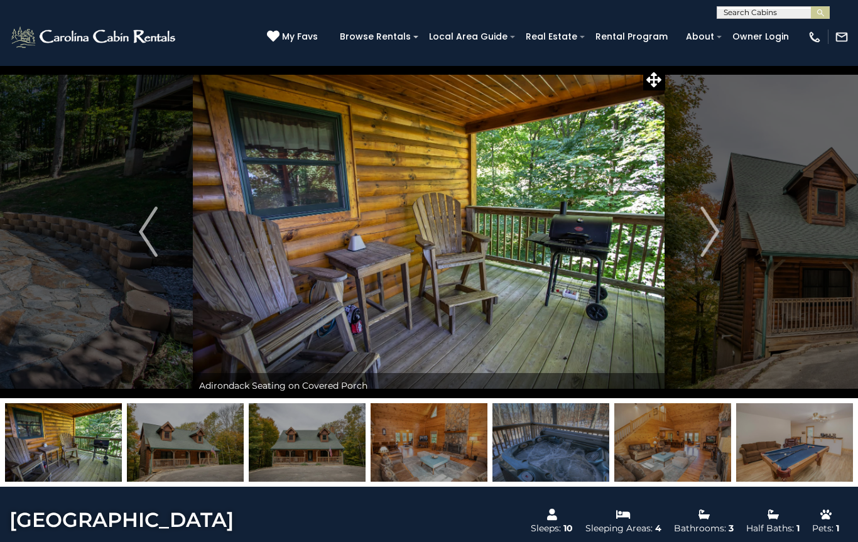
click at [709, 232] on img "Next" at bounding box center [709, 232] width 19 height 50
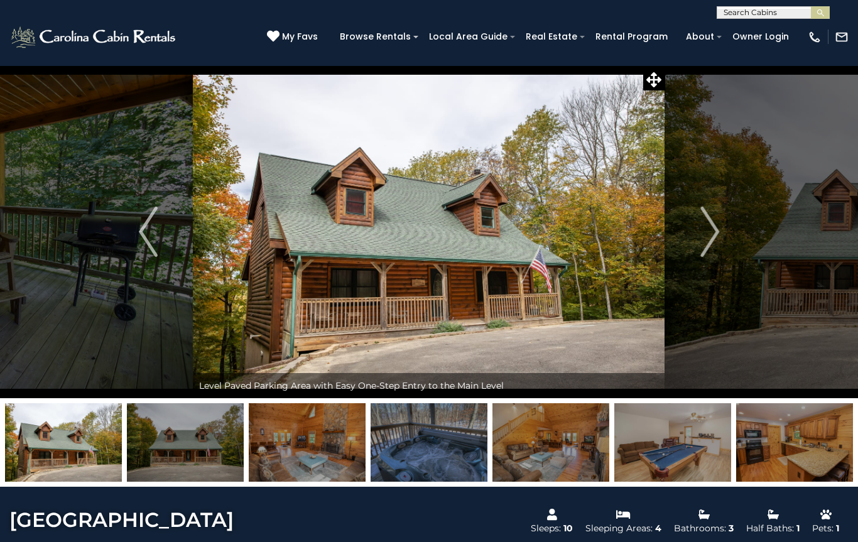
click at [711, 233] on img "Next" at bounding box center [709, 232] width 19 height 50
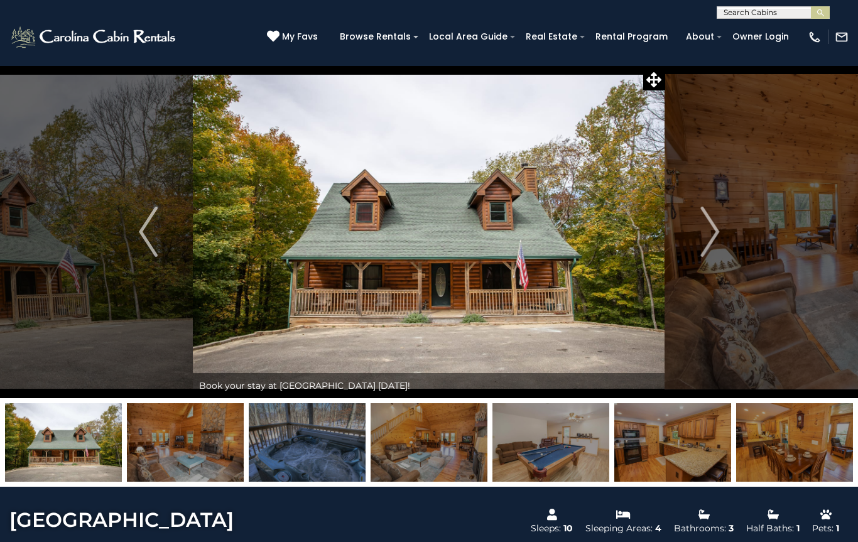
click at [709, 235] on img "Next" at bounding box center [709, 232] width 19 height 50
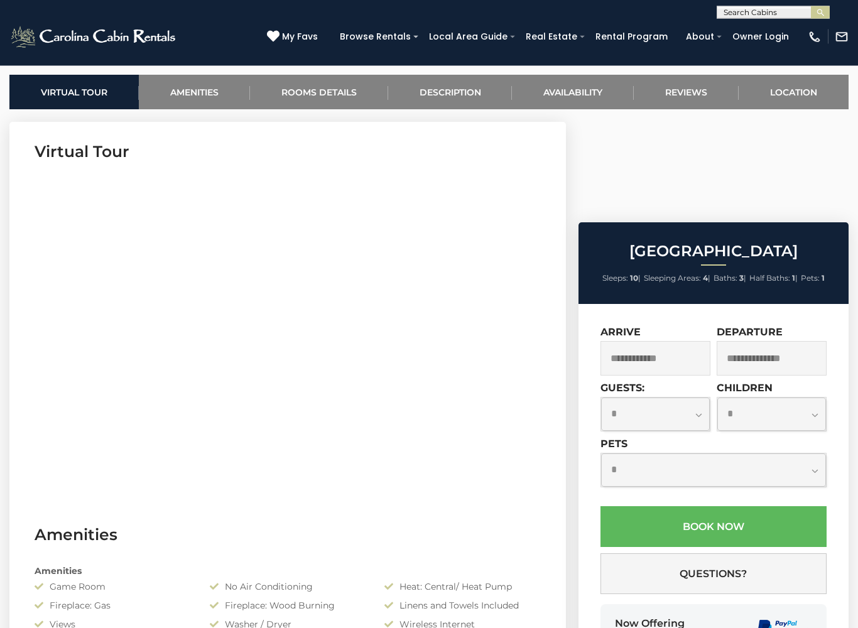
scroll to position [488, 0]
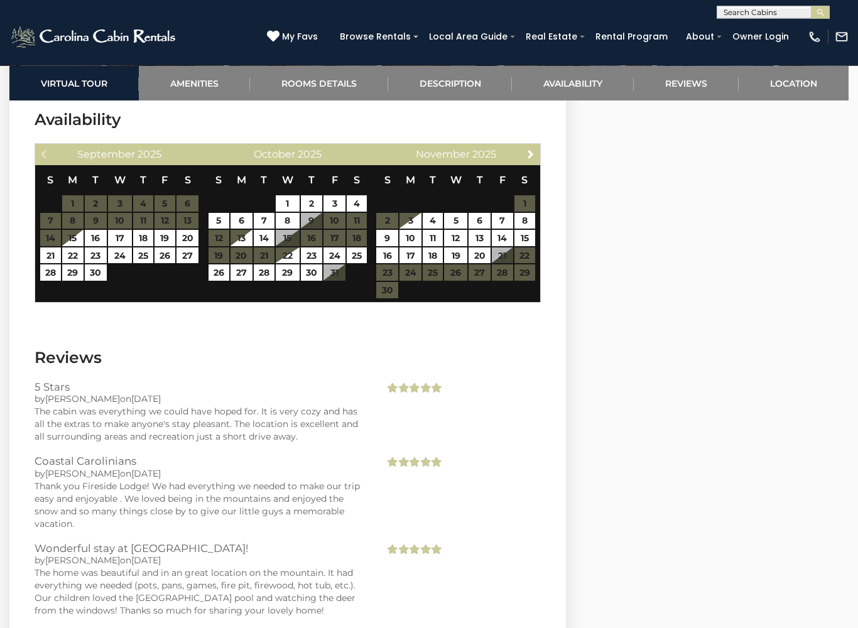
scroll to position [2900, 0]
click at [527, 156] on span "Next" at bounding box center [530, 154] width 10 height 10
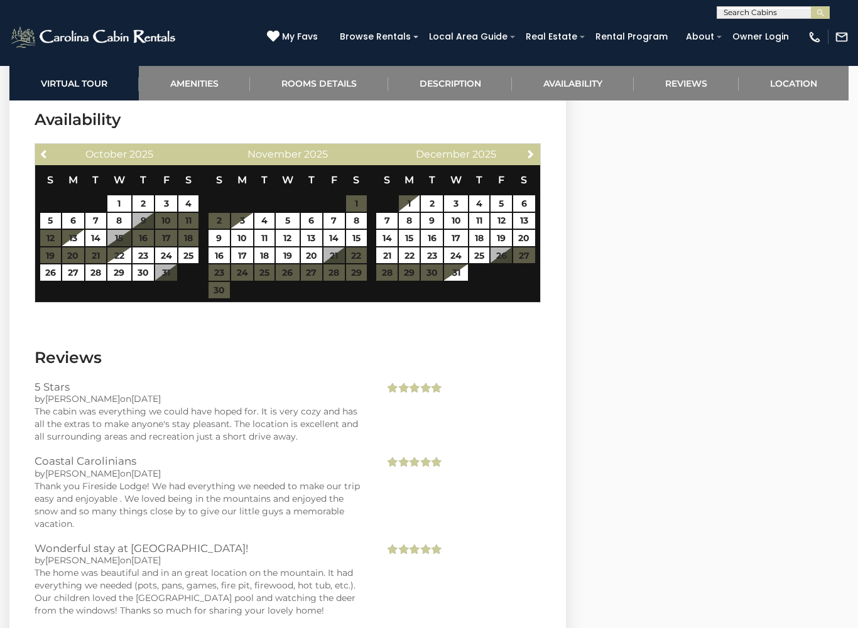
click at [532, 152] on span "Next" at bounding box center [530, 154] width 10 height 10
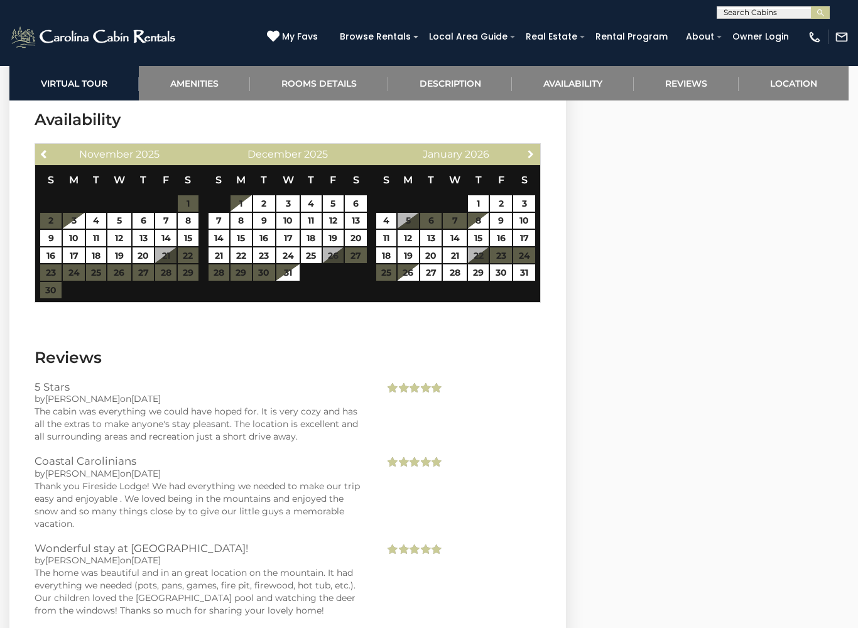
click at [533, 146] on link "Next" at bounding box center [530, 154] width 16 height 16
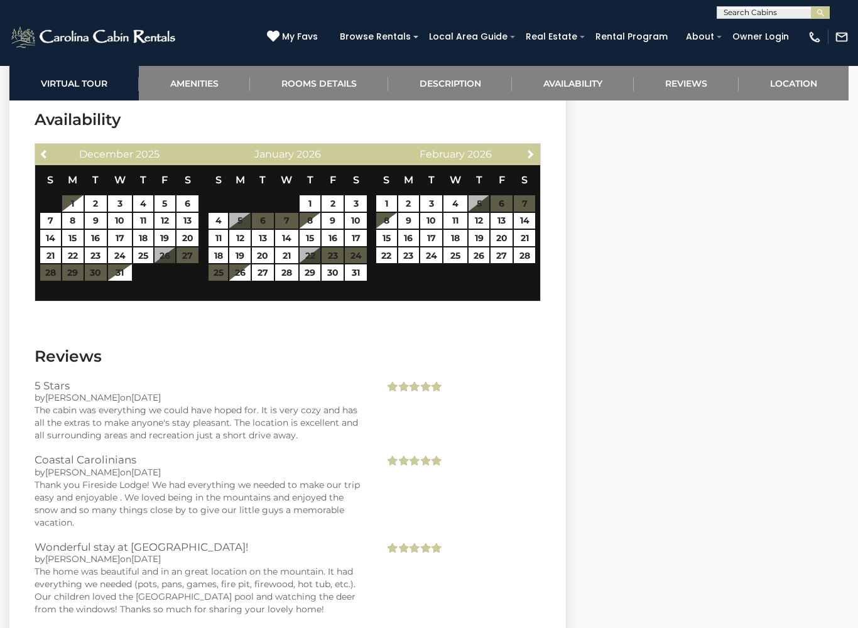
click at [528, 147] on link "Next" at bounding box center [530, 154] width 16 height 16
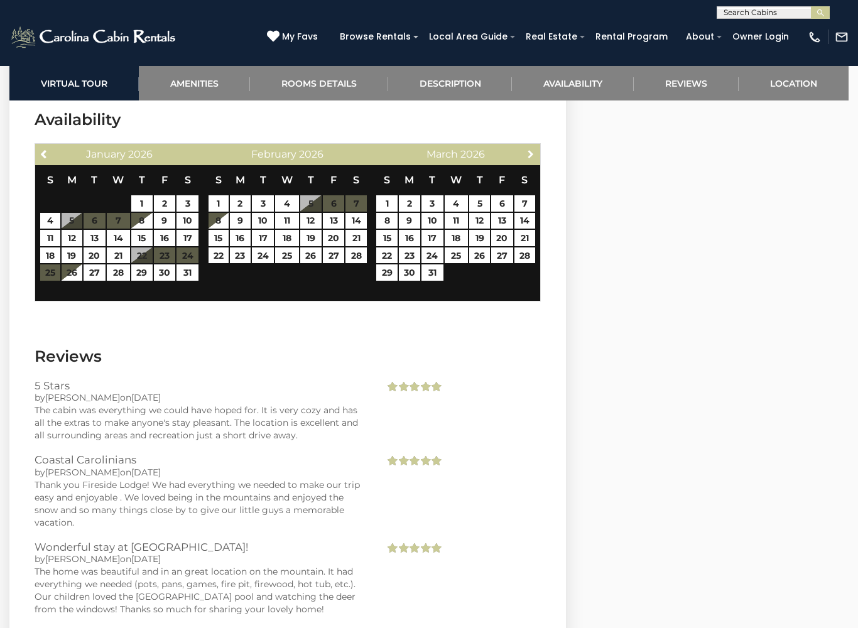
click at [528, 146] on link "Next" at bounding box center [530, 154] width 16 height 16
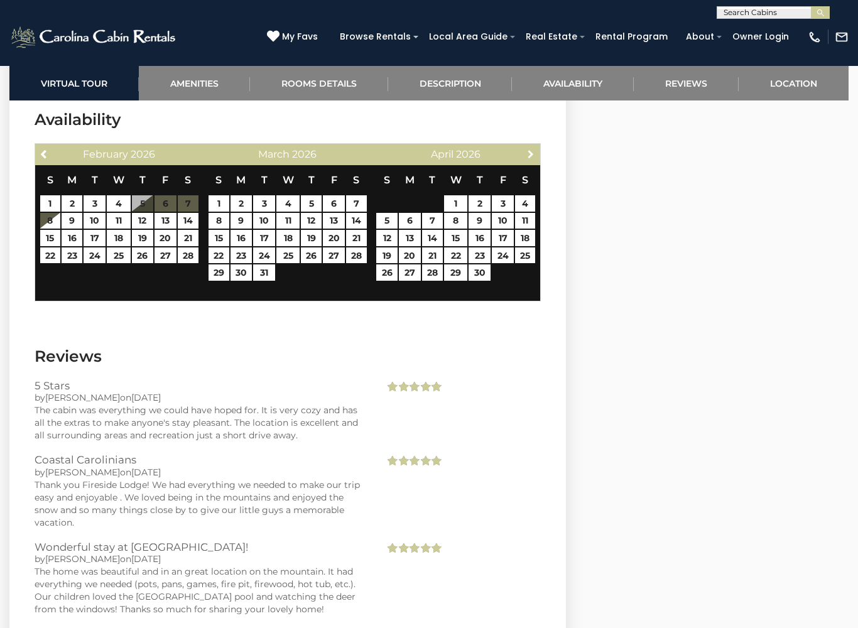
click at [529, 146] on link "Next" at bounding box center [530, 154] width 16 height 16
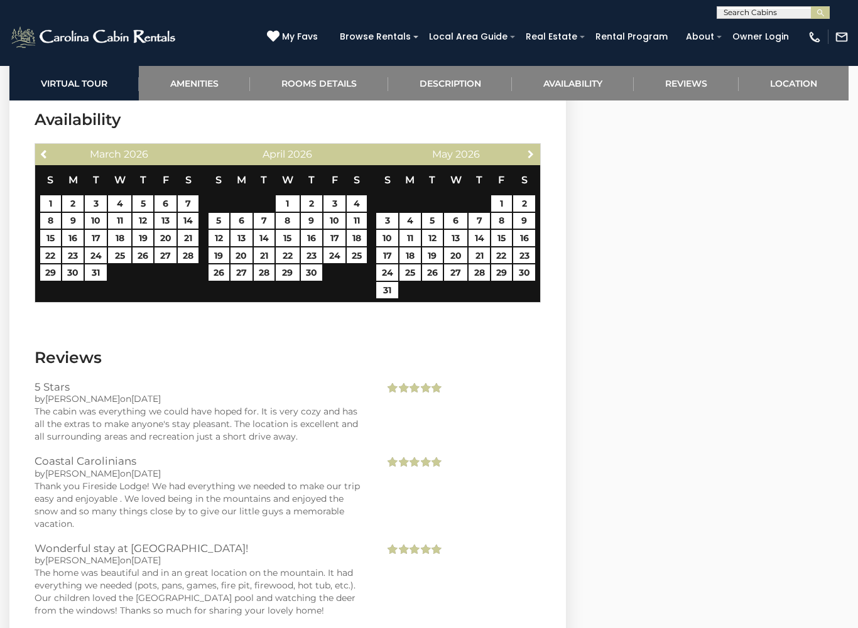
click at [525, 147] on link "Next" at bounding box center [530, 154] width 16 height 16
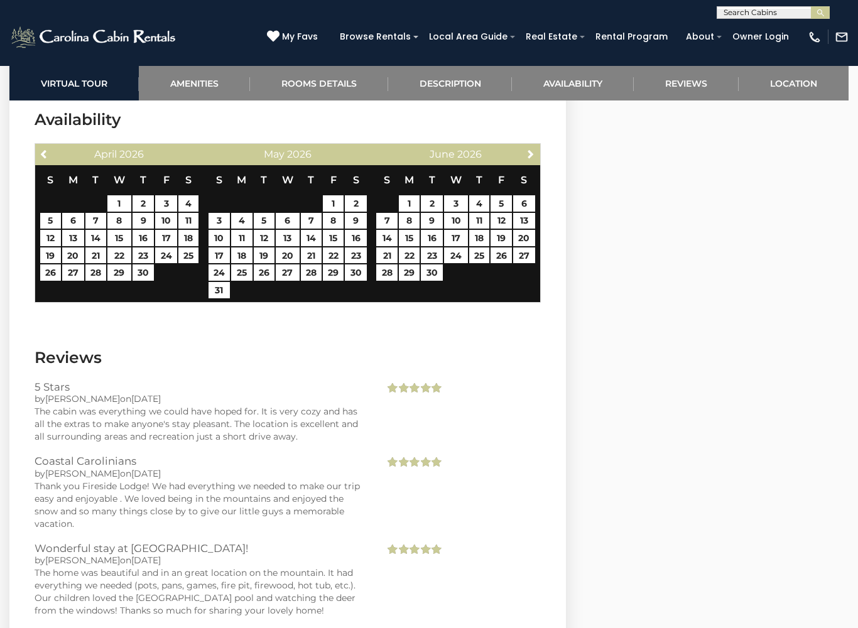
click at [525, 148] on link "Next" at bounding box center [530, 154] width 16 height 16
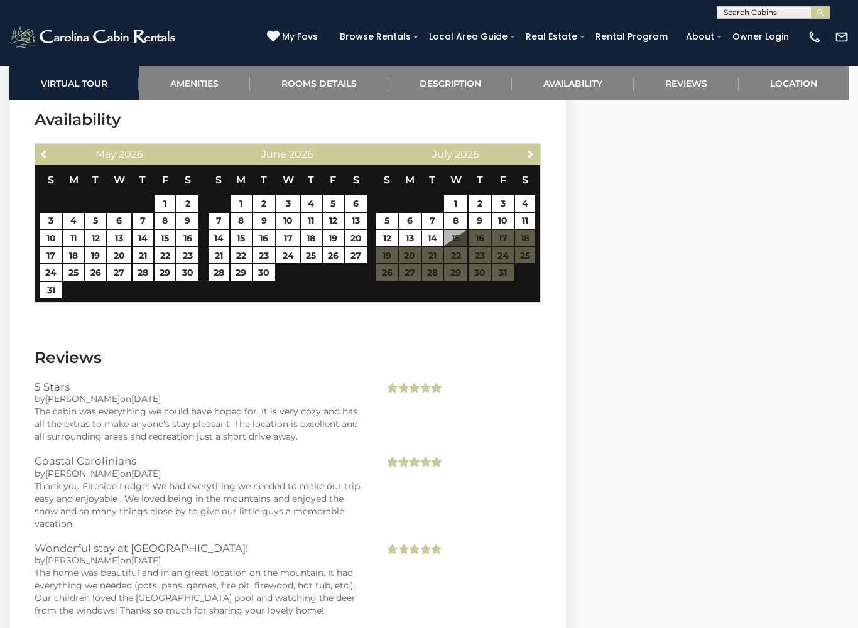
click at [524, 146] on link "Next" at bounding box center [530, 154] width 16 height 16
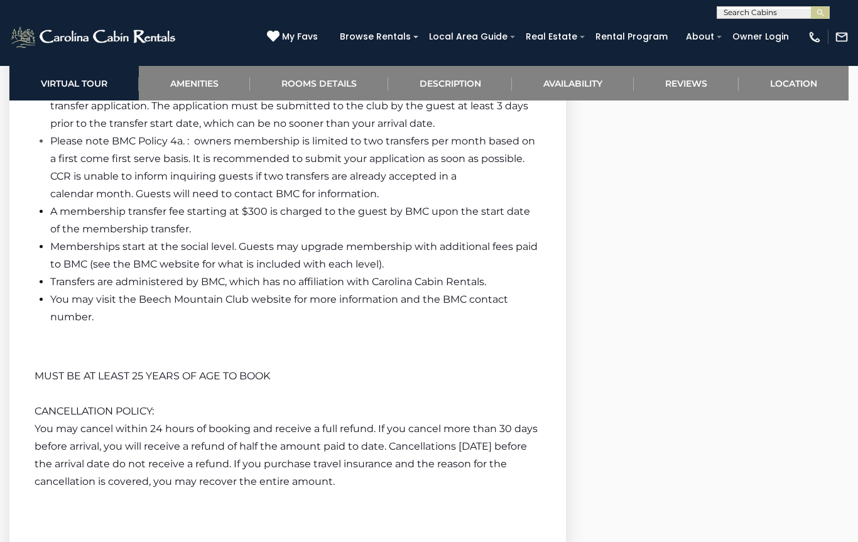
scroll to position [2452, 0]
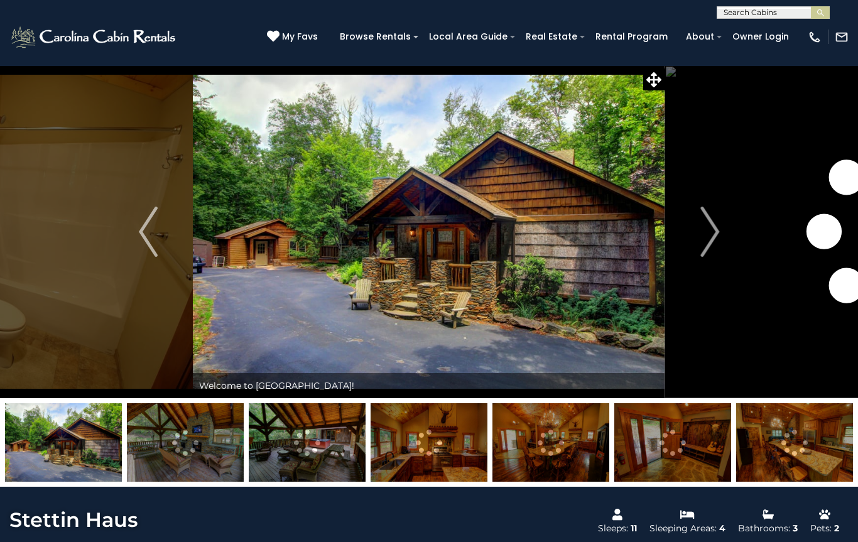
click at [713, 234] on img "Next" at bounding box center [709, 232] width 19 height 50
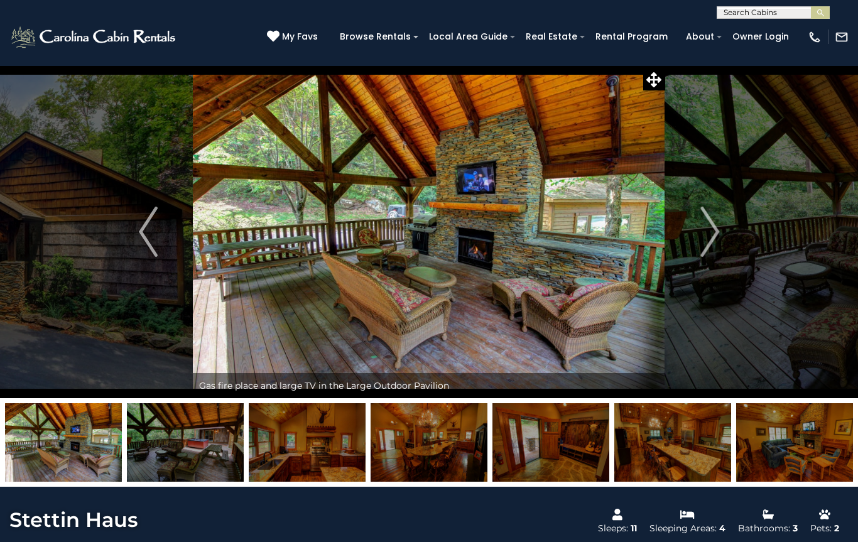
click at [713, 232] on img "Next" at bounding box center [709, 232] width 19 height 50
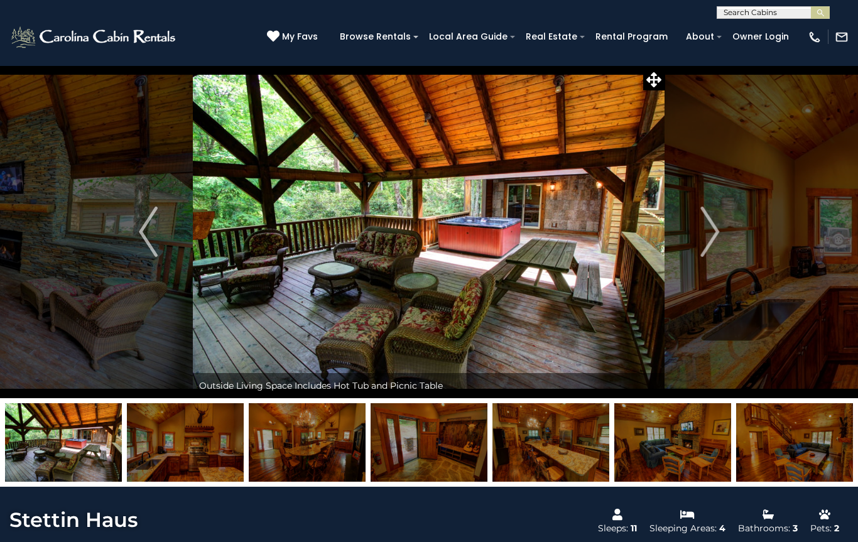
click at [718, 233] on img "Next" at bounding box center [709, 232] width 19 height 50
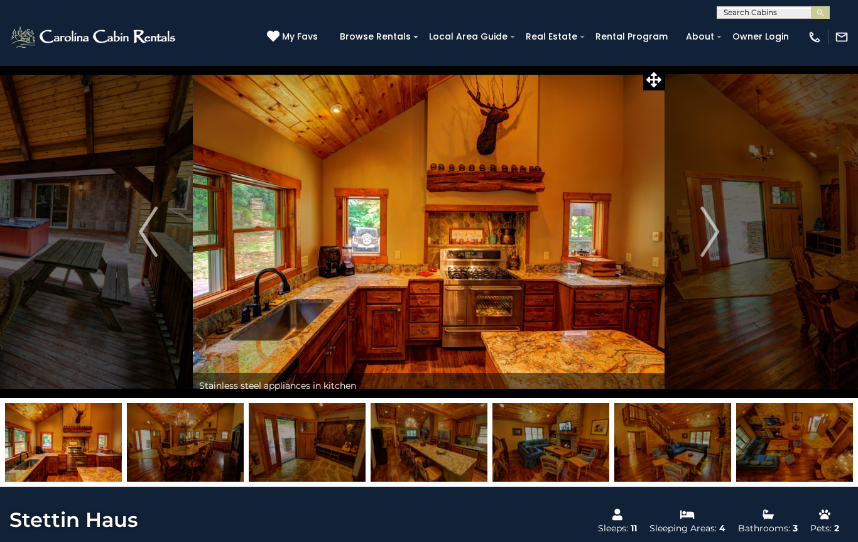
click at [709, 234] on img "Next" at bounding box center [709, 232] width 19 height 50
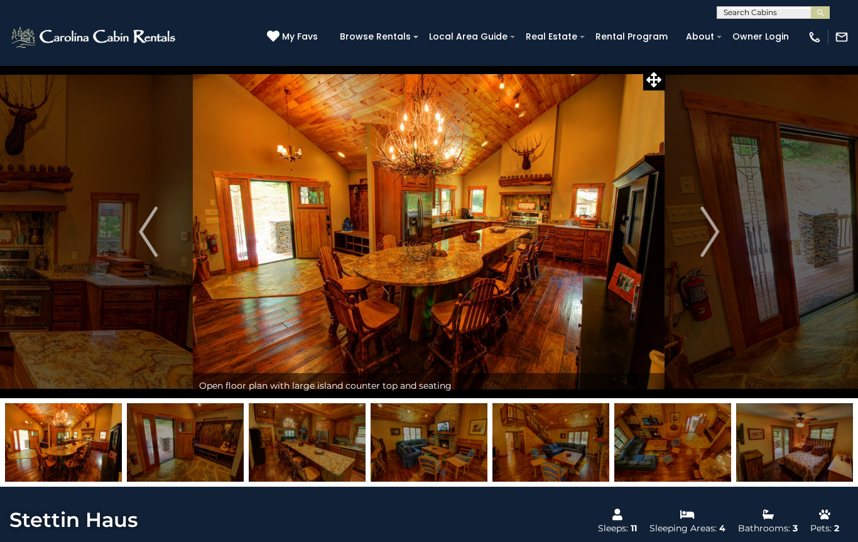
click at [716, 230] on img "Next" at bounding box center [709, 232] width 19 height 50
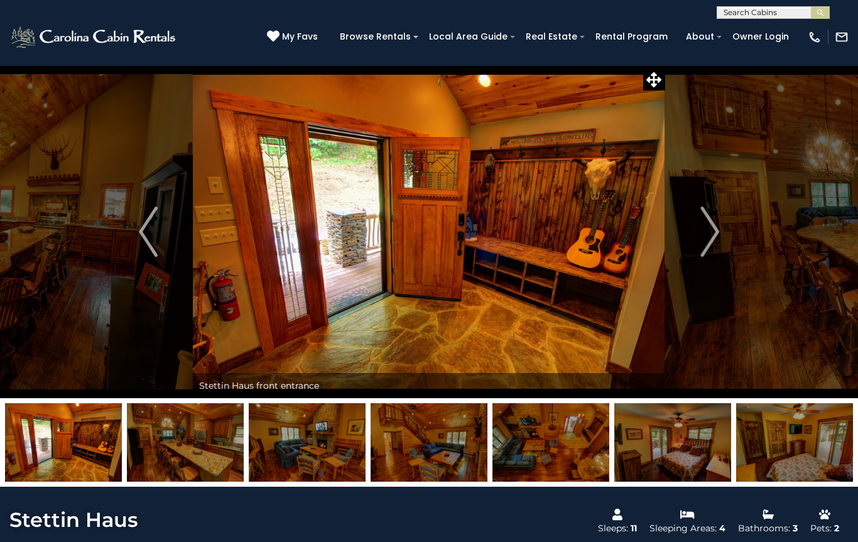
click at [714, 233] on img "Next" at bounding box center [709, 232] width 19 height 50
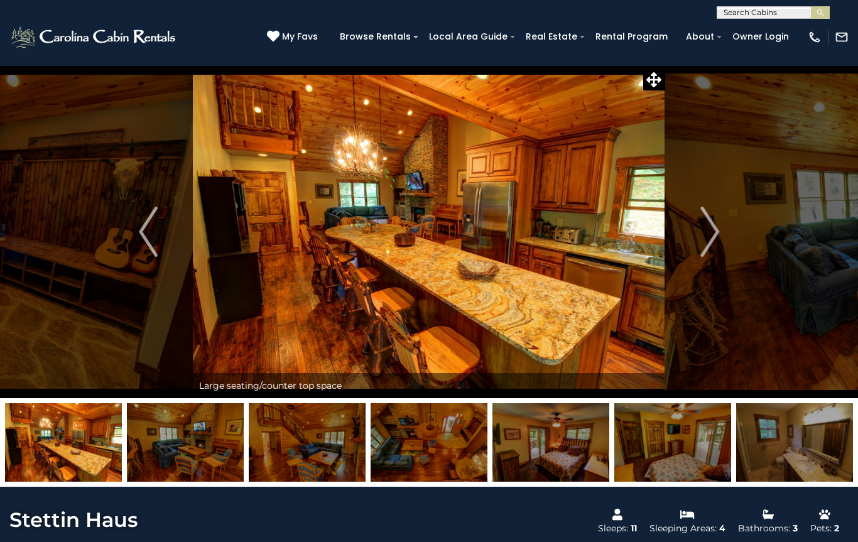
click at [711, 232] on img "Next" at bounding box center [709, 232] width 19 height 50
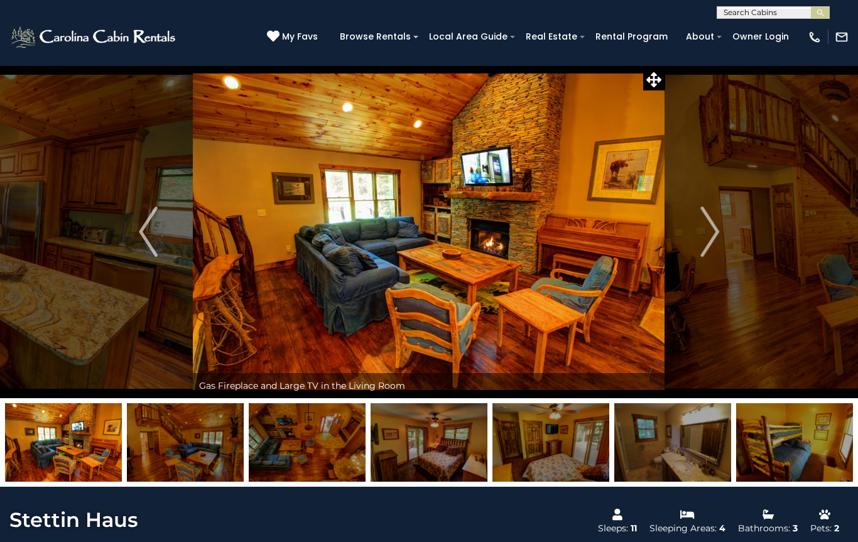
click at [709, 233] on img "Next" at bounding box center [709, 232] width 19 height 50
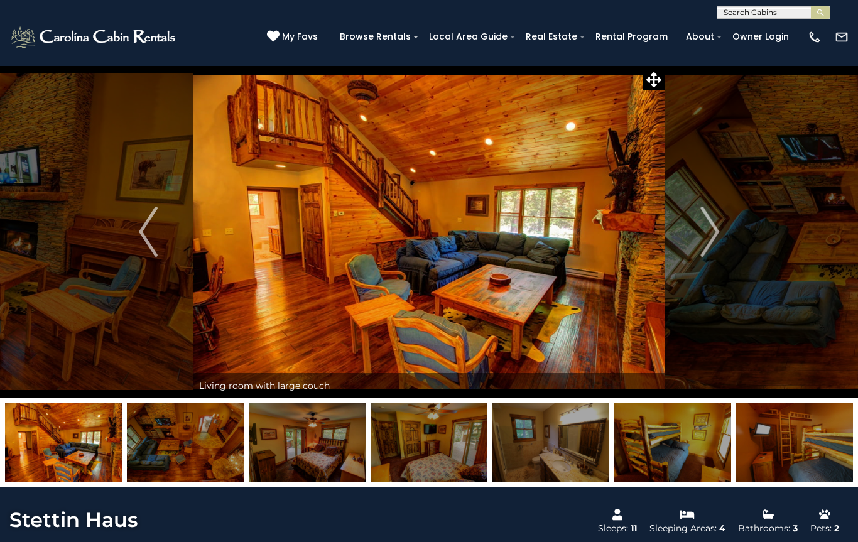
click at [714, 227] on img "Next" at bounding box center [709, 232] width 19 height 50
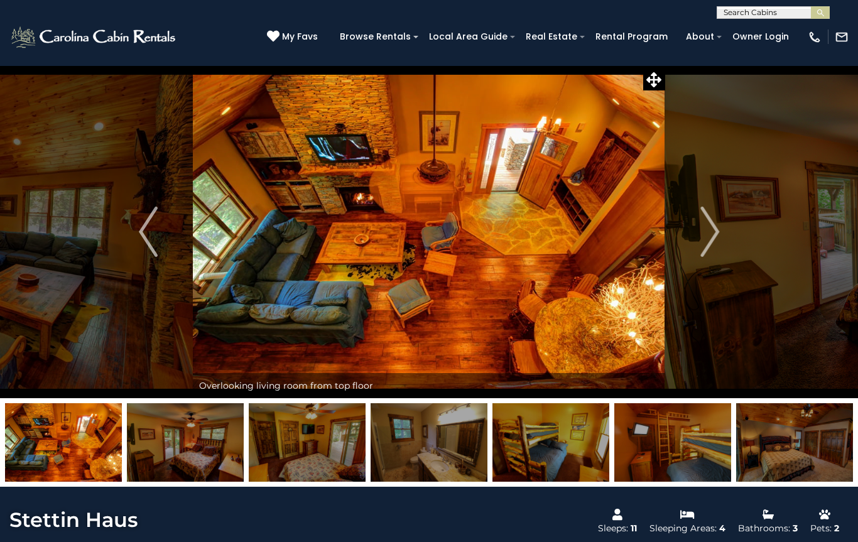
click at [712, 230] on img "Next" at bounding box center [709, 232] width 19 height 50
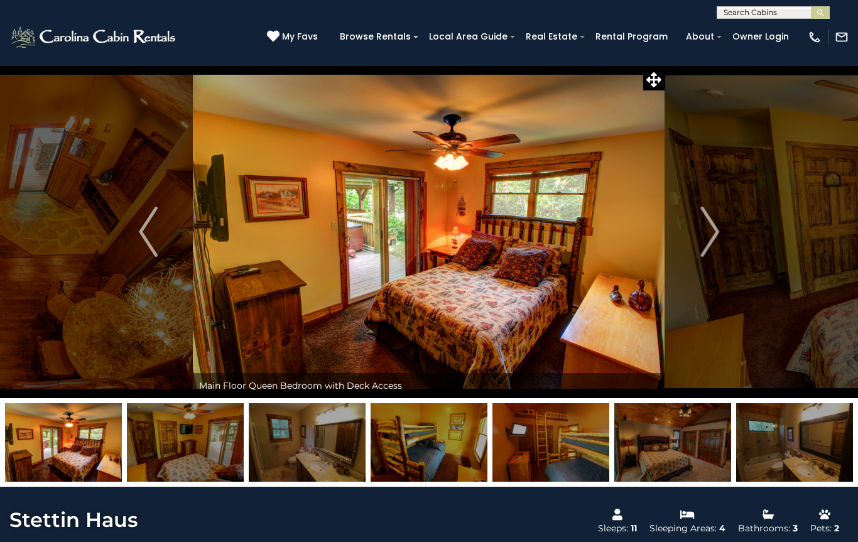
click at [362, 227] on img at bounding box center [428, 231] width 471 height 333
click at [370, 222] on img at bounding box center [428, 231] width 471 height 333
click at [381, 231] on img at bounding box center [428, 231] width 471 height 333
click at [713, 234] on img "Next" at bounding box center [709, 232] width 19 height 50
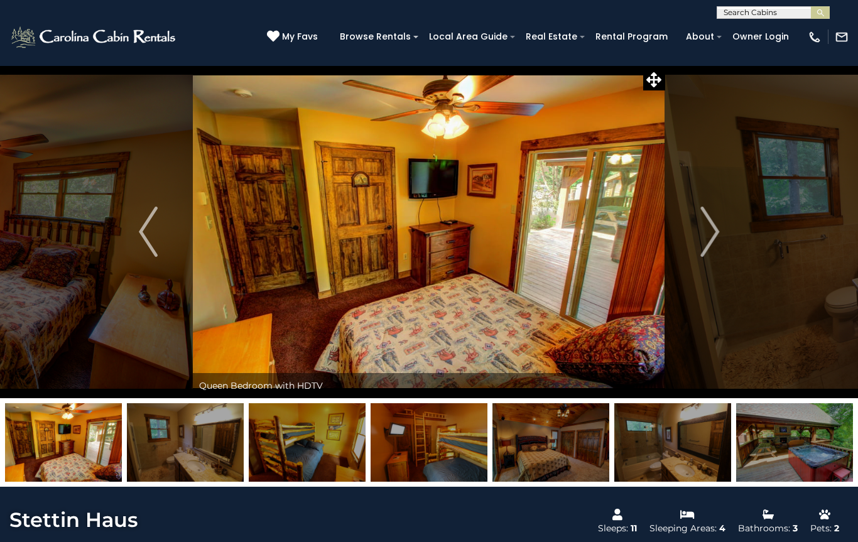
click at [706, 234] on img "Next" at bounding box center [709, 232] width 19 height 50
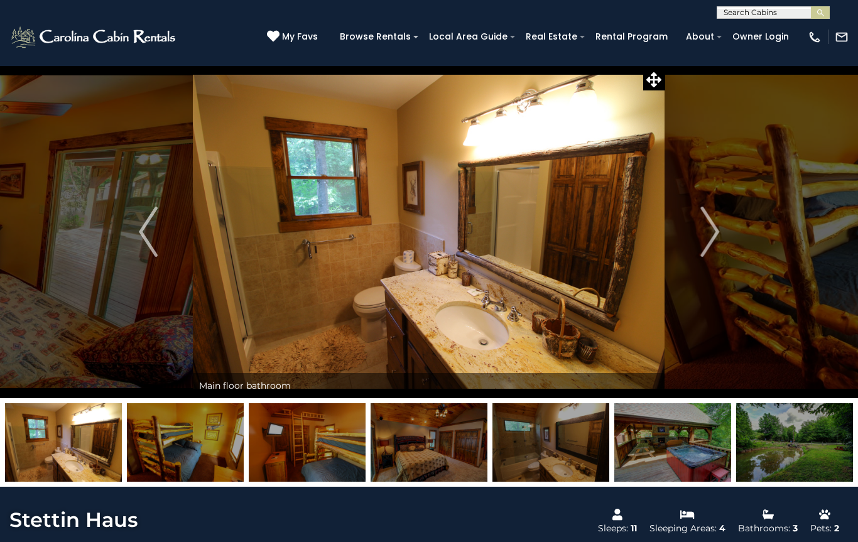
click at [697, 230] on button "Next" at bounding box center [709, 231] width 89 height 333
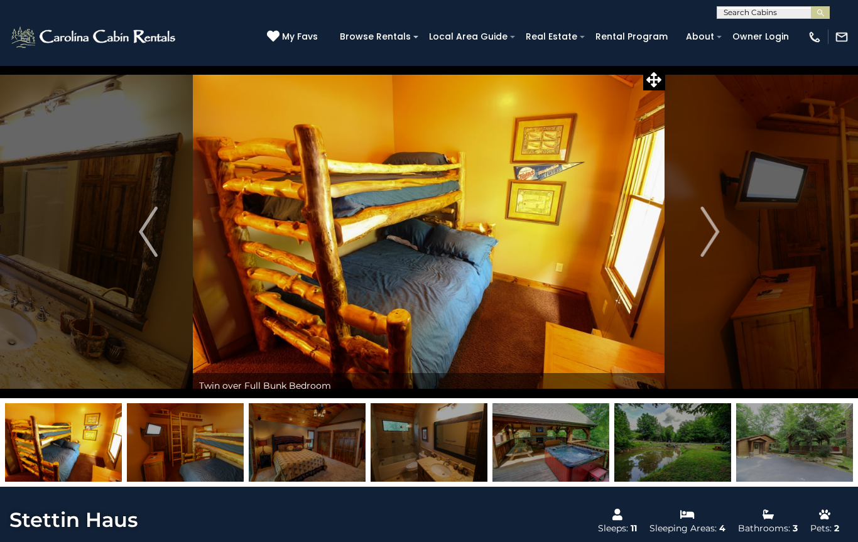
click at [705, 231] on img "Next" at bounding box center [709, 232] width 19 height 50
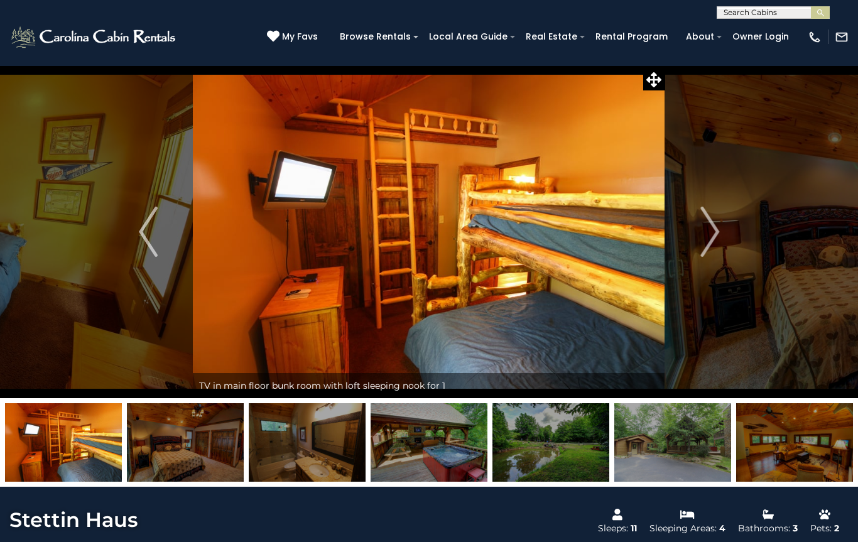
click at [708, 229] on img "Next" at bounding box center [709, 232] width 19 height 50
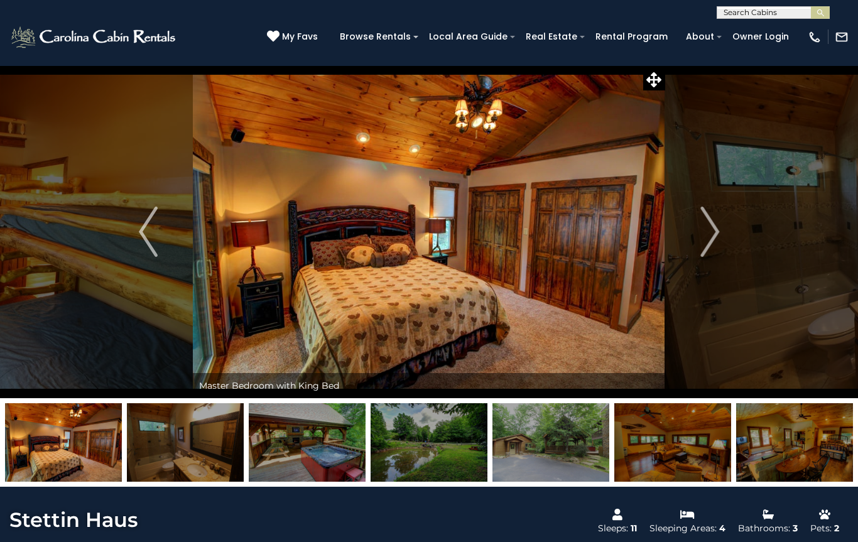
click at [706, 230] on img "Next" at bounding box center [709, 232] width 19 height 50
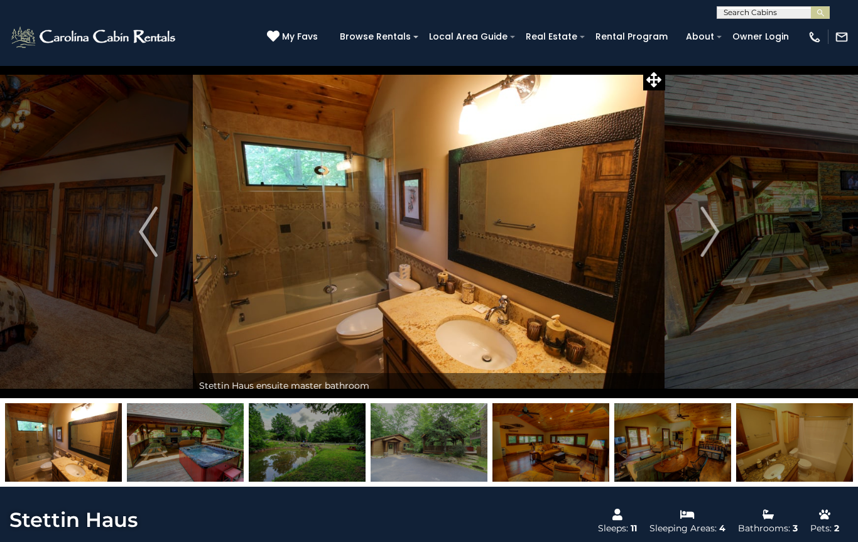
click at [701, 233] on img "Next" at bounding box center [709, 232] width 19 height 50
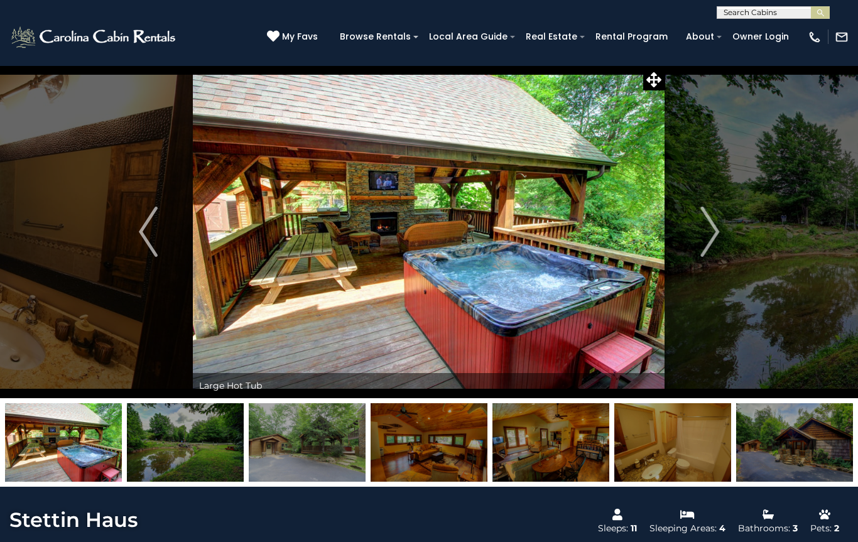
click at [707, 230] on img "Next" at bounding box center [709, 232] width 19 height 50
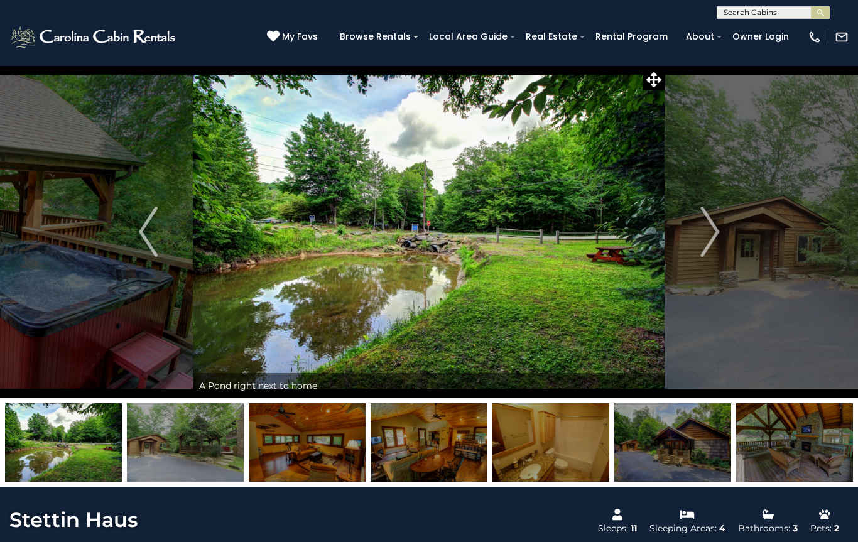
click at [707, 232] on img "Next" at bounding box center [709, 232] width 19 height 50
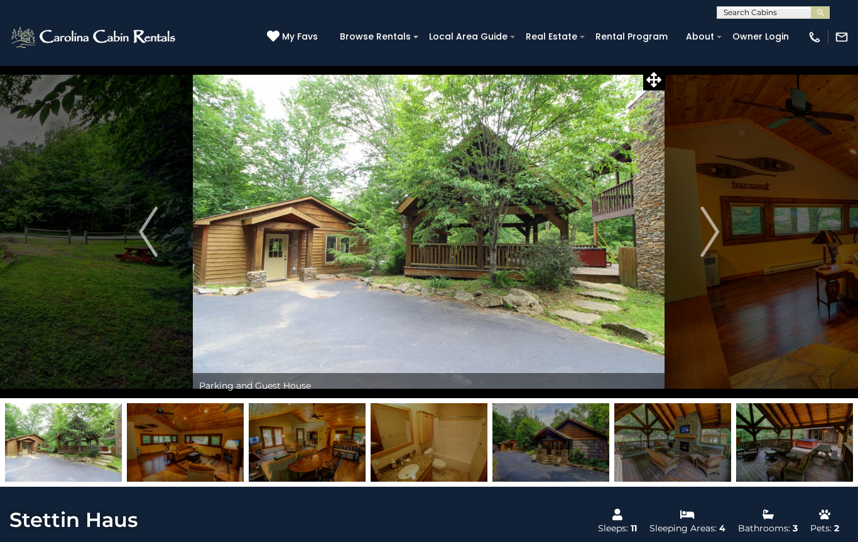
click at [708, 234] on img "Next" at bounding box center [709, 232] width 19 height 50
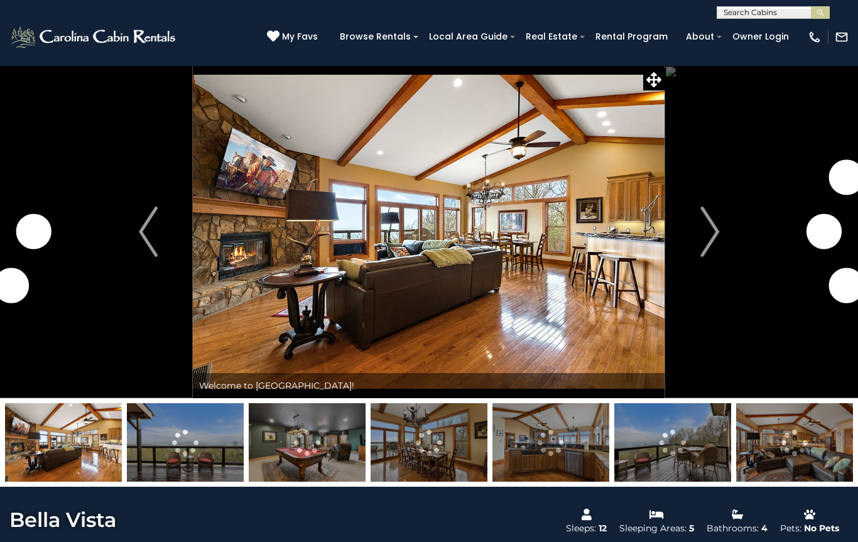
click at [711, 233] on img "Next" at bounding box center [709, 232] width 19 height 50
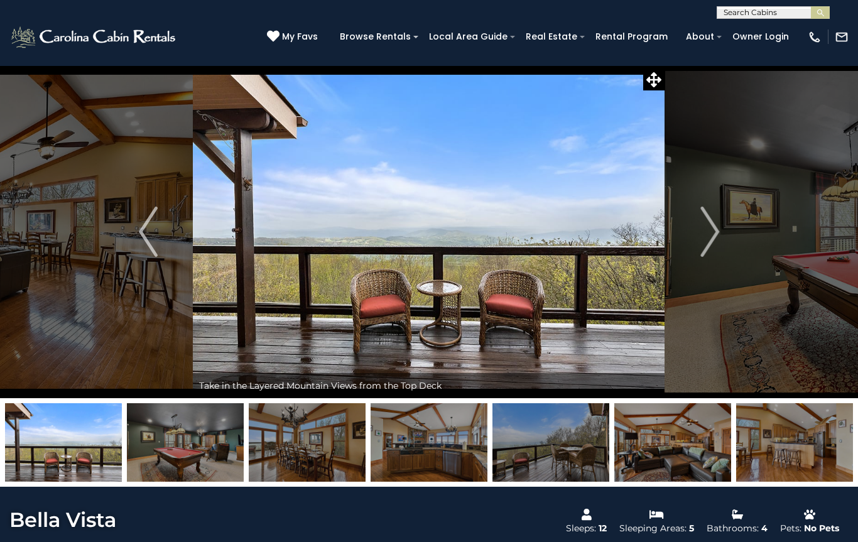
click at [709, 231] on img "Next" at bounding box center [709, 232] width 19 height 50
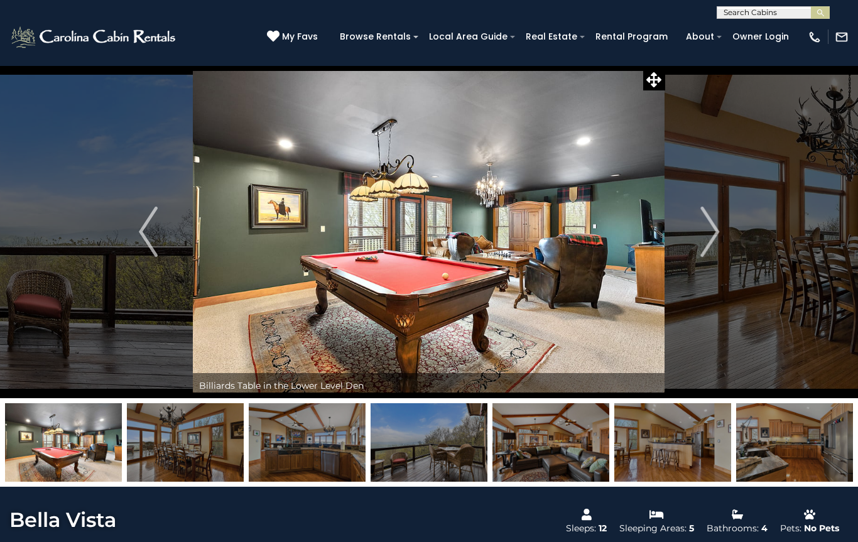
click at [705, 230] on img "Next" at bounding box center [709, 232] width 19 height 50
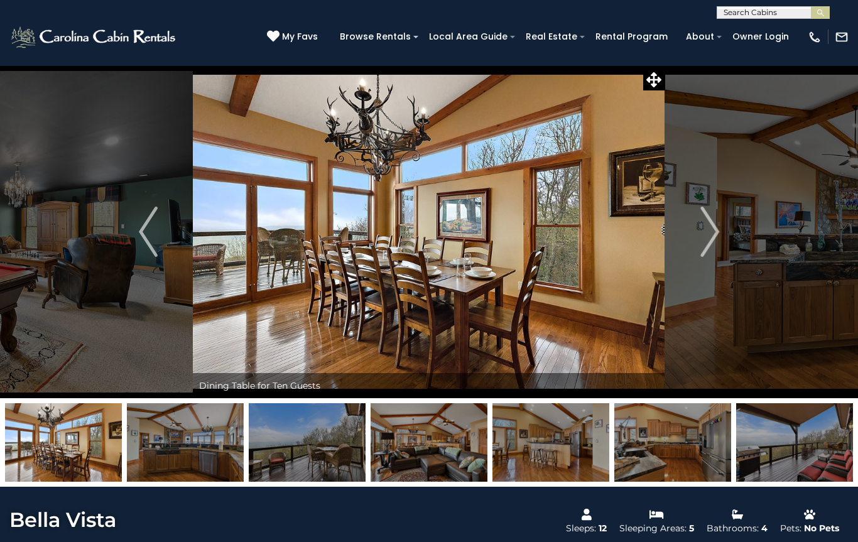
click at [711, 232] on img "Next" at bounding box center [709, 232] width 19 height 50
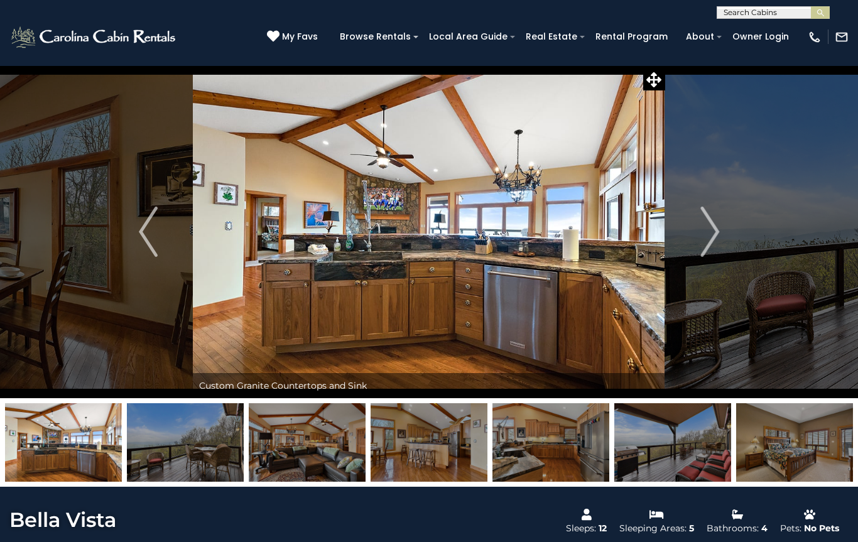
click at [714, 232] on img "Next" at bounding box center [709, 232] width 19 height 50
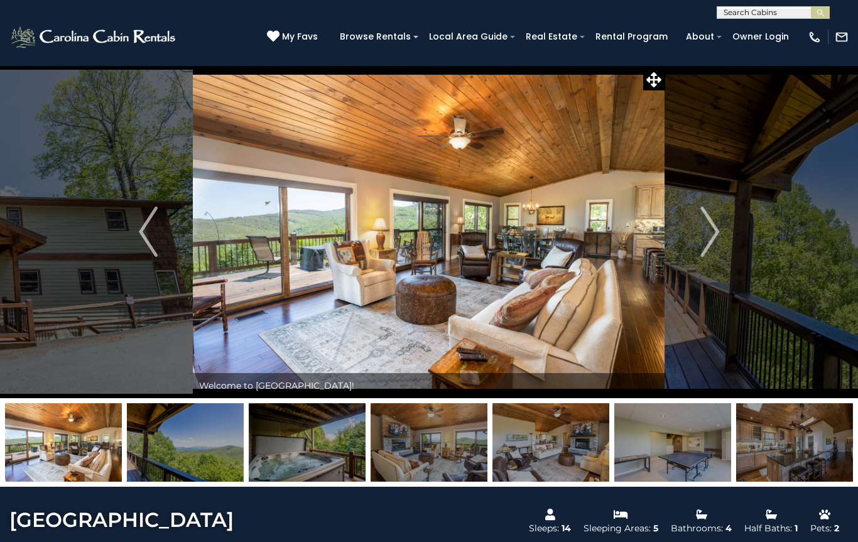
click at [715, 230] on img "Next" at bounding box center [709, 232] width 19 height 50
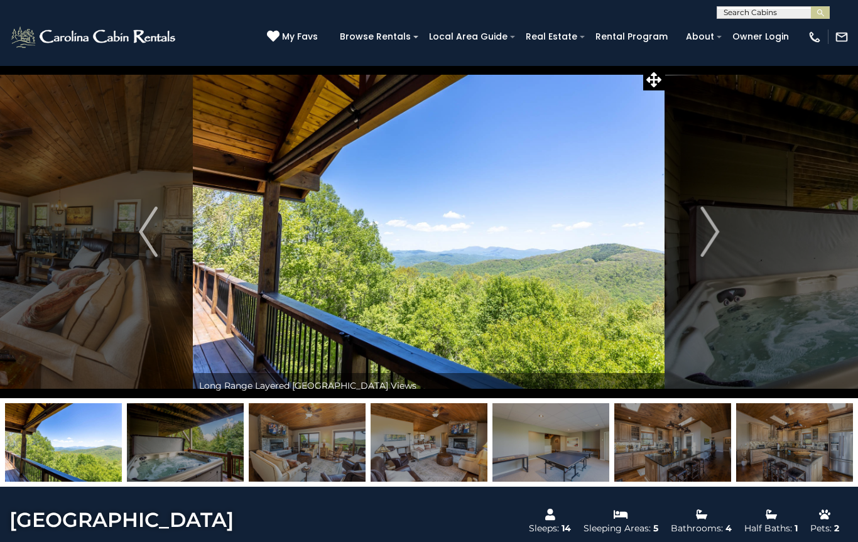
click at [704, 237] on img "Next" at bounding box center [709, 232] width 19 height 50
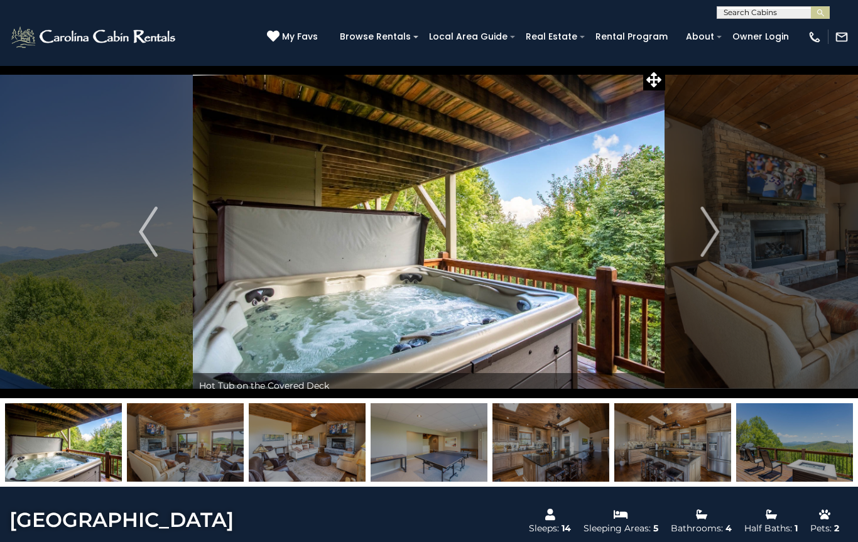
click at [701, 236] on img "Next" at bounding box center [709, 232] width 19 height 50
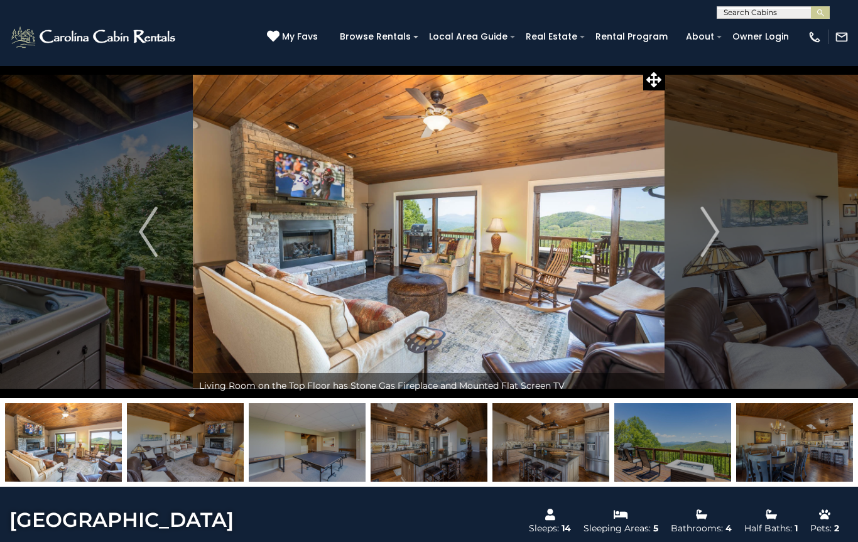
click at [711, 234] on img "Next" at bounding box center [709, 232] width 19 height 50
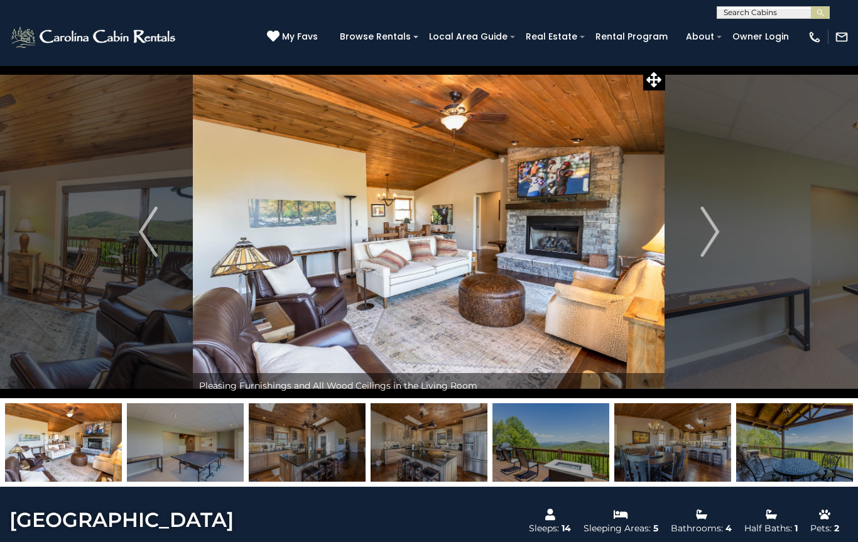
click at [704, 236] on img "Next" at bounding box center [709, 232] width 19 height 50
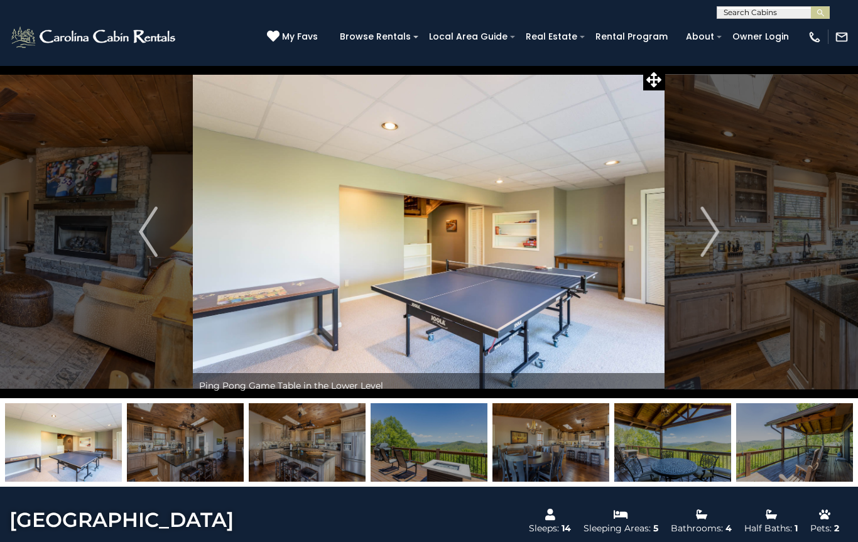
click at [706, 235] on img "Next" at bounding box center [709, 232] width 19 height 50
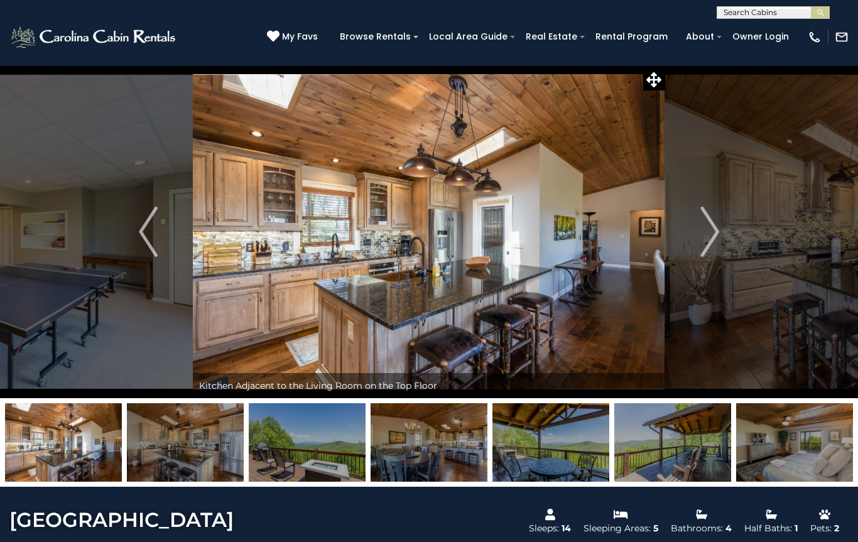
click at [706, 235] on img "Next" at bounding box center [709, 232] width 19 height 50
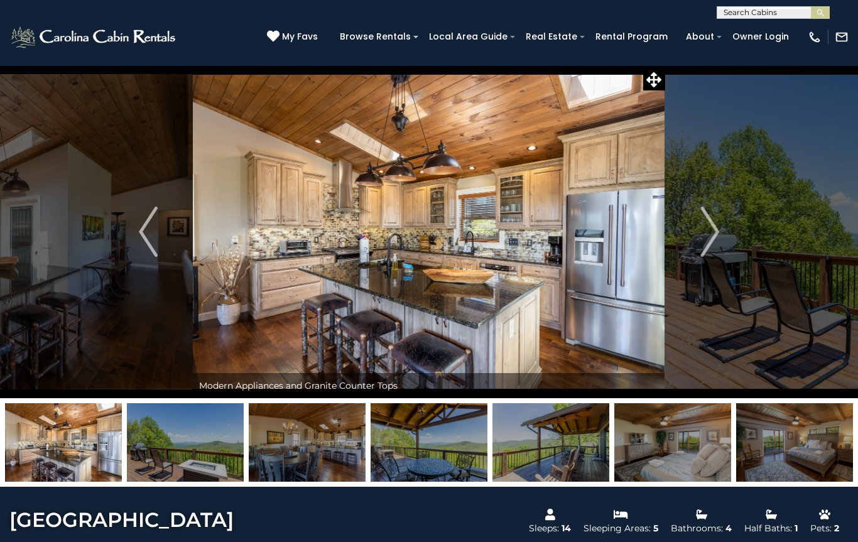
click at [703, 235] on img "Next" at bounding box center [709, 232] width 19 height 50
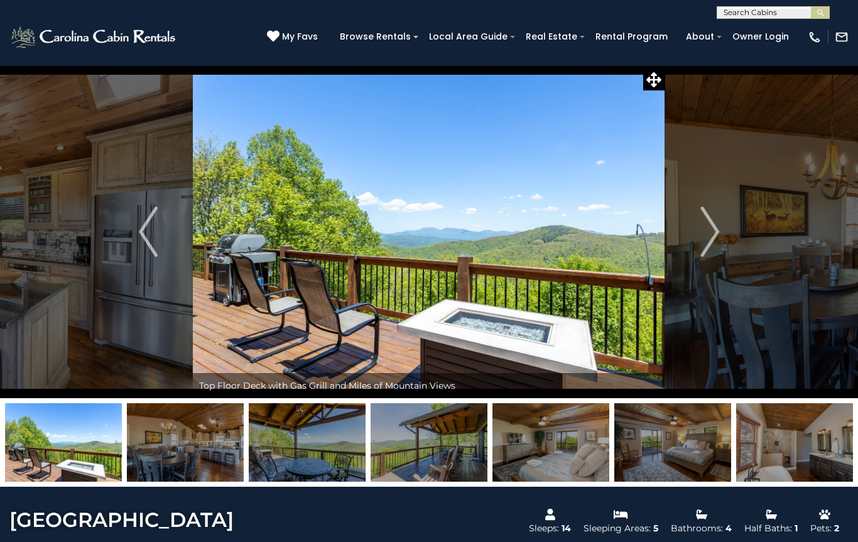
click at [706, 237] on img "Next" at bounding box center [709, 232] width 19 height 50
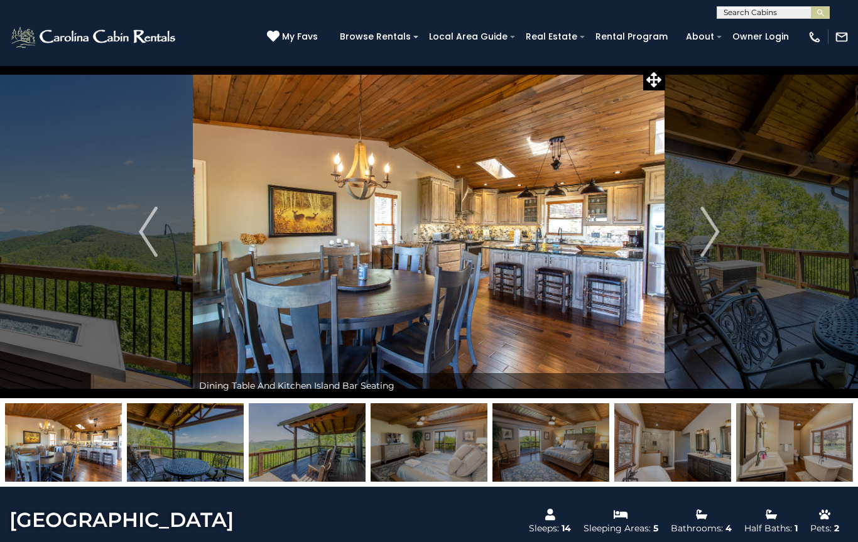
click at [702, 235] on img "Next" at bounding box center [709, 232] width 19 height 50
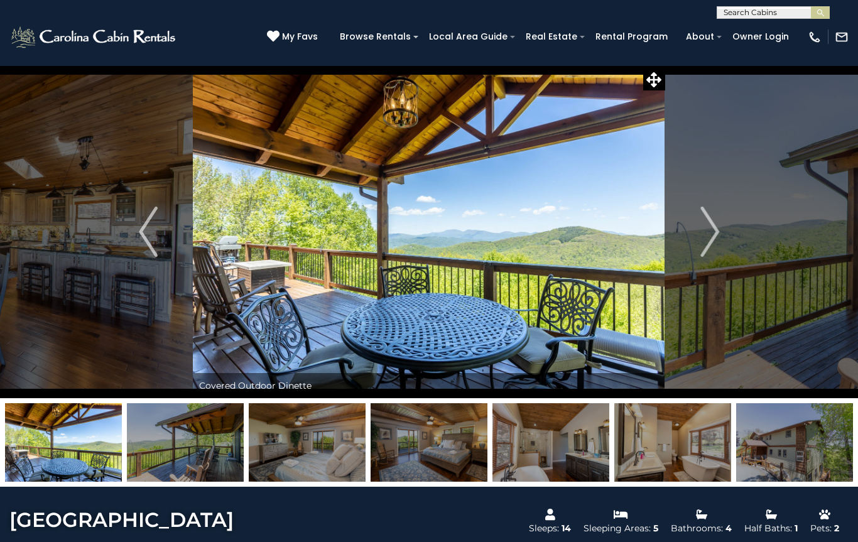
click at [708, 232] on img "Next" at bounding box center [709, 232] width 19 height 50
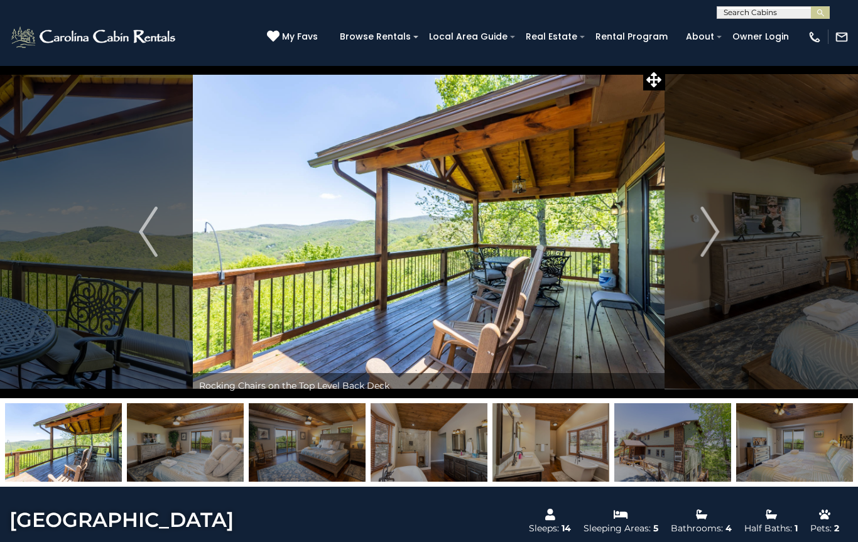
click at [711, 235] on img "Next" at bounding box center [709, 232] width 19 height 50
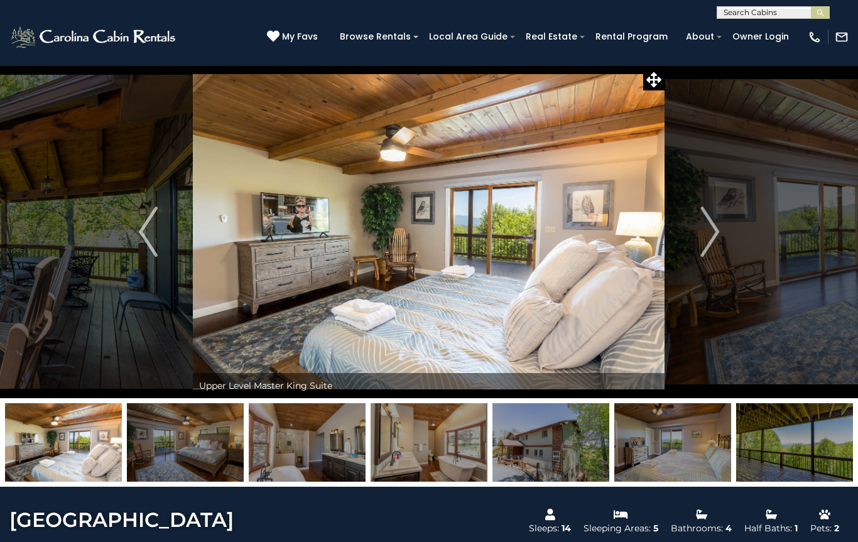
click at [711, 233] on img "Next" at bounding box center [709, 232] width 19 height 50
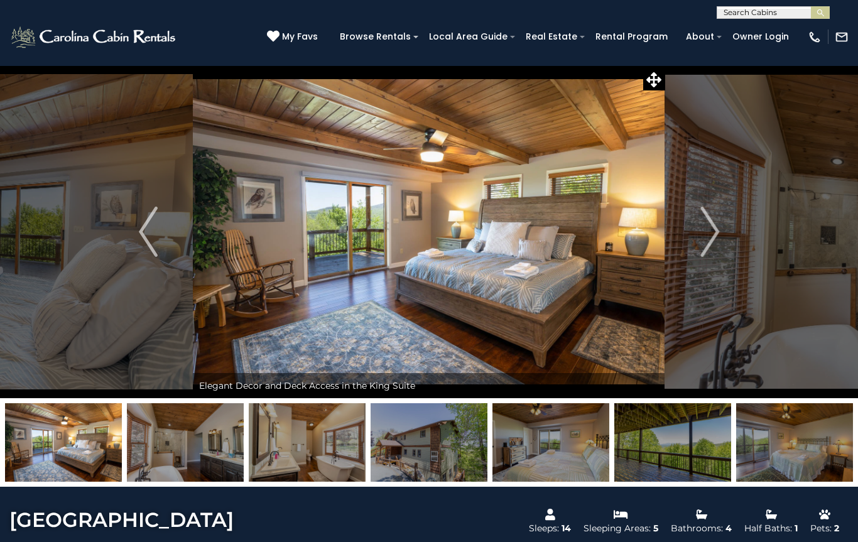
click at [708, 235] on img "Next" at bounding box center [709, 232] width 19 height 50
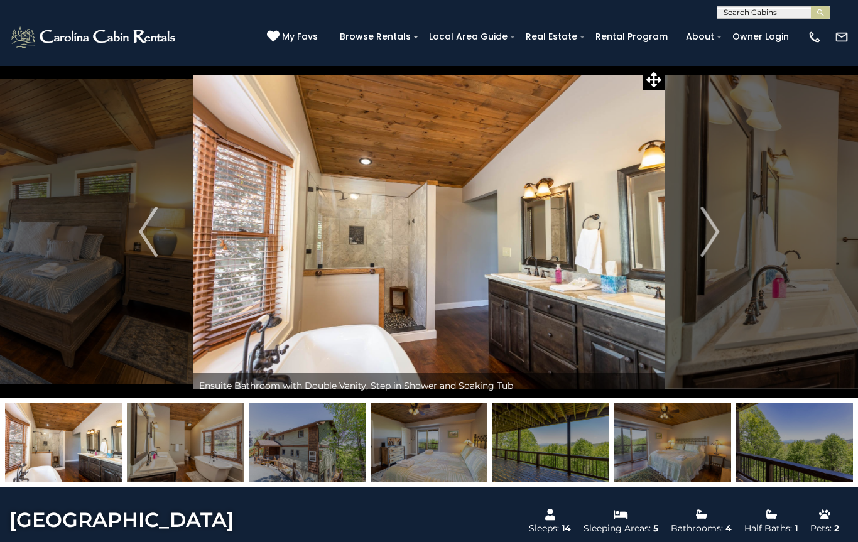
click at [707, 232] on img "Next" at bounding box center [709, 232] width 19 height 50
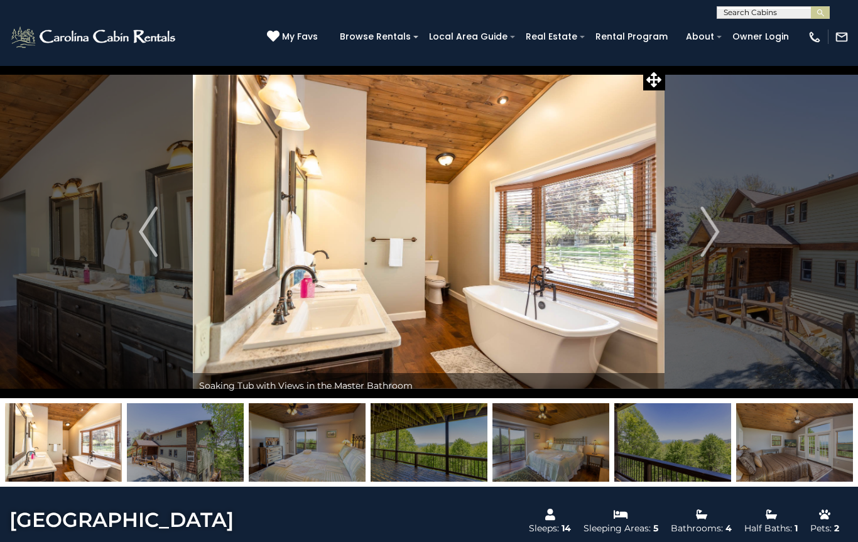
click at [712, 232] on img "Next" at bounding box center [709, 232] width 19 height 50
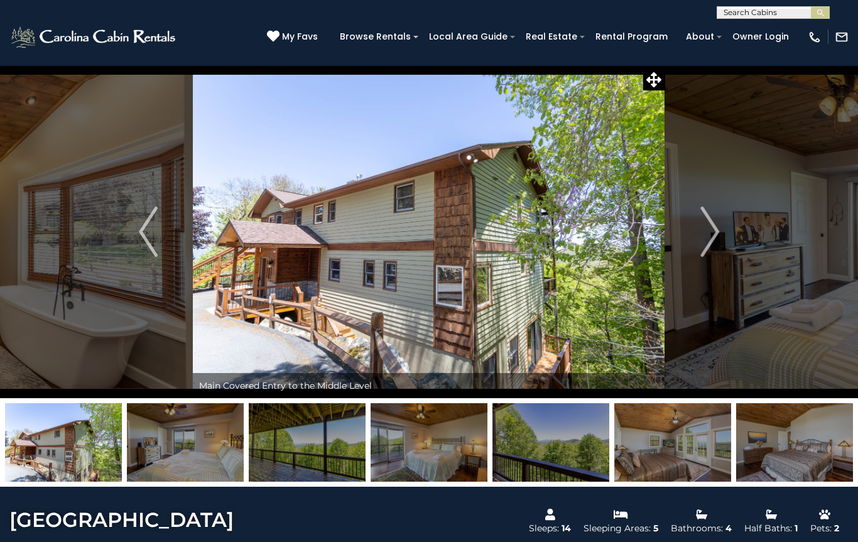
click at [156, 227] on img "Previous" at bounding box center [148, 232] width 19 height 50
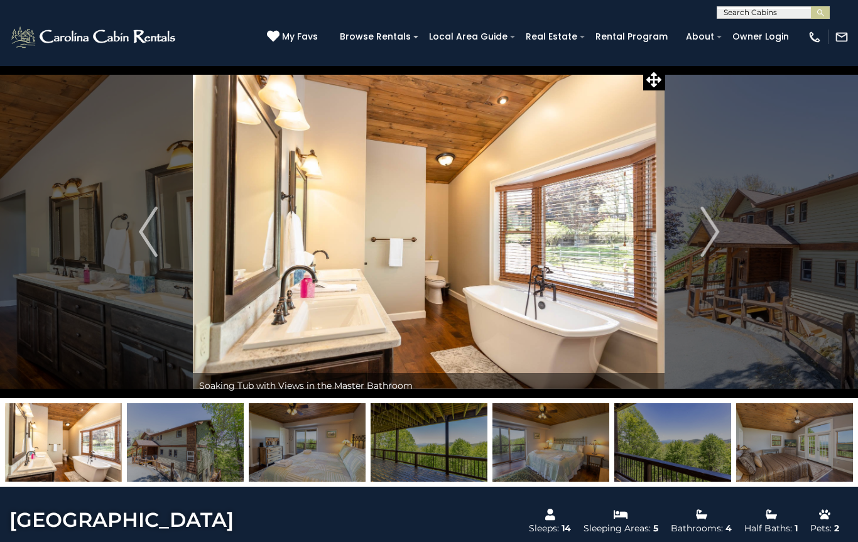
click at [712, 234] on img "Next" at bounding box center [709, 232] width 19 height 50
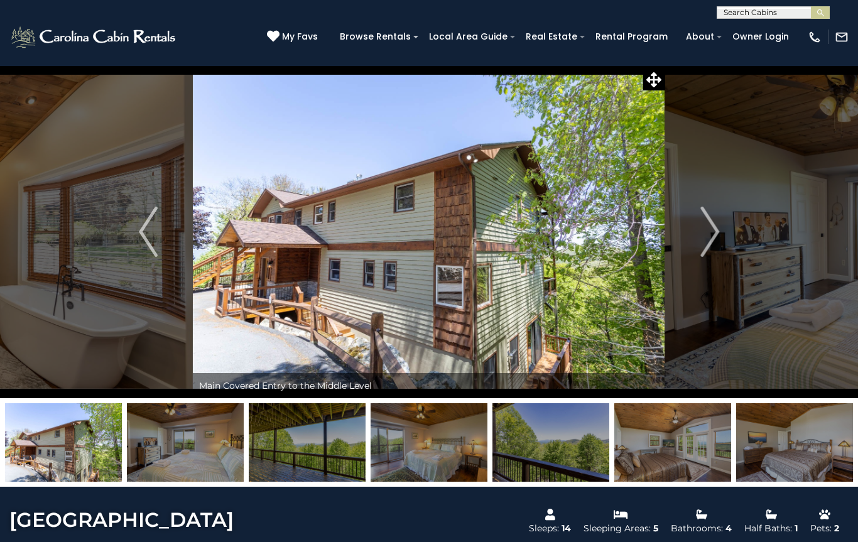
click at [712, 229] on img "Next" at bounding box center [709, 232] width 19 height 50
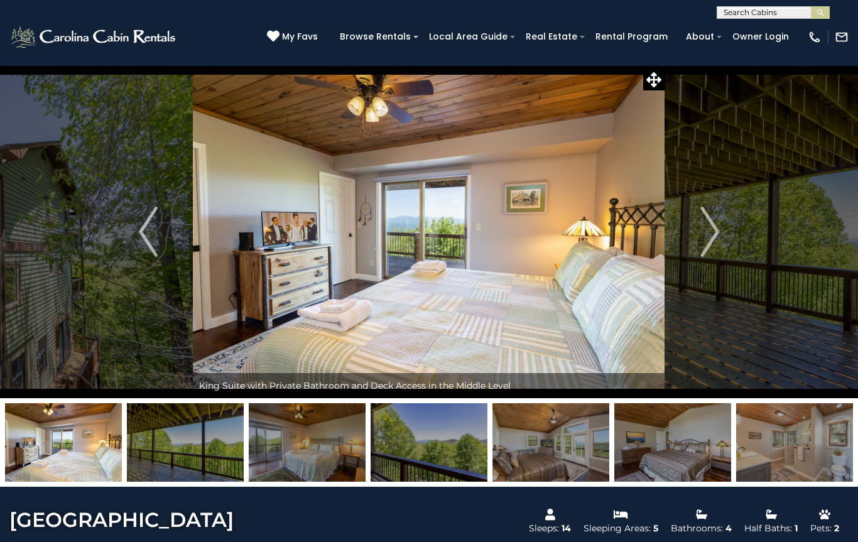
click at [702, 237] on img "Next" at bounding box center [709, 232] width 19 height 50
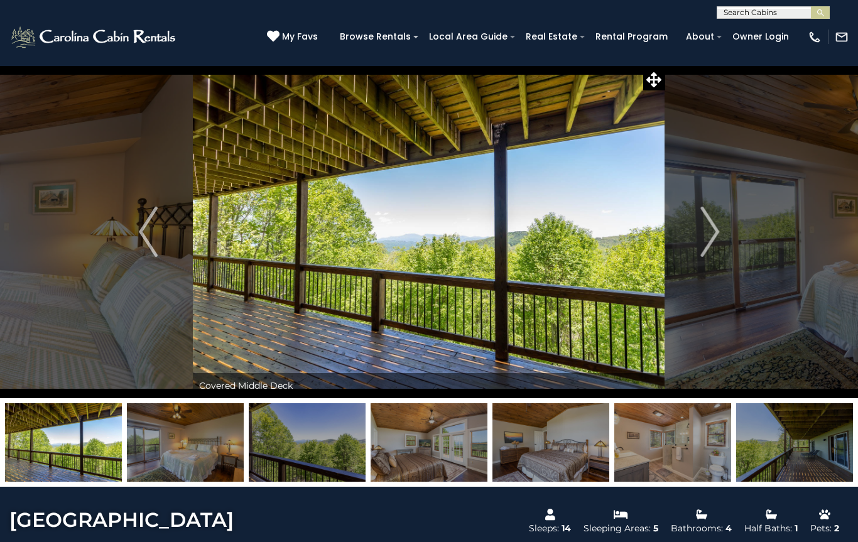
click at [706, 234] on img "Next" at bounding box center [709, 232] width 19 height 50
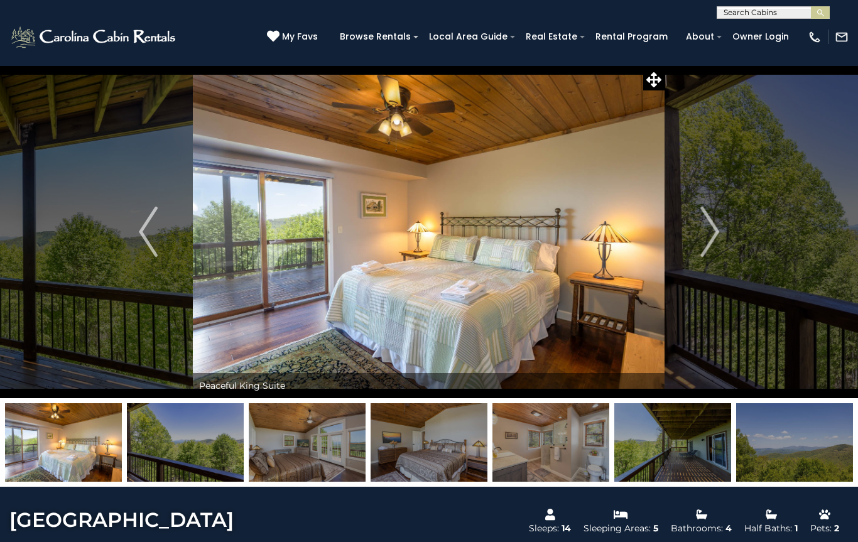
click at [707, 233] on img "Next" at bounding box center [709, 232] width 19 height 50
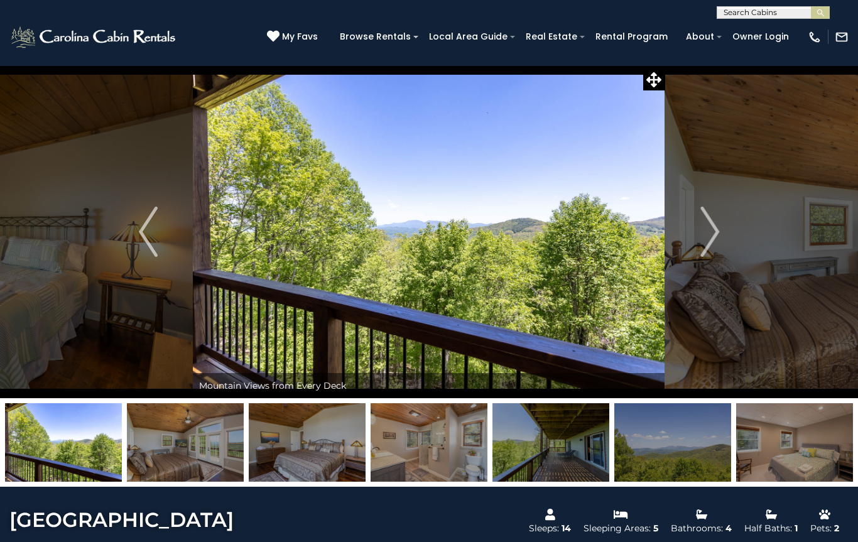
click at [701, 237] on img "Next" at bounding box center [709, 232] width 19 height 50
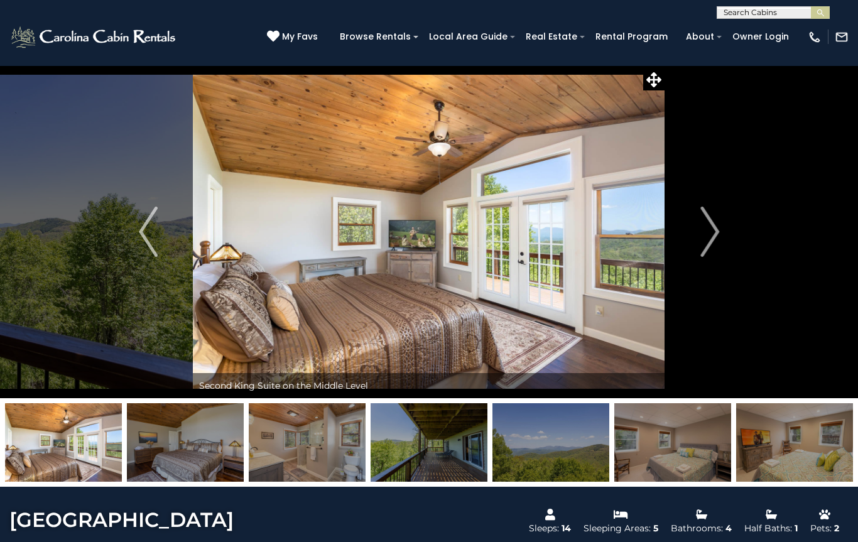
click at [701, 237] on img "Next" at bounding box center [709, 232] width 19 height 50
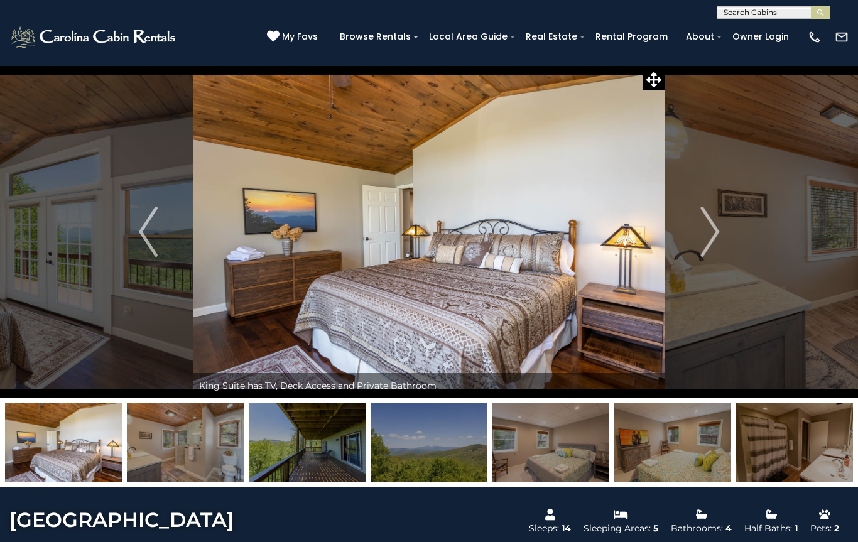
click at [708, 234] on img "Next" at bounding box center [709, 232] width 19 height 50
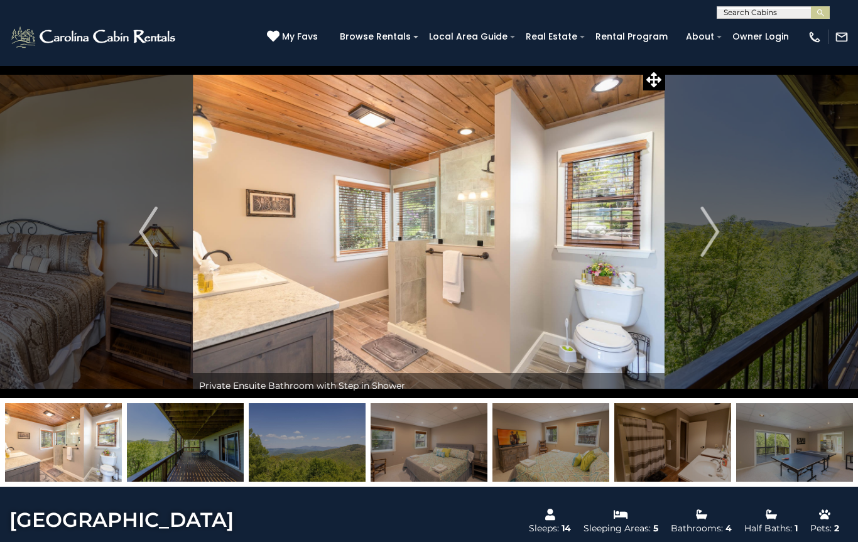
click at [699, 232] on button "Next" at bounding box center [709, 231] width 89 height 333
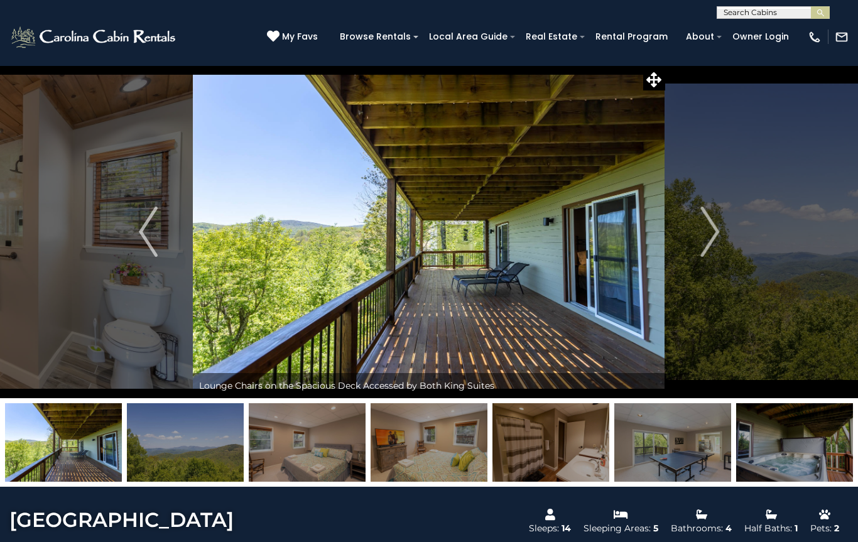
click at [713, 228] on img "Next" at bounding box center [709, 232] width 19 height 50
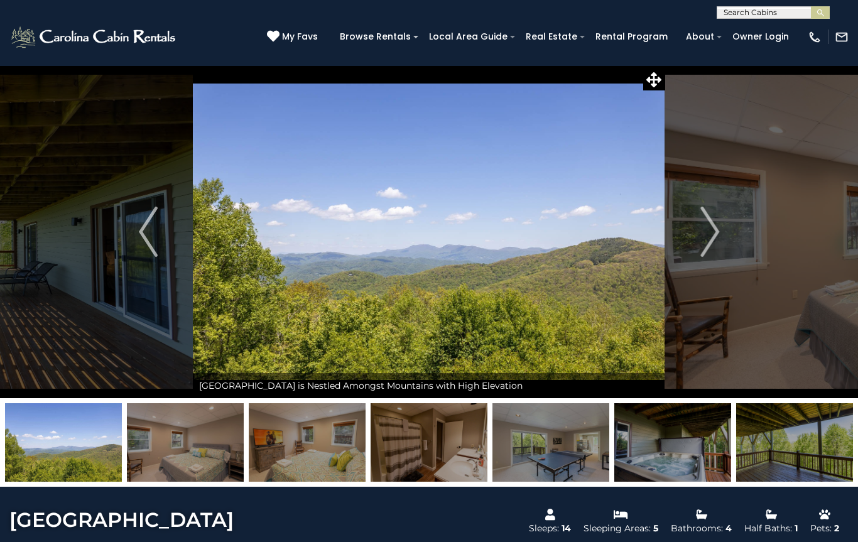
click at [710, 232] on img "Next" at bounding box center [709, 232] width 19 height 50
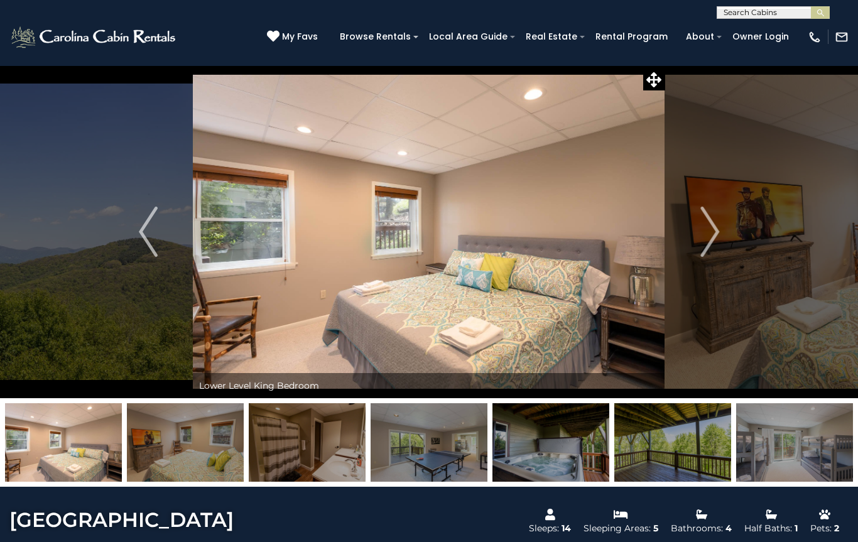
click at [713, 229] on img "Next" at bounding box center [709, 232] width 19 height 50
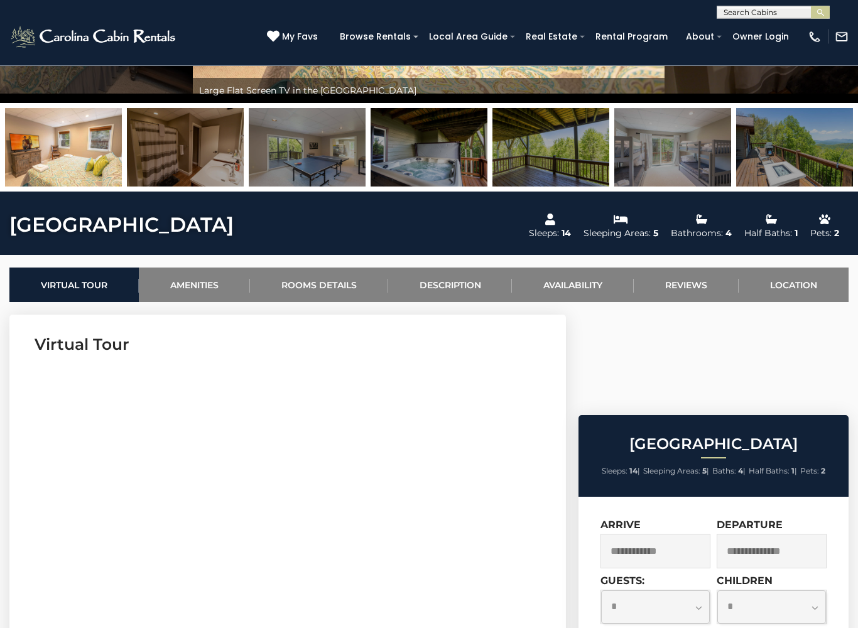
scroll to position [296, 0]
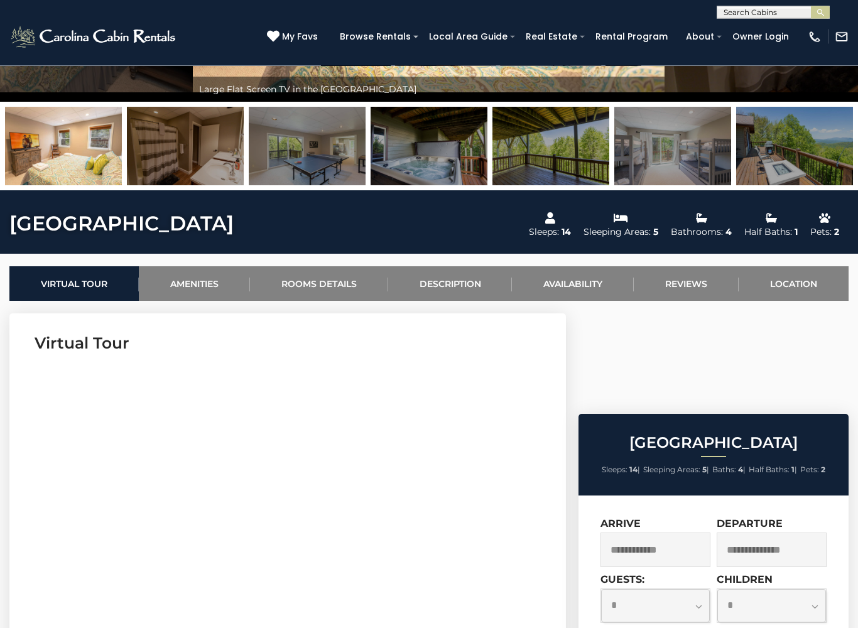
click at [581, 277] on link "Availability" at bounding box center [573, 284] width 122 height 35
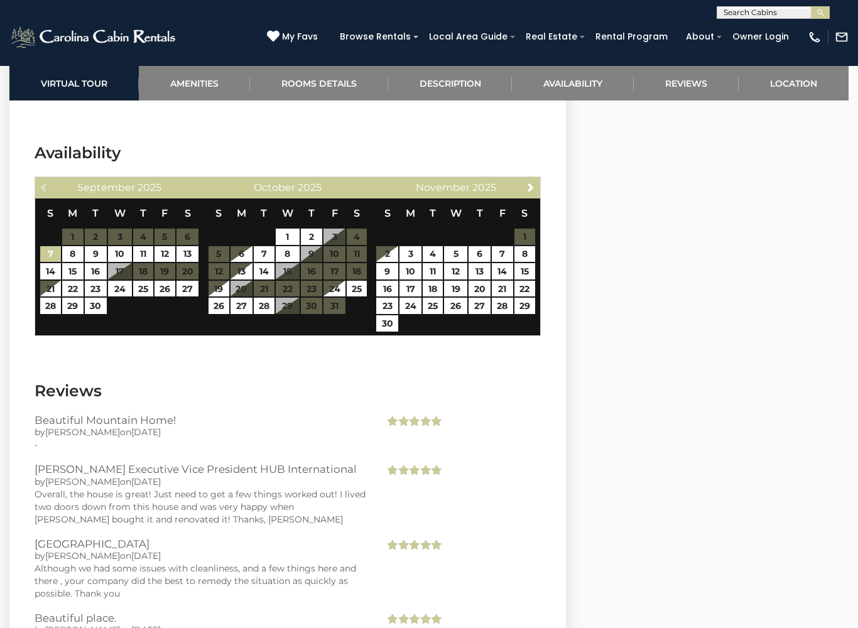
scroll to position [2875, 0]
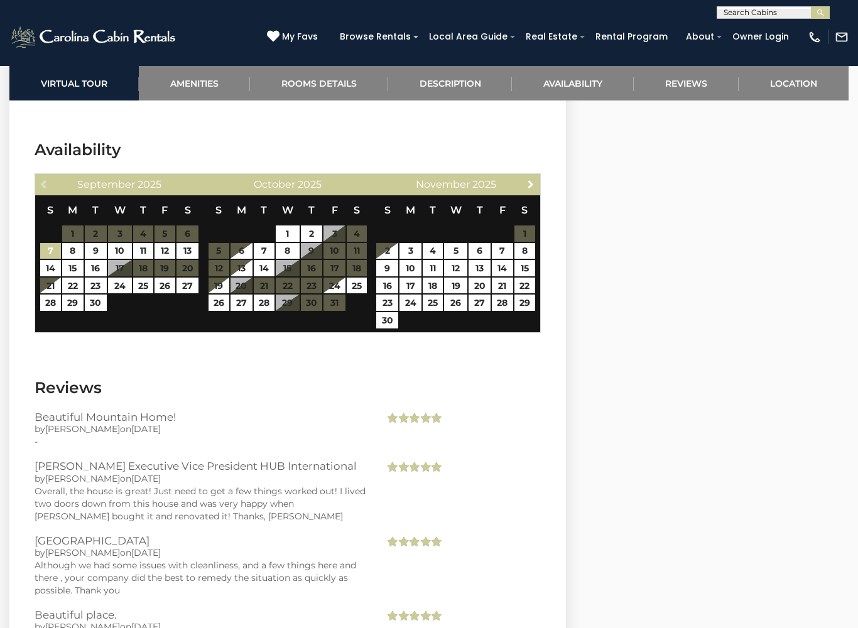
click at [532, 176] on link "Next" at bounding box center [530, 184] width 16 height 16
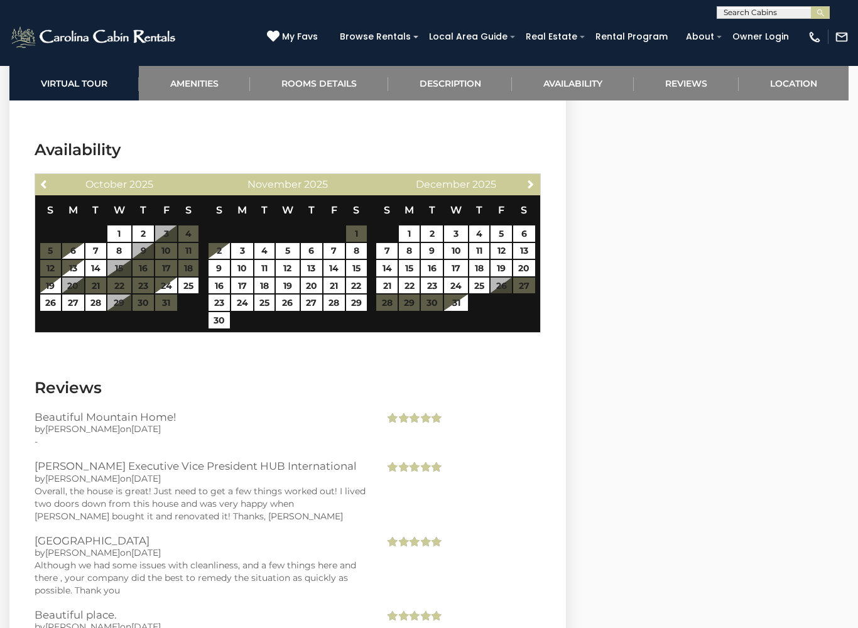
click at [512, 176] on div "December 2025" at bounding box center [456, 185] width 122 height 18
click at [517, 174] on div "Next December 2025" at bounding box center [456, 184] width 168 height 21
click at [522, 176] on link "Next" at bounding box center [530, 184] width 16 height 16
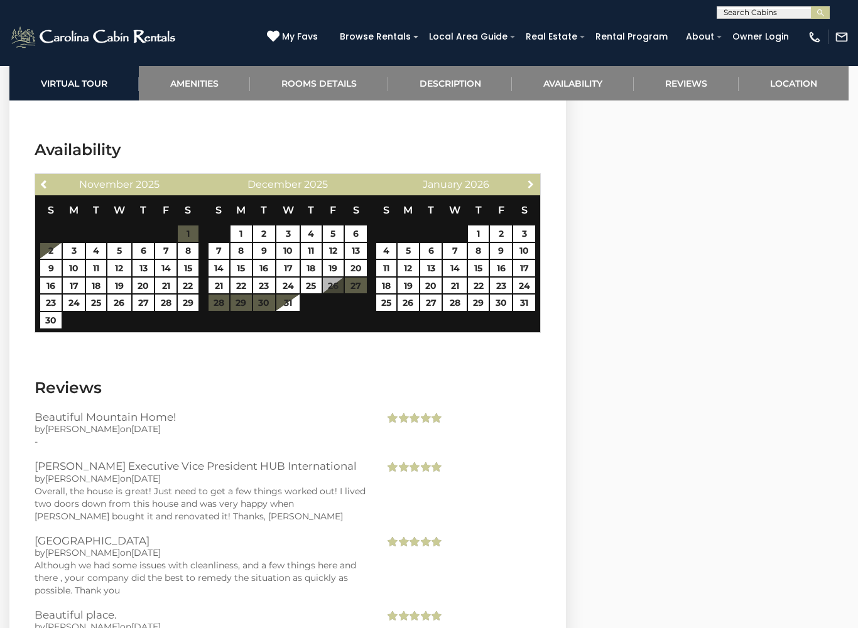
click at [524, 176] on link "Next" at bounding box center [530, 184] width 16 height 16
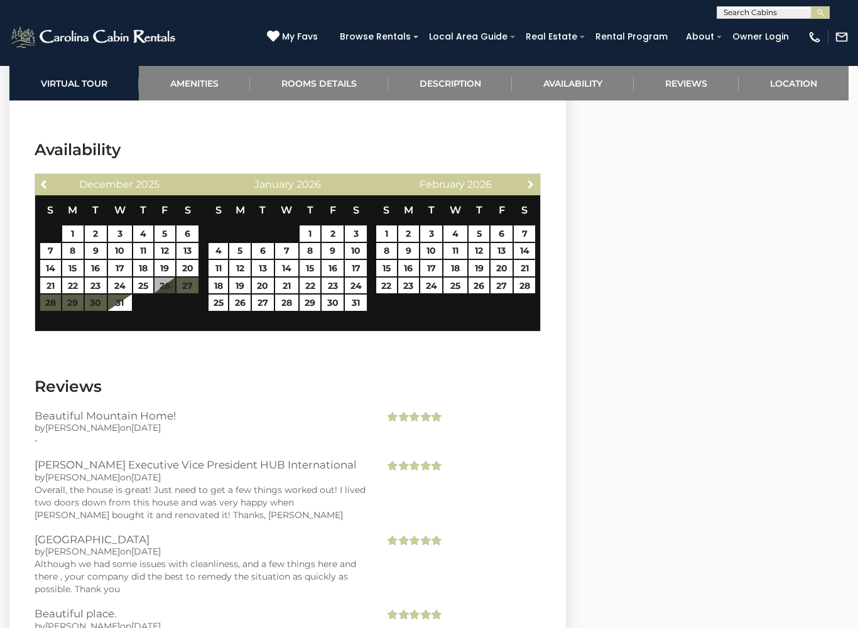
click at [524, 176] on link "Next" at bounding box center [530, 184] width 16 height 16
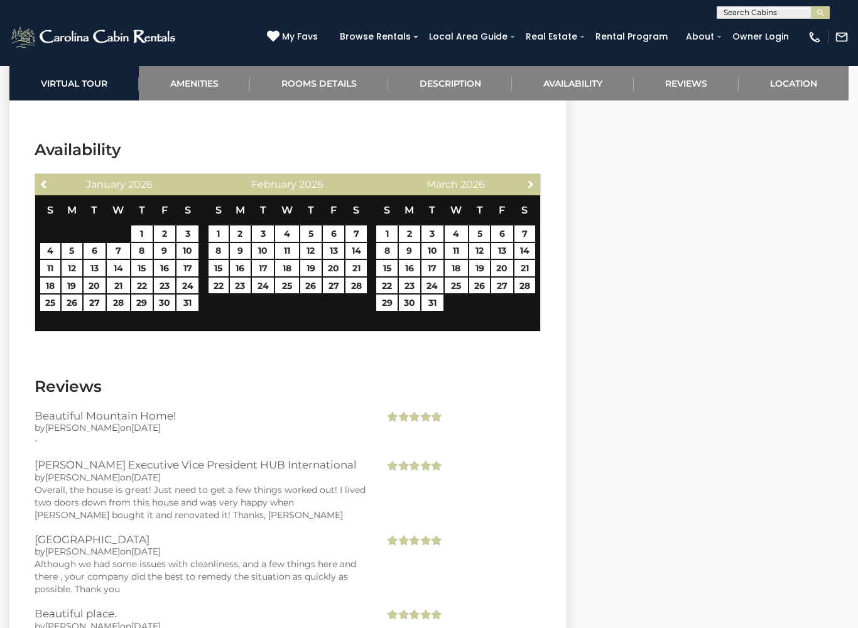
click at [523, 176] on link "Next" at bounding box center [530, 184] width 16 height 16
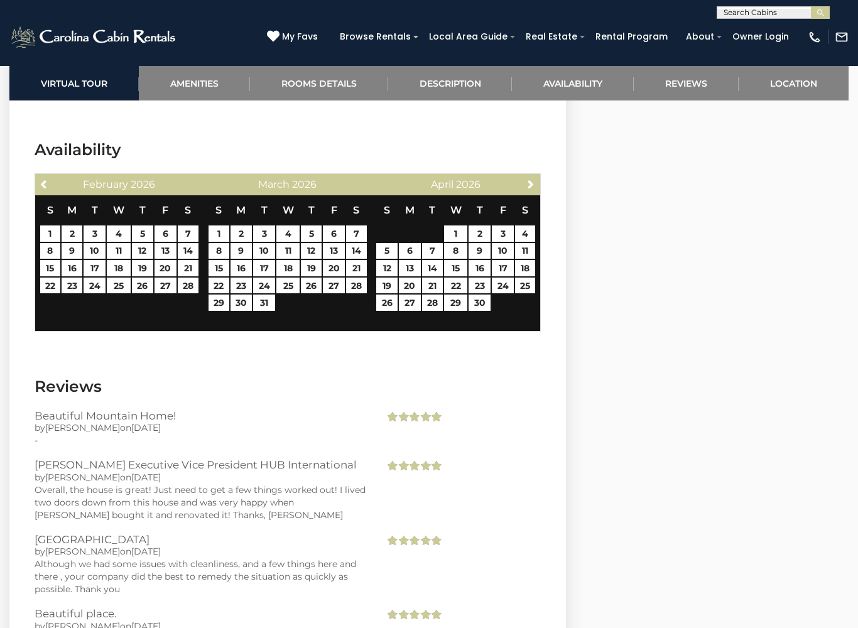
click at [525, 176] on link "Next" at bounding box center [530, 184] width 16 height 16
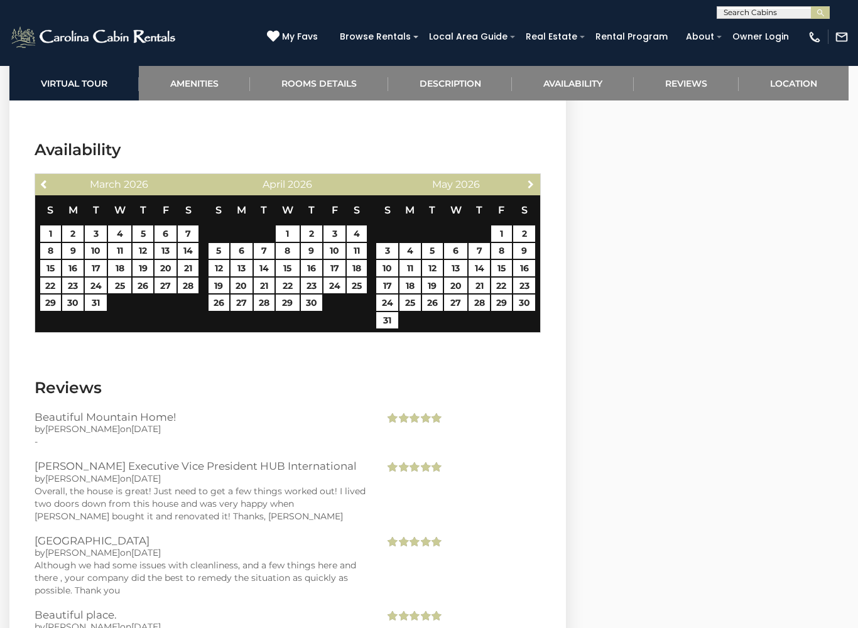
click at [524, 176] on link "Next" at bounding box center [530, 184] width 16 height 16
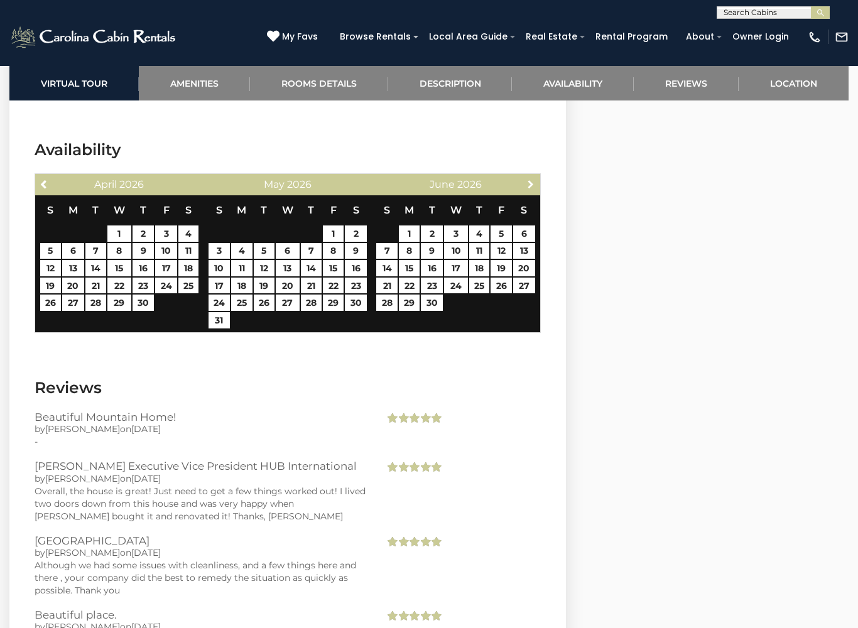
click at [528, 176] on link "Next" at bounding box center [530, 184] width 16 height 16
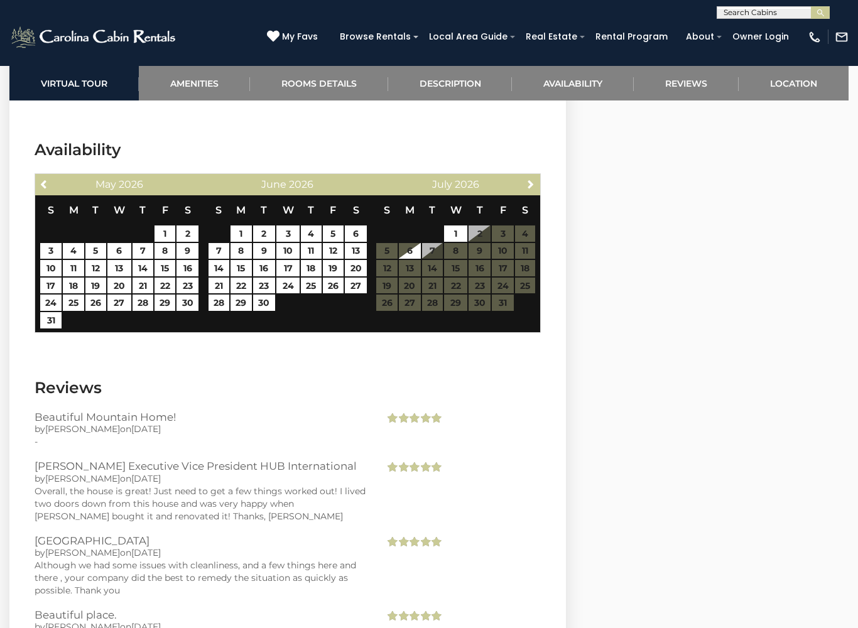
click at [530, 179] on span "Next" at bounding box center [530, 184] width 10 height 10
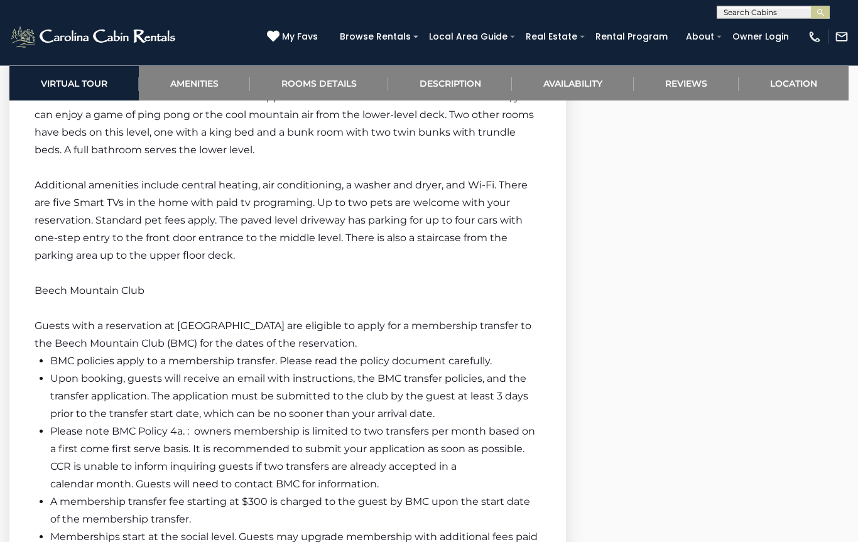
scroll to position [2101, 0]
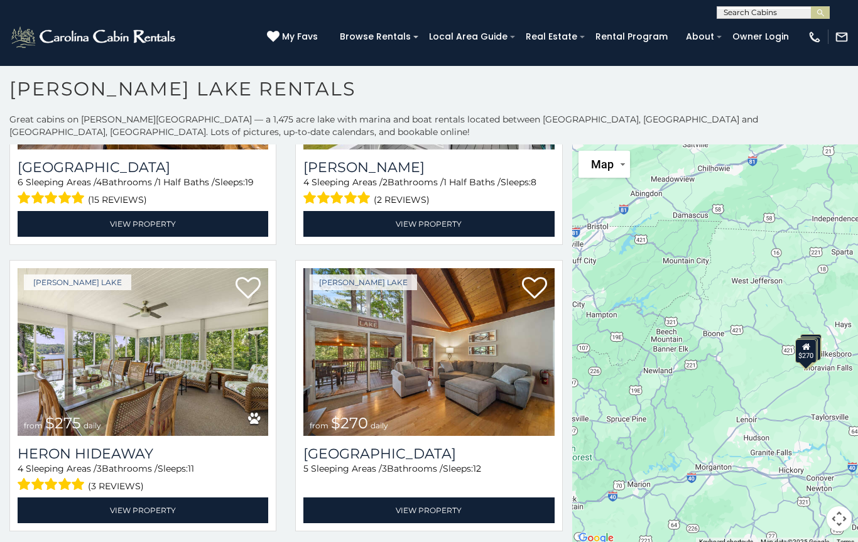
scroll to position [8, 0]
click at [185, 365] on img at bounding box center [143, 352] width 250 height 168
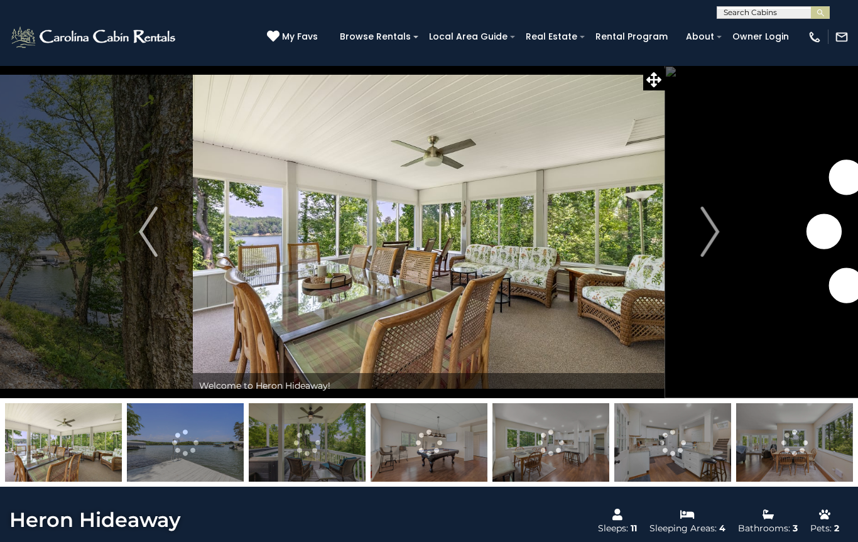
click at [702, 230] on img "Next" at bounding box center [709, 232] width 19 height 50
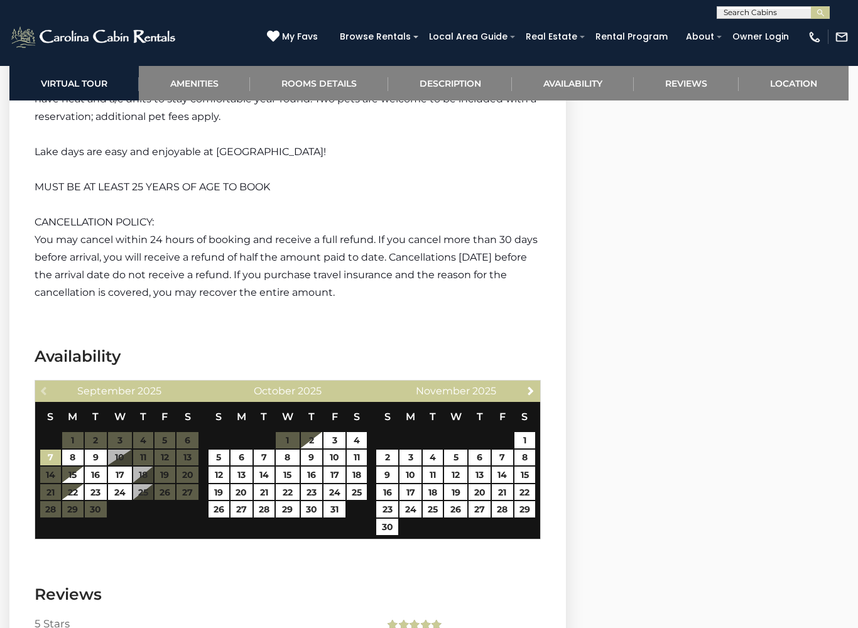
scroll to position [2196, 0]
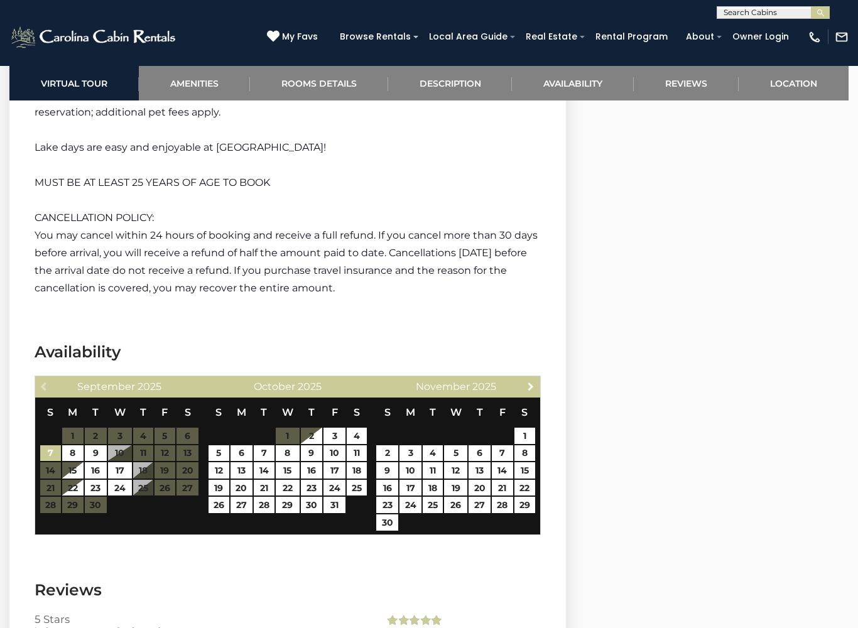
click at [536, 381] on span "Next" at bounding box center [530, 386] width 10 height 10
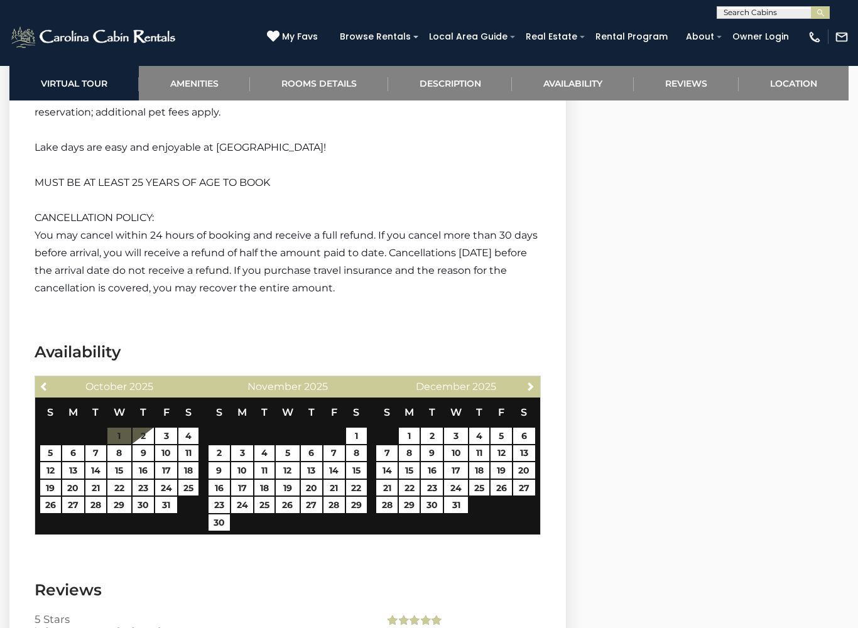
click at [532, 381] on span "Next" at bounding box center [530, 386] width 10 height 10
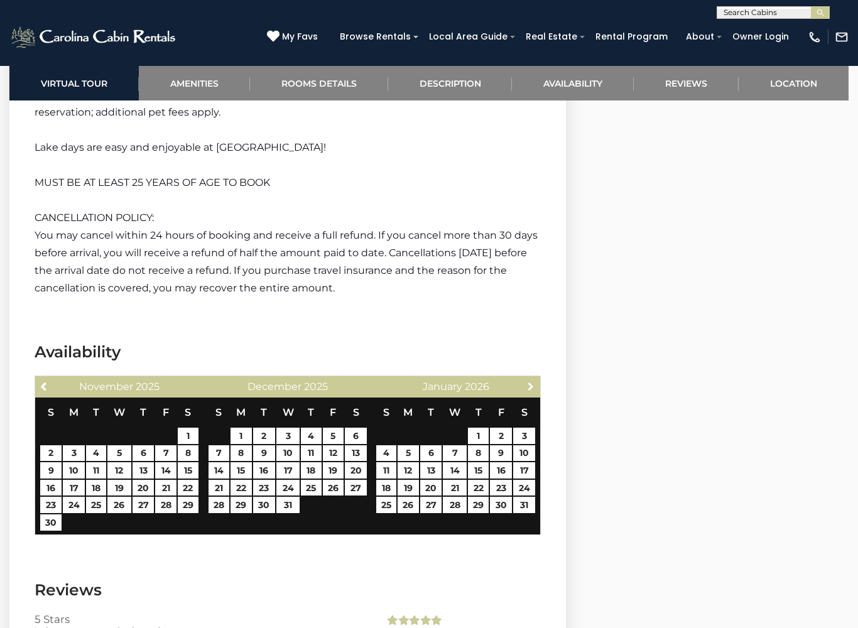
click at [531, 381] on span "Next" at bounding box center [530, 386] width 10 height 10
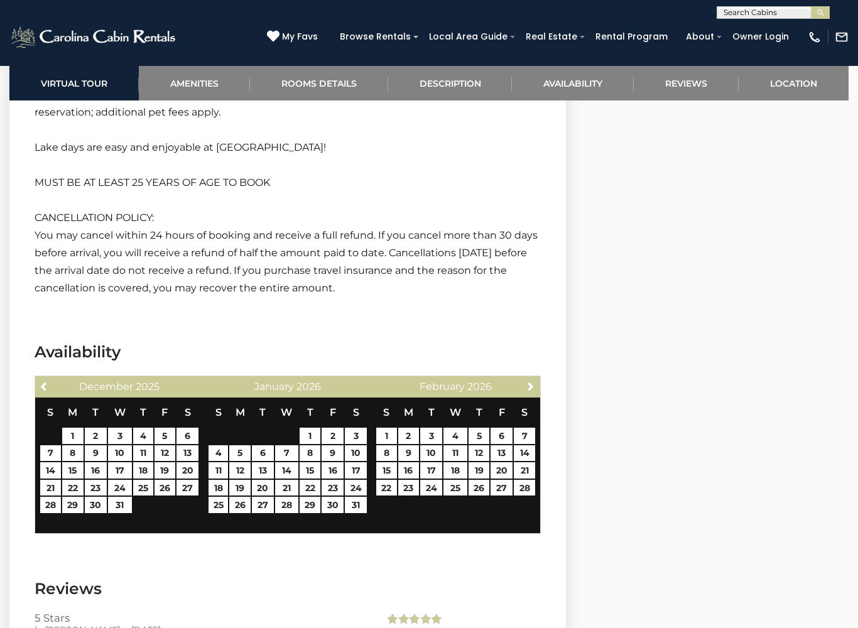
click at [530, 381] on span "Next" at bounding box center [530, 386] width 10 height 10
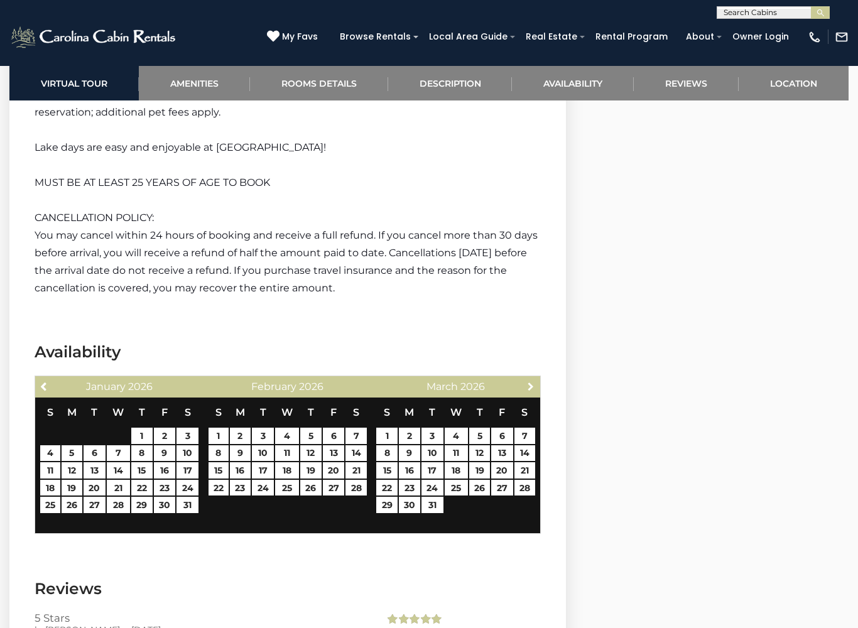
click at [529, 381] on span "Next" at bounding box center [530, 386] width 10 height 10
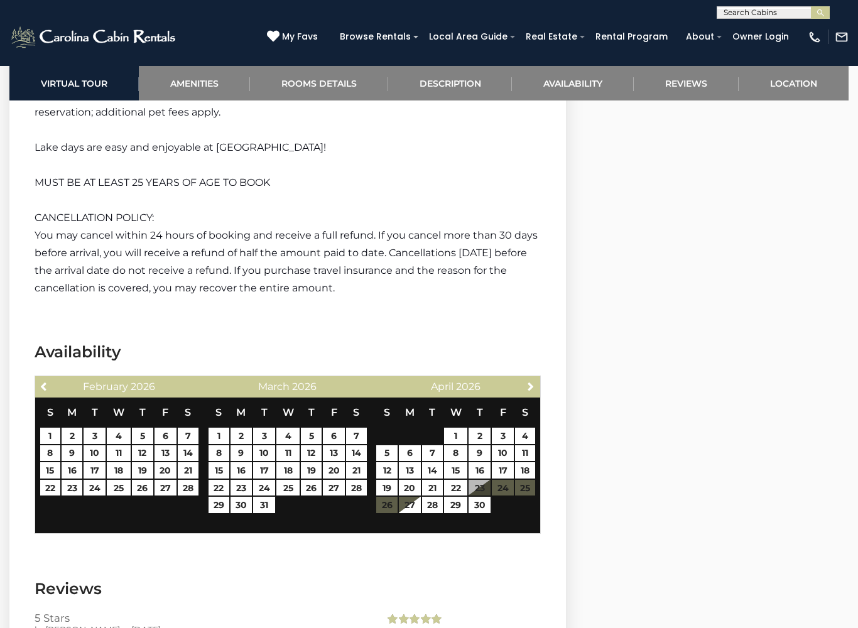
click at [532, 378] on link "Next" at bounding box center [530, 386] width 16 height 16
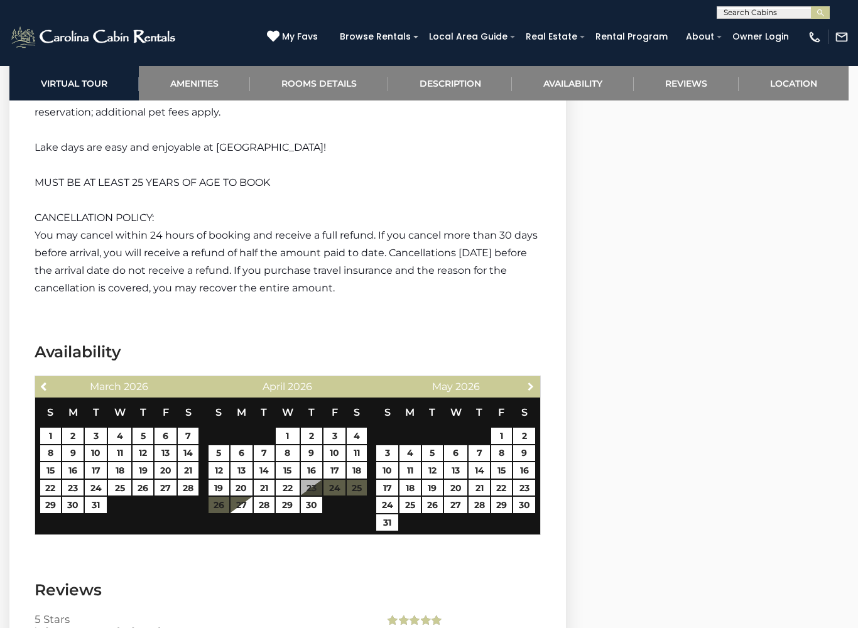
click at [531, 381] on span "Next" at bounding box center [530, 386] width 10 height 10
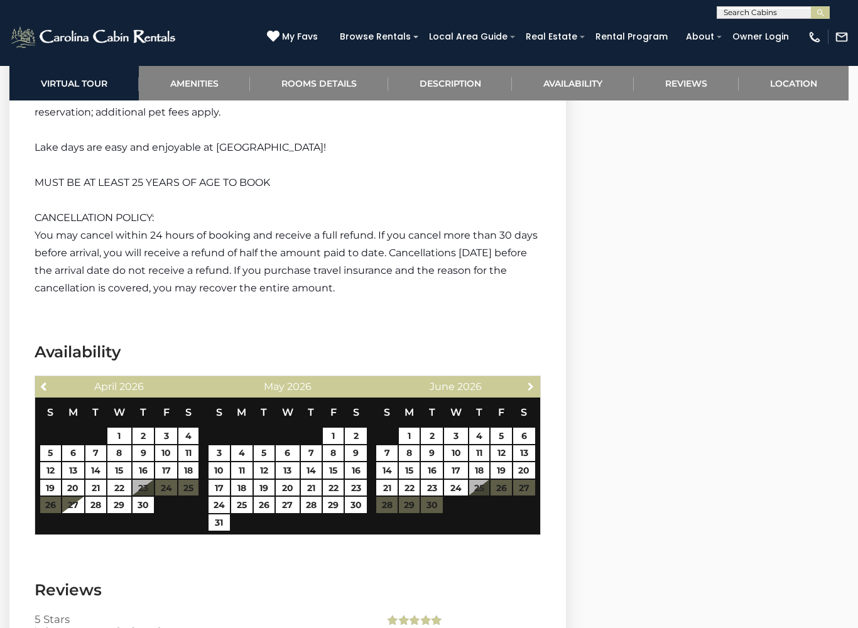
click at [536, 378] on link "Next" at bounding box center [530, 386] width 16 height 16
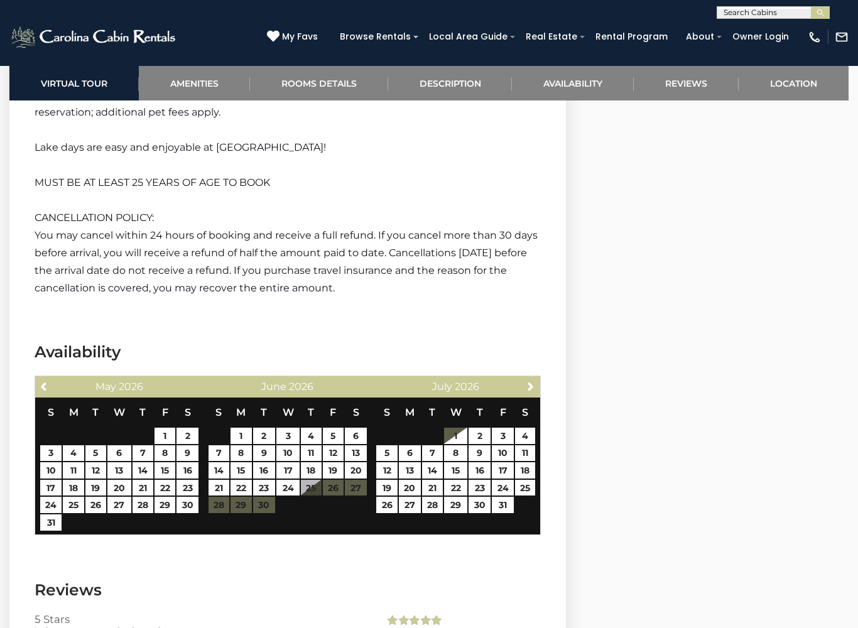
click at [532, 378] on link "Next" at bounding box center [530, 386] width 16 height 16
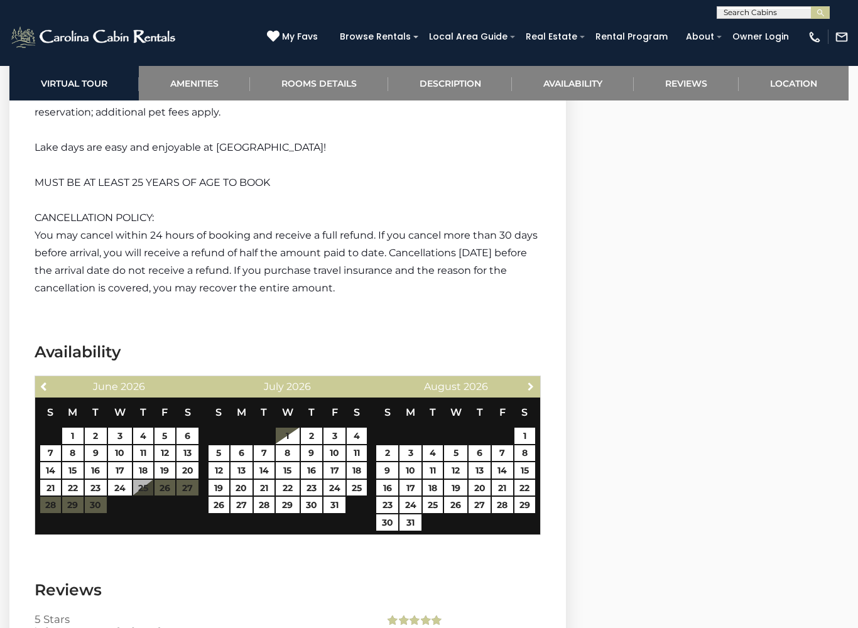
click at [535, 381] on span "Next" at bounding box center [530, 386] width 10 height 10
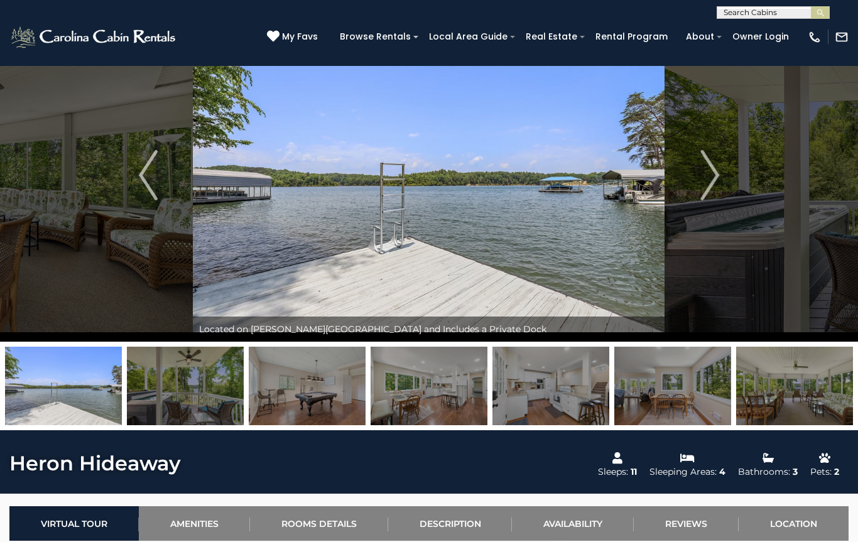
scroll to position [40, 0]
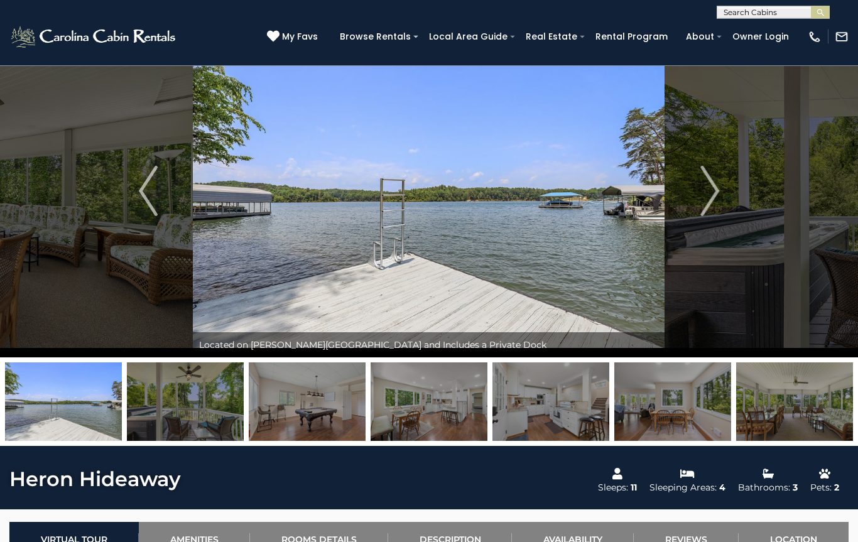
click at [722, 189] on button "Next" at bounding box center [709, 191] width 89 height 333
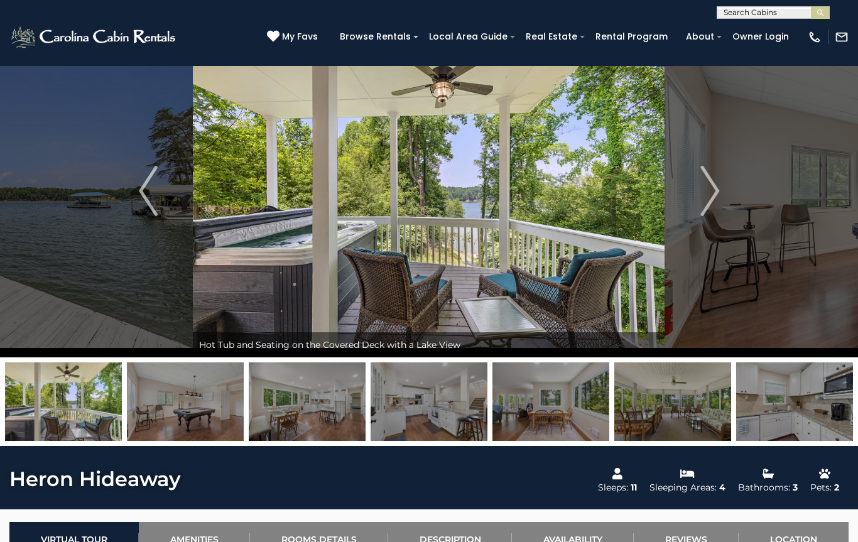
click at [715, 191] on img "Next" at bounding box center [709, 191] width 19 height 50
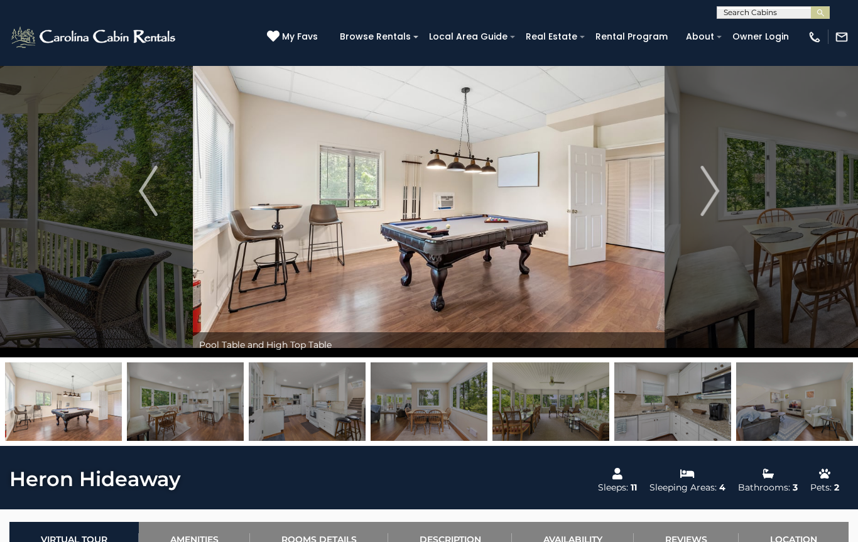
click at [724, 190] on button "Next" at bounding box center [709, 190] width 89 height 333
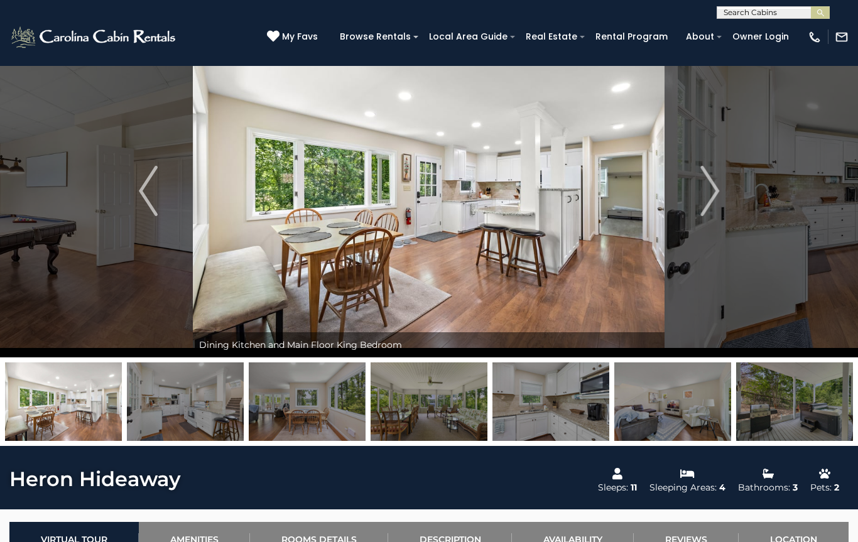
click at [715, 190] on img "Next" at bounding box center [709, 191] width 19 height 50
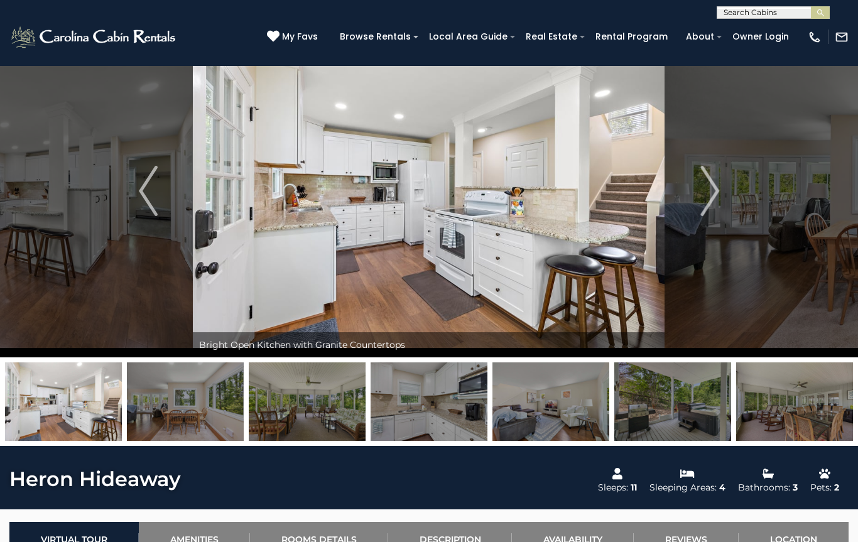
click at [711, 193] on img "Next" at bounding box center [709, 191] width 19 height 50
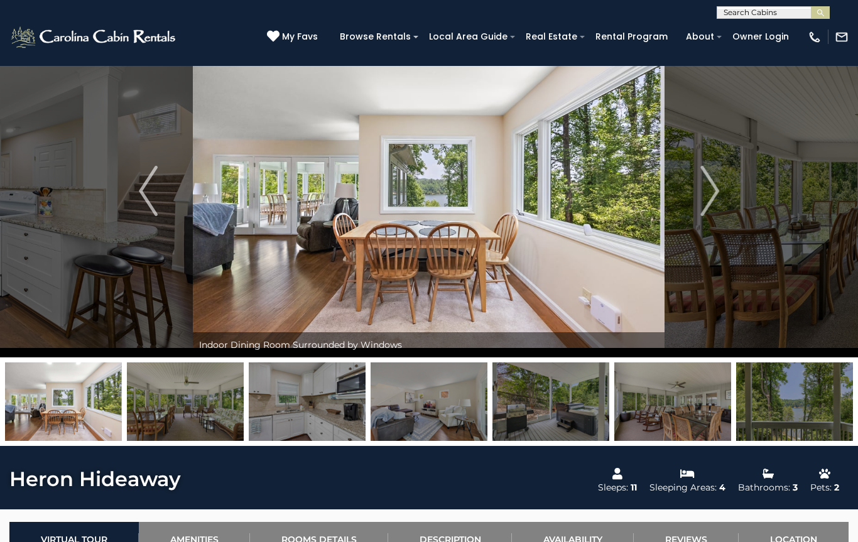
click at [712, 189] on img "Next" at bounding box center [709, 191] width 19 height 50
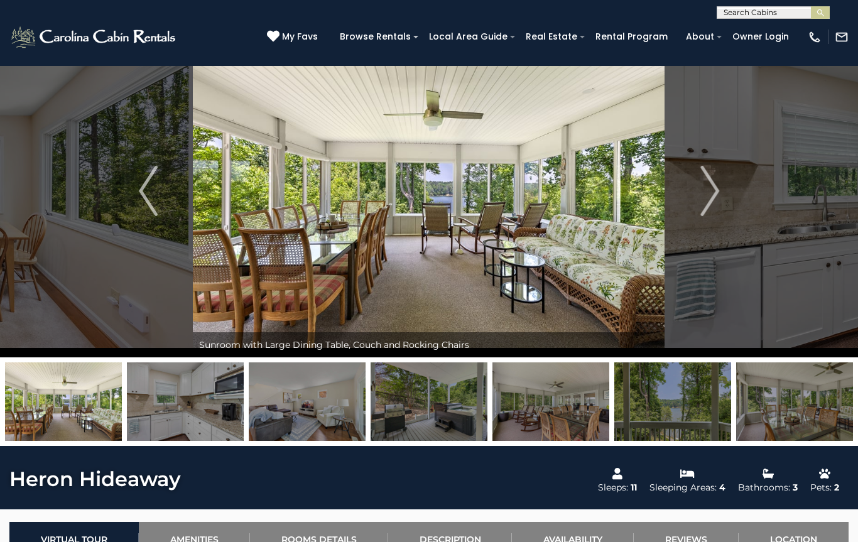
click at [716, 184] on img "Next" at bounding box center [709, 191] width 19 height 50
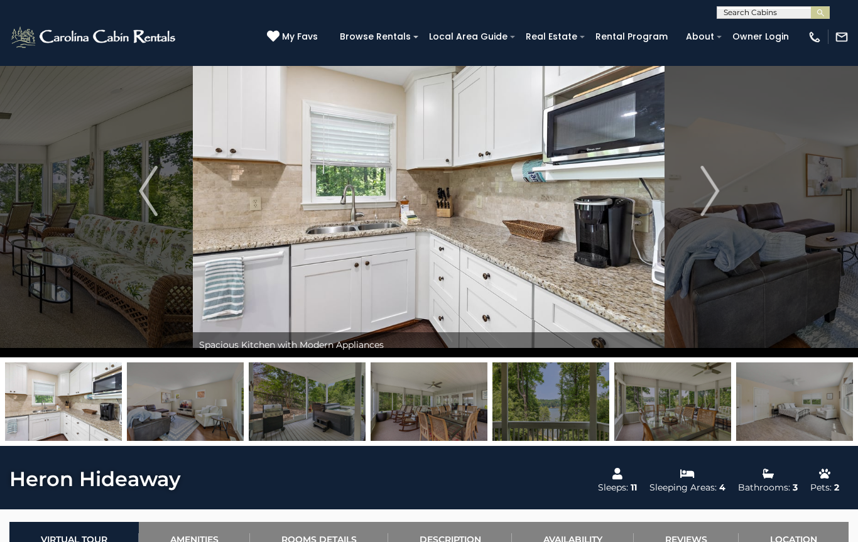
click at [711, 185] on img "Next" at bounding box center [709, 191] width 19 height 50
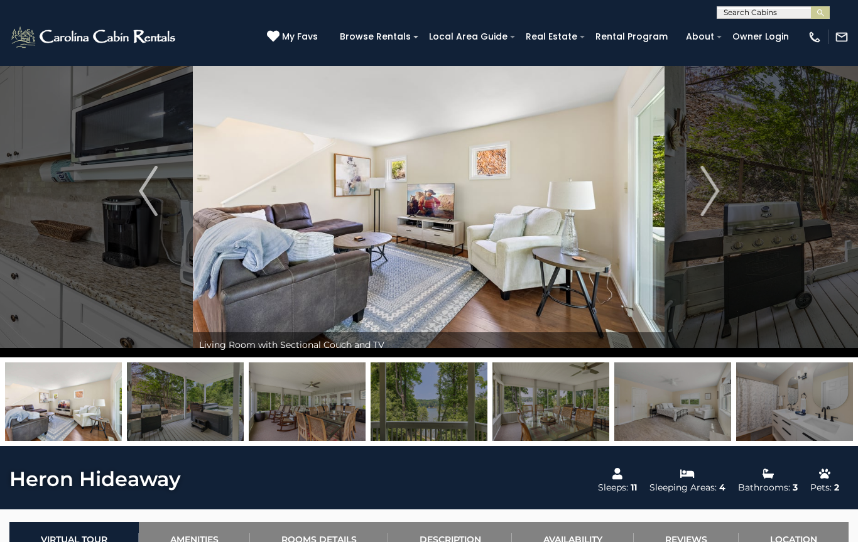
click at [704, 197] on img "Next" at bounding box center [709, 191] width 19 height 50
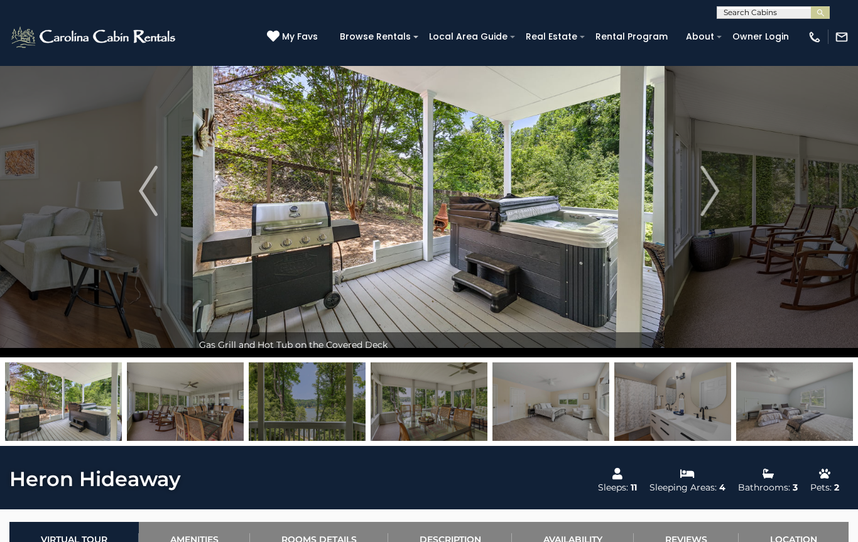
click at [711, 190] on img "Next" at bounding box center [709, 191] width 19 height 50
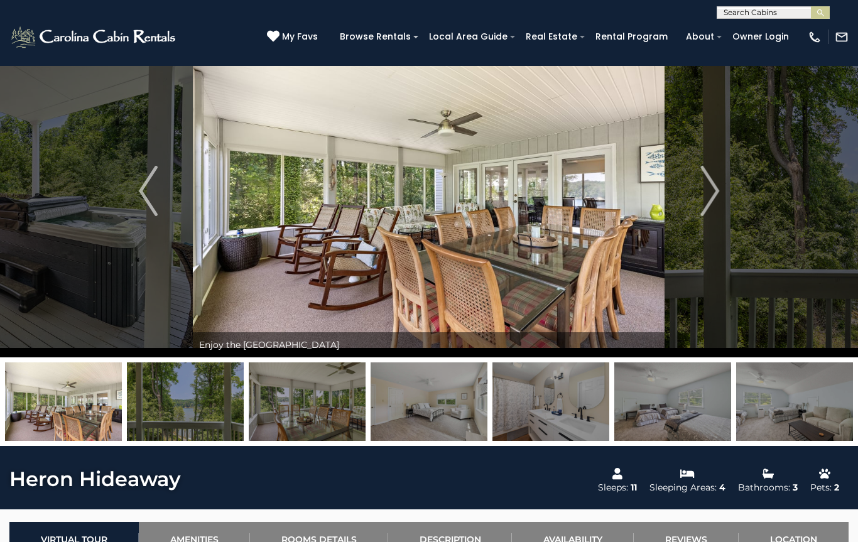
click at [709, 193] on img "Next" at bounding box center [709, 191] width 19 height 50
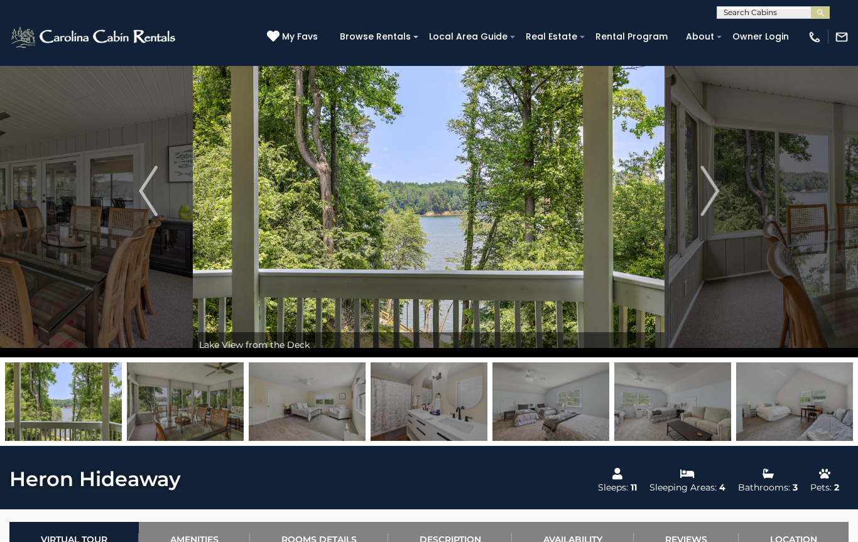
click at [713, 187] on img "Next" at bounding box center [709, 191] width 19 height 50
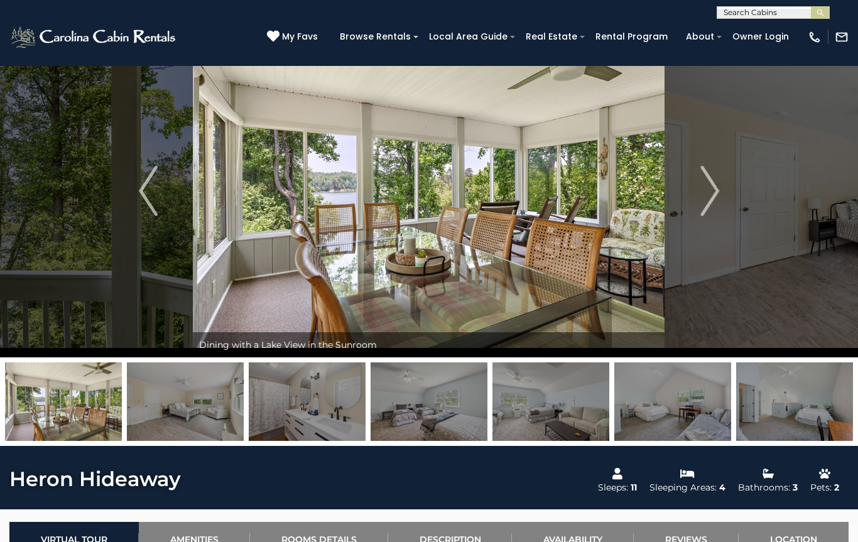
click at [713, 186] on img "Next" at bounding box center [709, 191] width 19 height 50
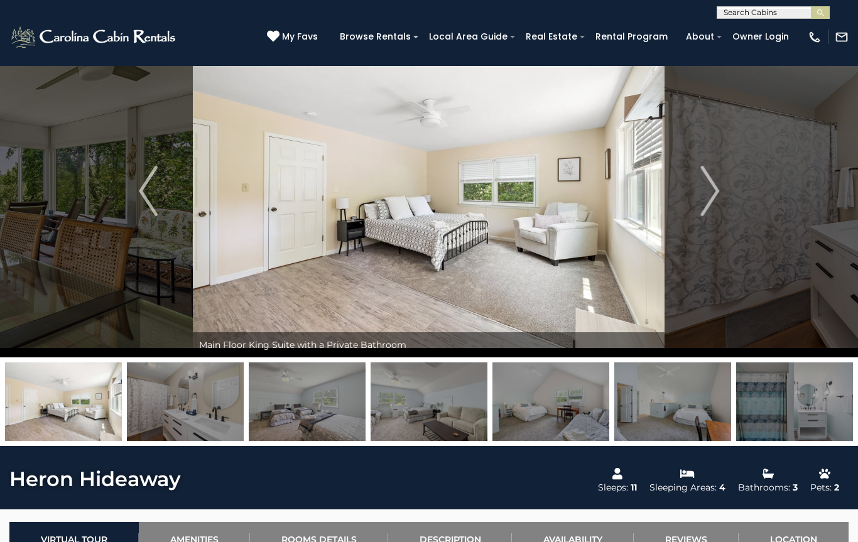
click at [699, 190] on button "Next" at bounding box center [709, 190] width 89 height 333
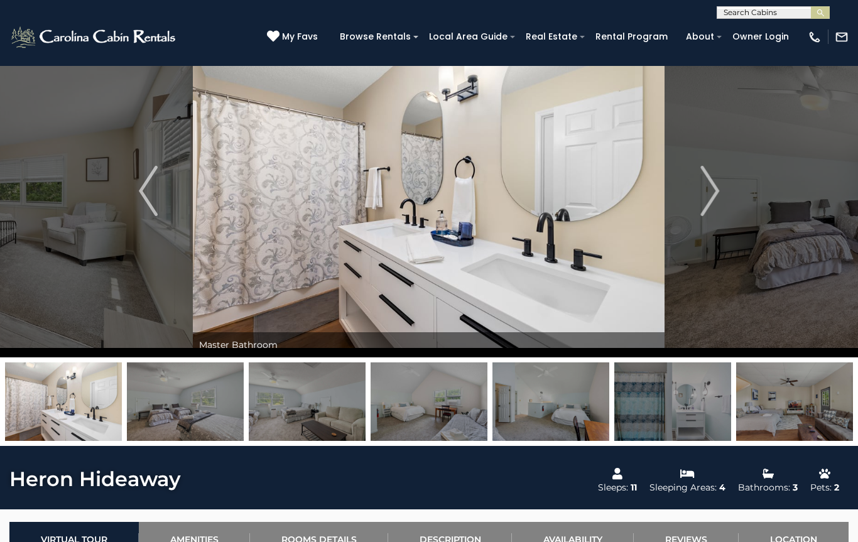
click at [706, 185] on img "Next" at bounding box center [709, 191] width 19 height 50
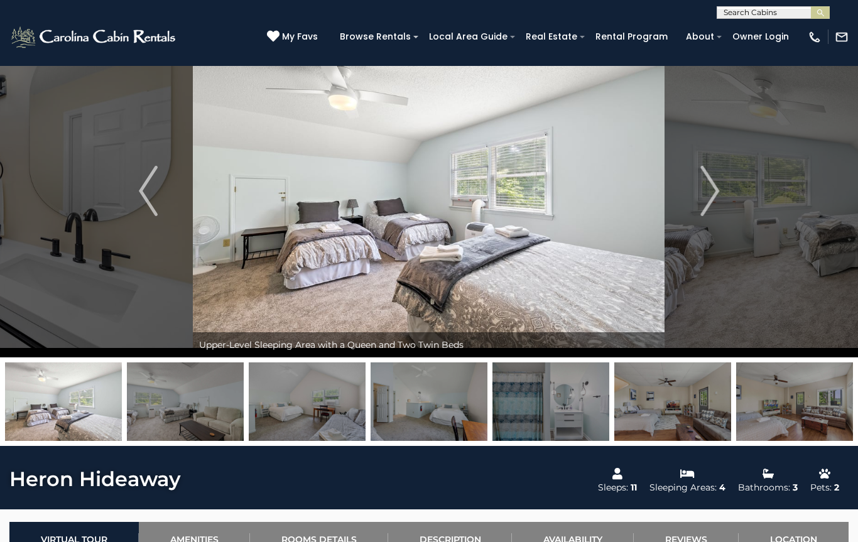
click at [709, 182] on img "Next" at bounding box center [709, 191] width 19 height 50
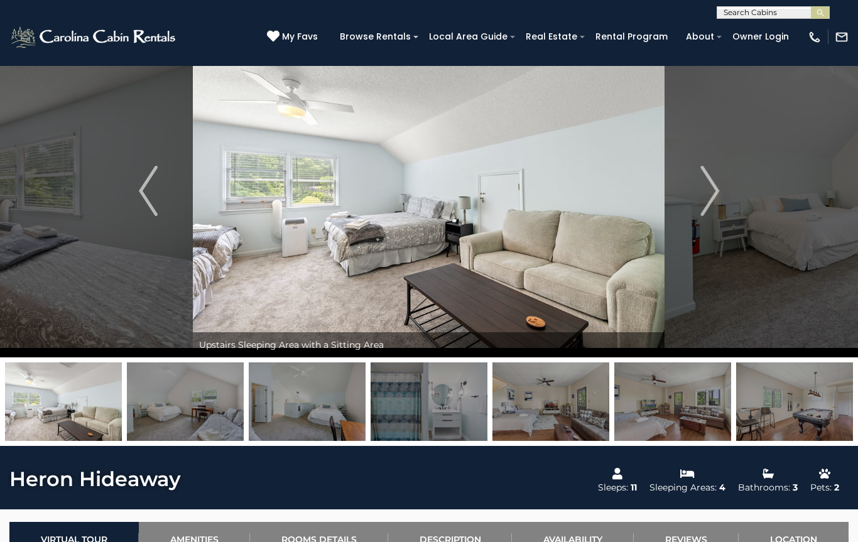
click at [717, 187] on img "Next" at bounding box center [709, 191] width 19 height 50
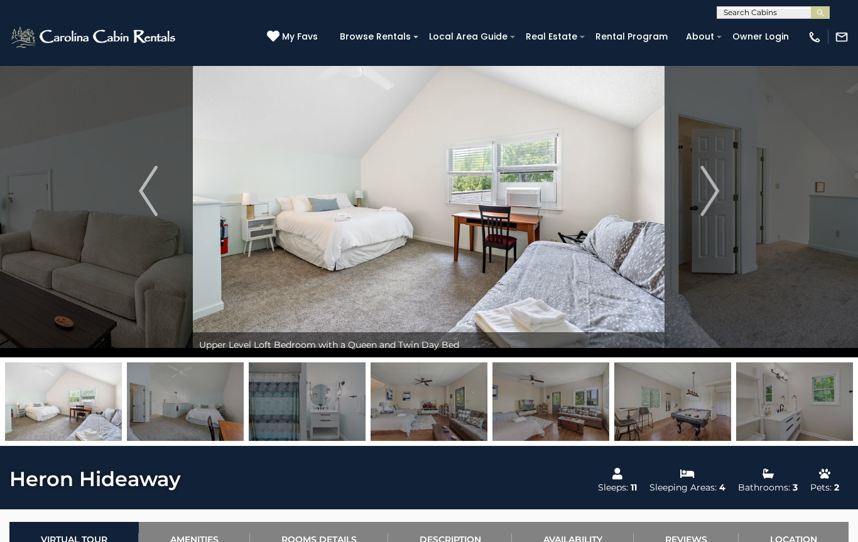
click at [714, 190] on img "Next" at bounding box center [709, 191] width 19 height 50
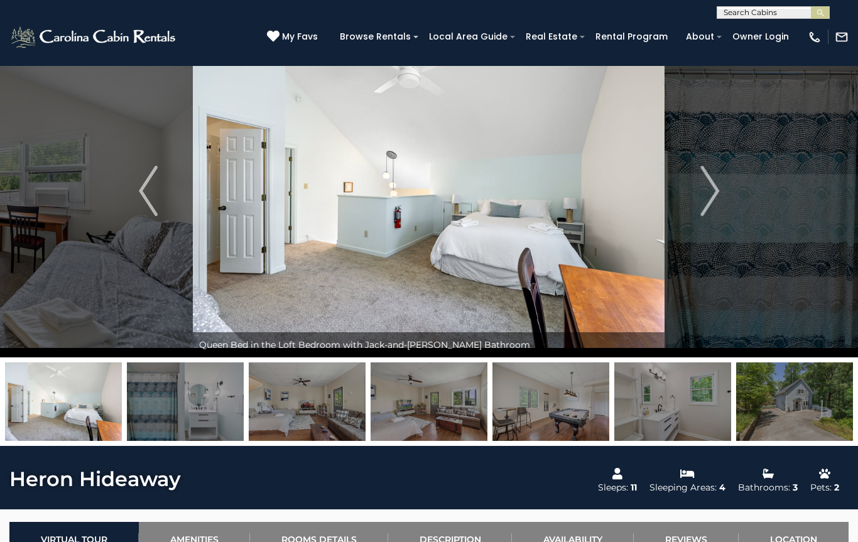
click at [714, 186] on img "Next" at bounding box center [709, 191] width 19 height 50
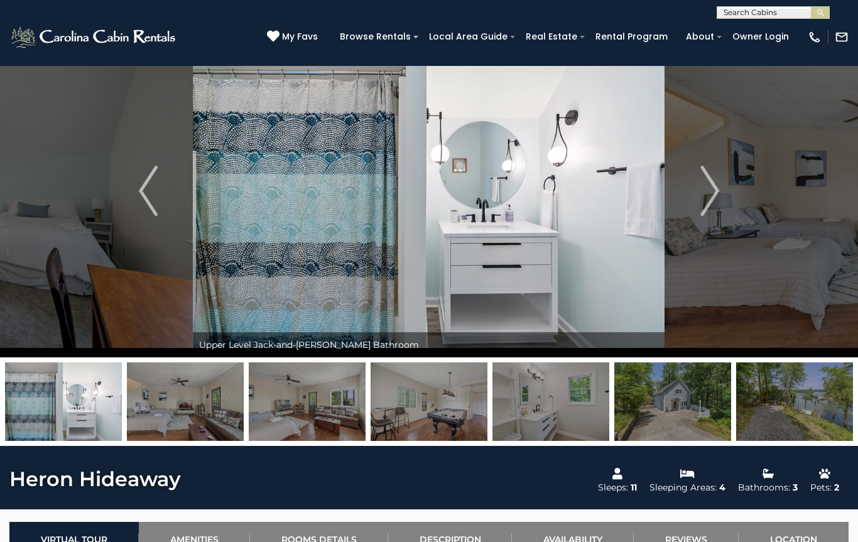
click at [715, 186] on img "Next" at bounding box center [709, 191] width 19 height 50
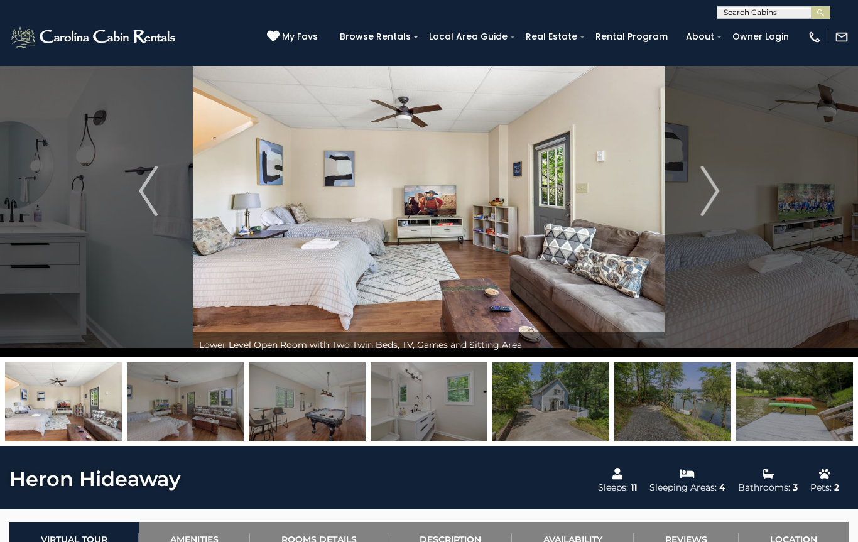
click at [712, 189] on img "Next" at bounding box center [709, 191] width 19 height 50
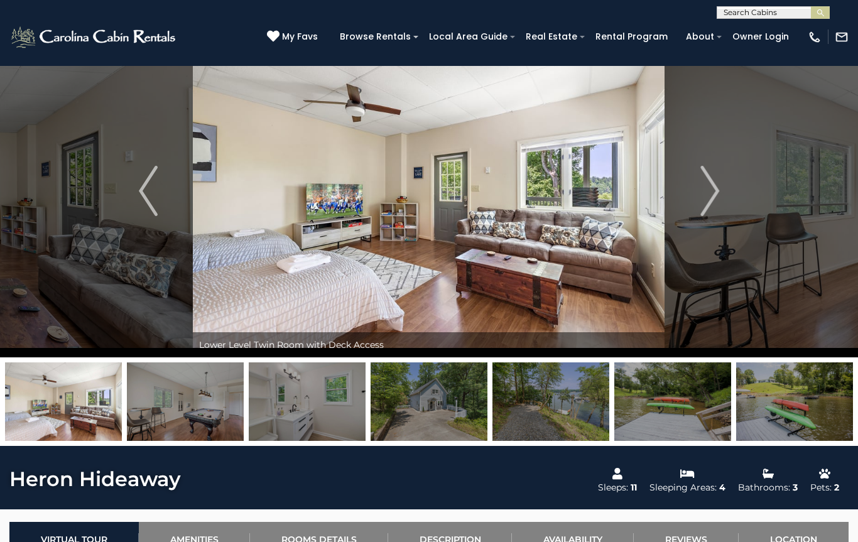
click at [709, 190] on img "Next" at bounding box center [709, 191] width 19 height 50
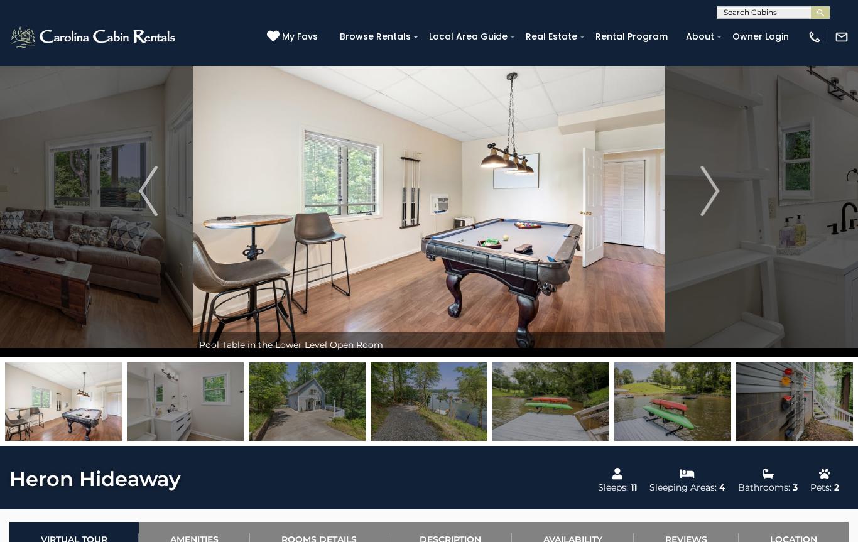
click at [707, 193] on img "Next" at bounding box center [709, 191] width 19 height 50
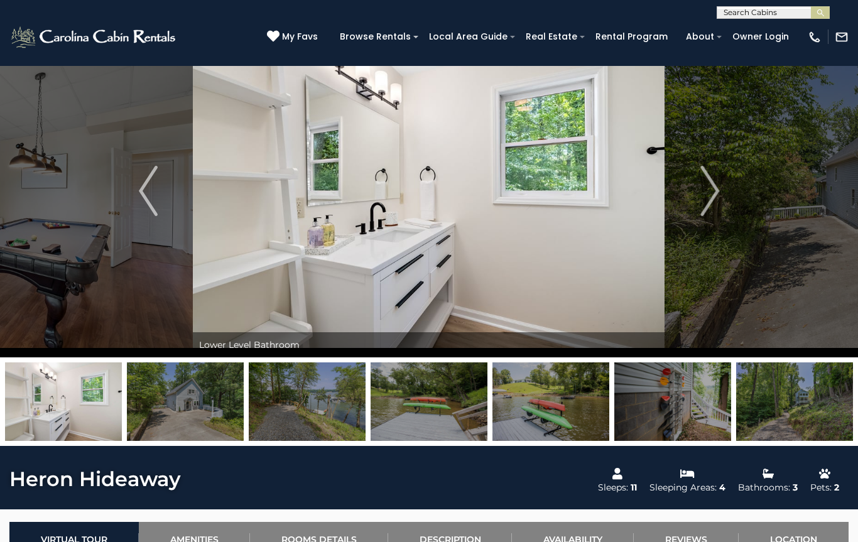
click at [713, 188] on img "Next" at bounding box center [709, 191] width 19 height 50
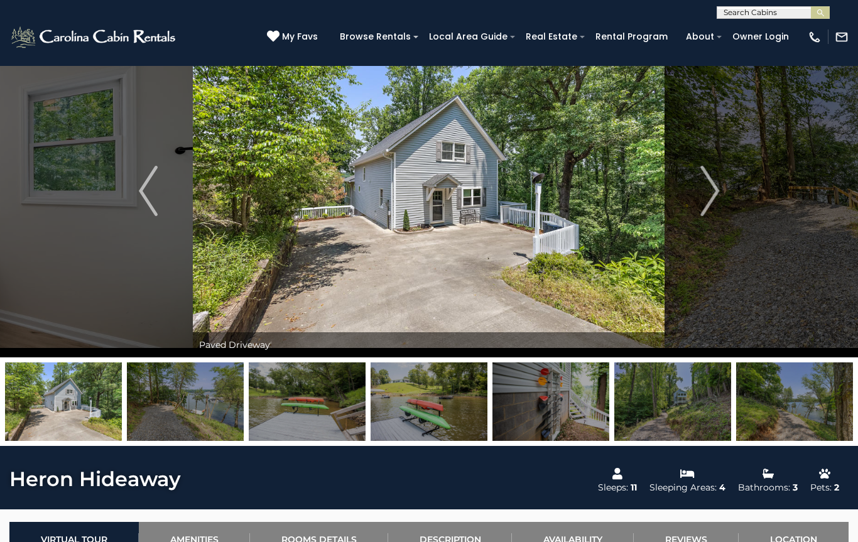
click at [710, 186] on img "Next" at bounding box center [709, 191] width 19 height 50
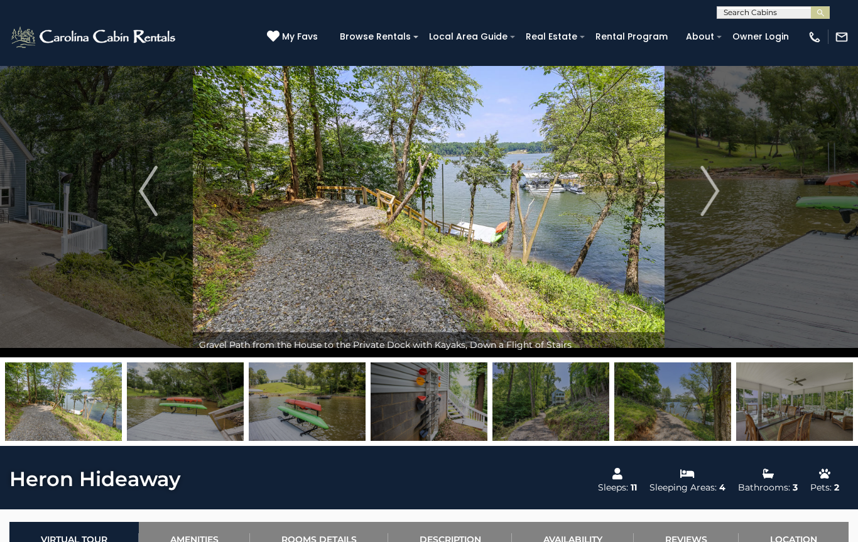
click at [711, 189] on img "Next" at bounding box center [709, 191] width 19 height 50
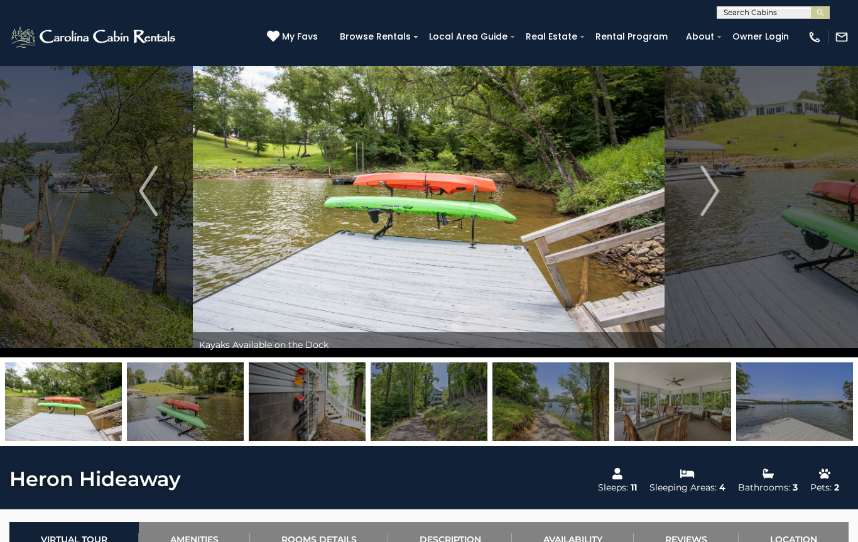
click at [715, 186] on img "Next" at bounding box center [709, 191] width 19 height 50
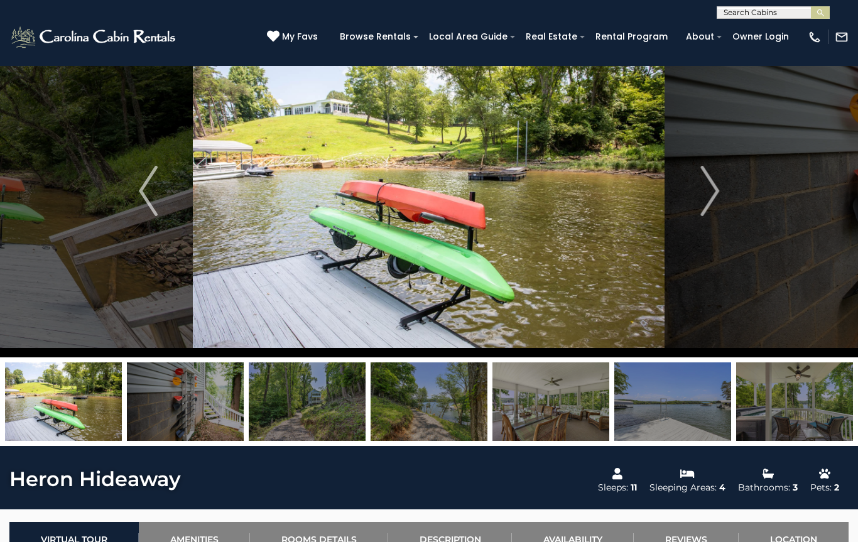
click at [713, 189] on img "Next" at bounding box center [709, 191] width 19 height 50
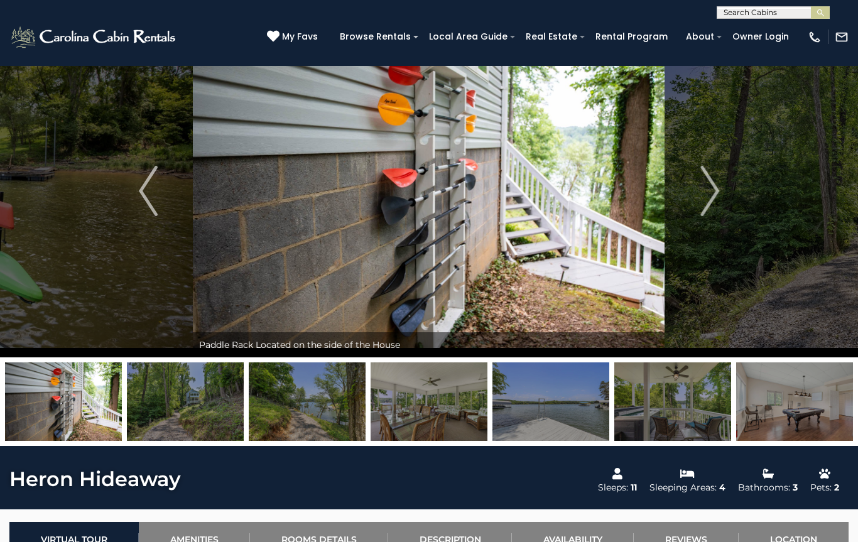
click at [702, 196] on img "Next" at bounding box center [709, 191] width 19 height 50
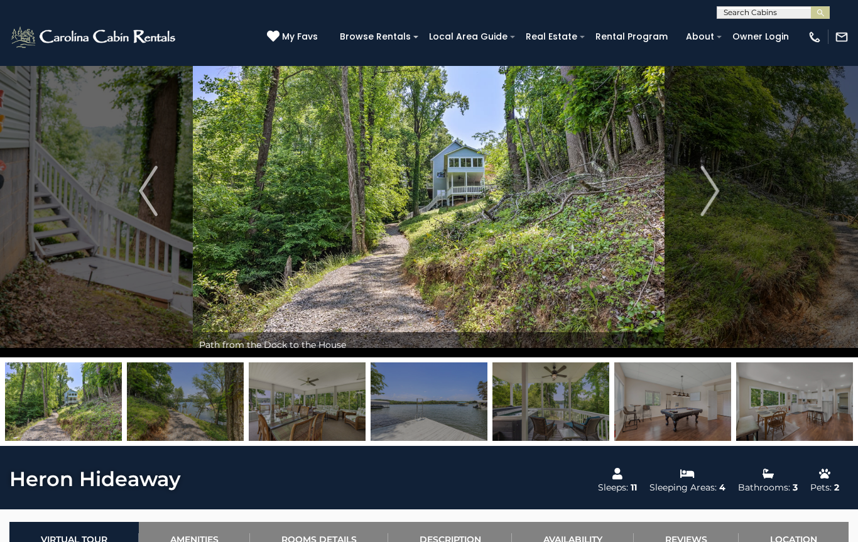
click at [713, 198] on img "Next" at bounding box center [709, 191] width 19 height 50
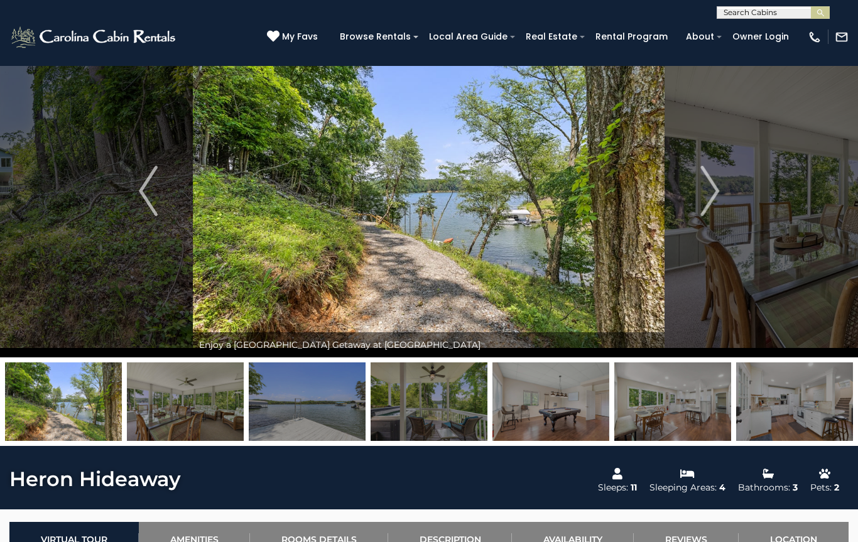
click at [714, 191] on img "Next" at bounding box center [709, 191] width 19 height 50
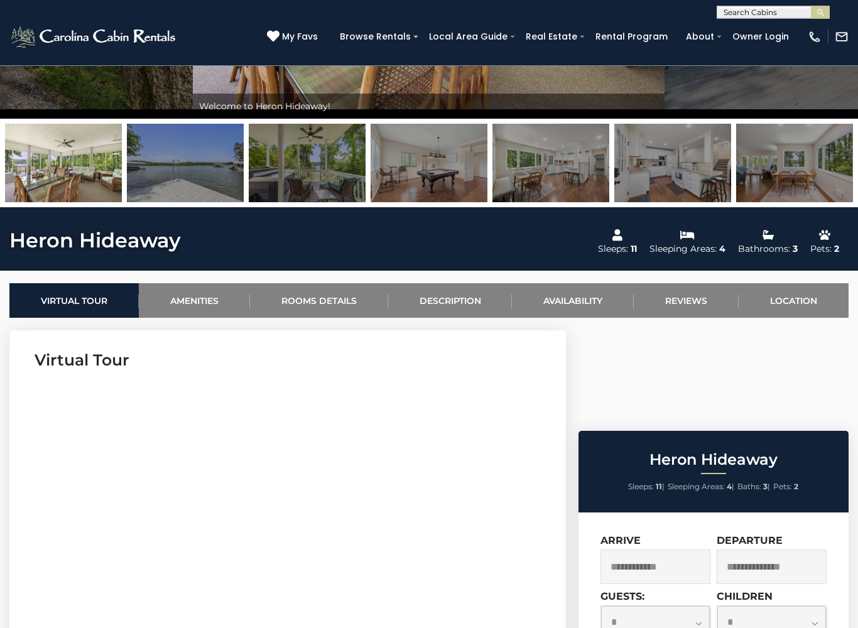
scroll to position [279, 0]
click at [571, 306] on link "Availability" at bounding box center [573, 300] width 122 height 35
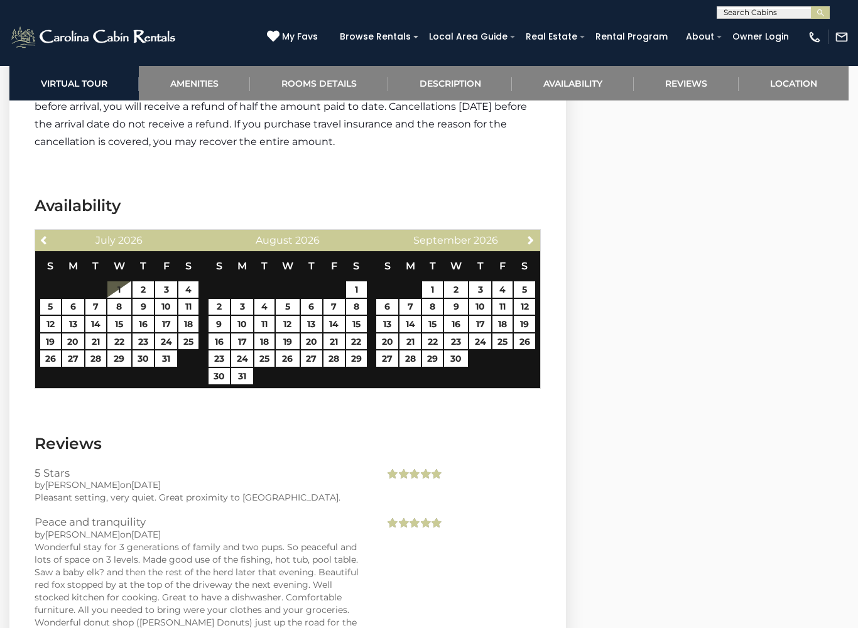
scroll to position [2398, 0]
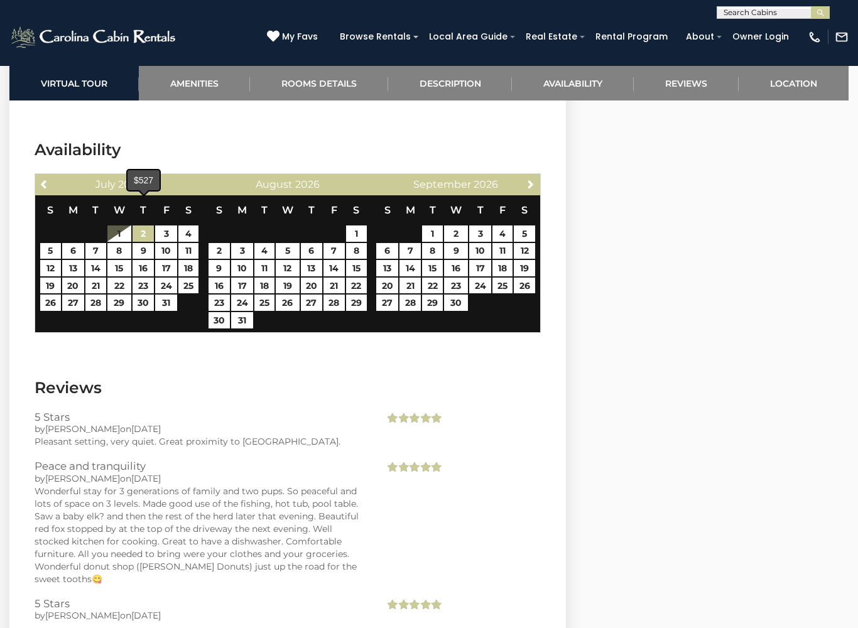
click at [139, 225] on link "2" at bounding box center [143, 233] width 22 height 16
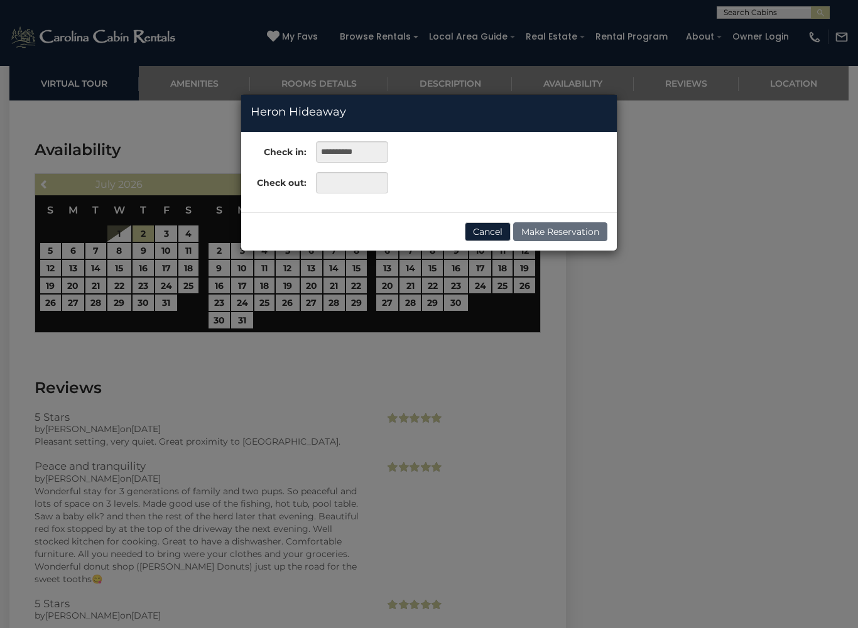
click at [468, 283] on div "**********" at bounding box center [429, 314] width 858 height 628
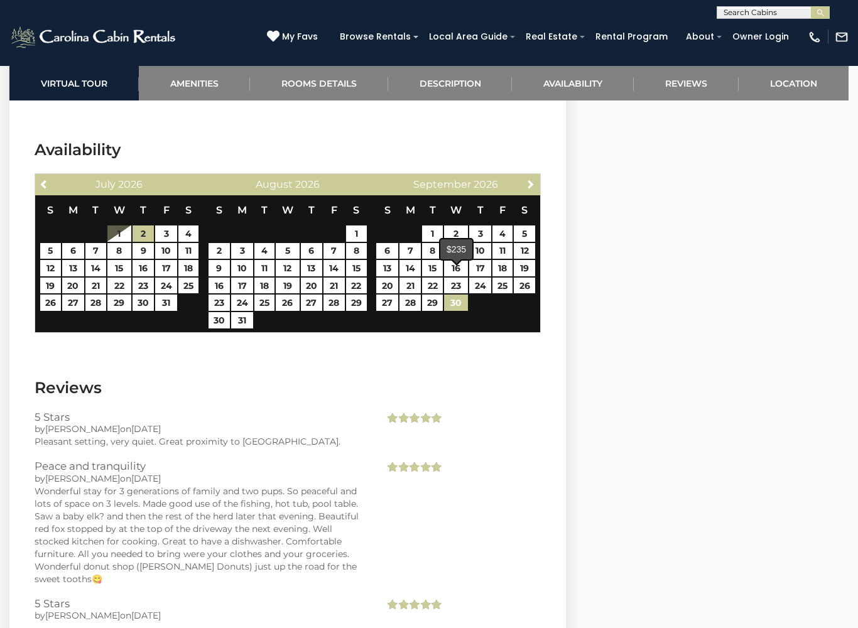
click at [466, 294] on link "30" at bounding box center [456, 302] width 24 height 16
type input "**********"
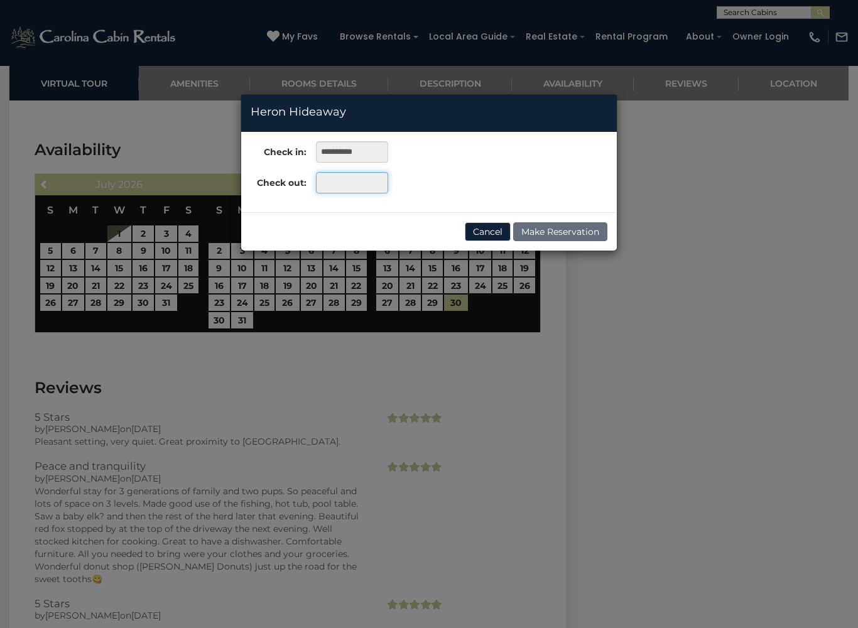
click at [372, 183] on input "text" at bounding box center [352, 182] width 72 height 21
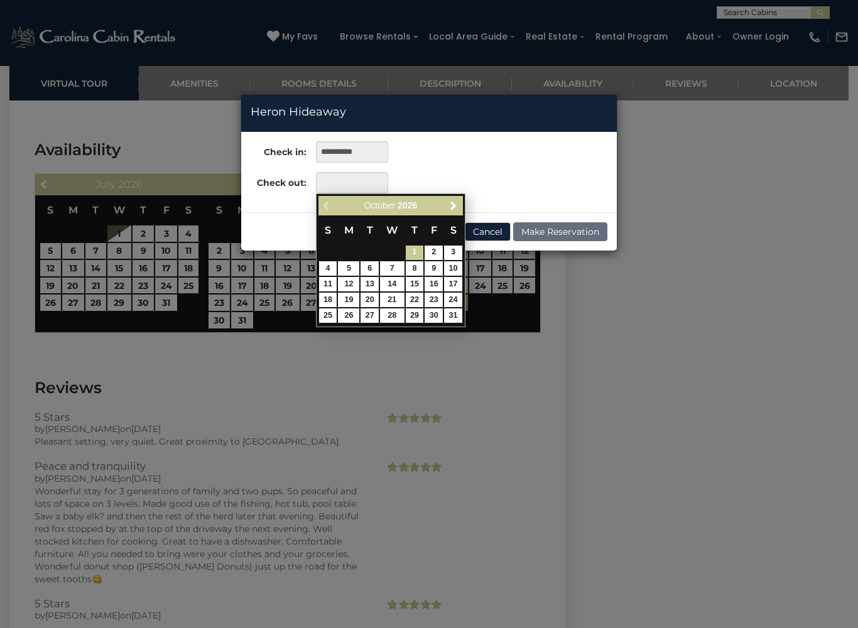
click at [519, 362] on div "**********" at bounding box center [429, 314] width 858 height 628
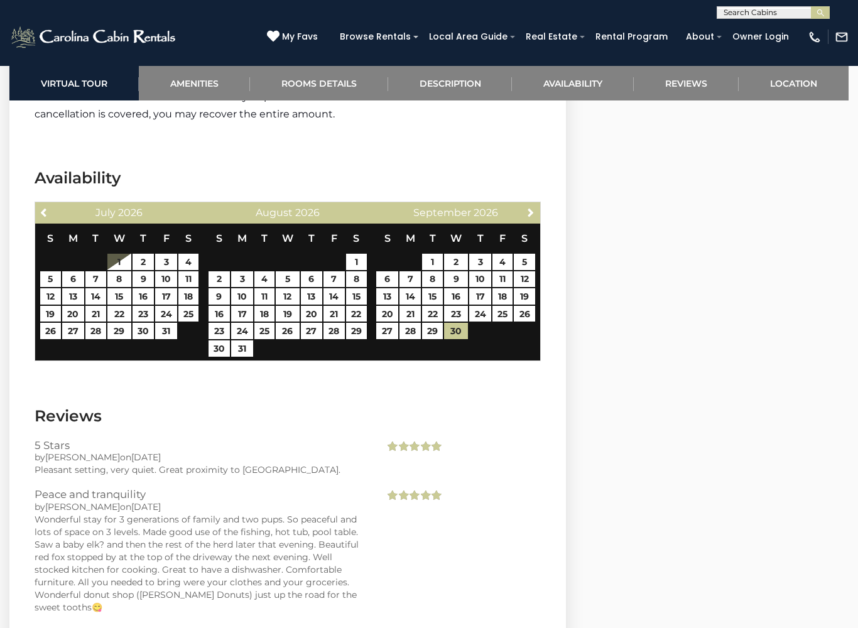
scroll to position [2364, 0]
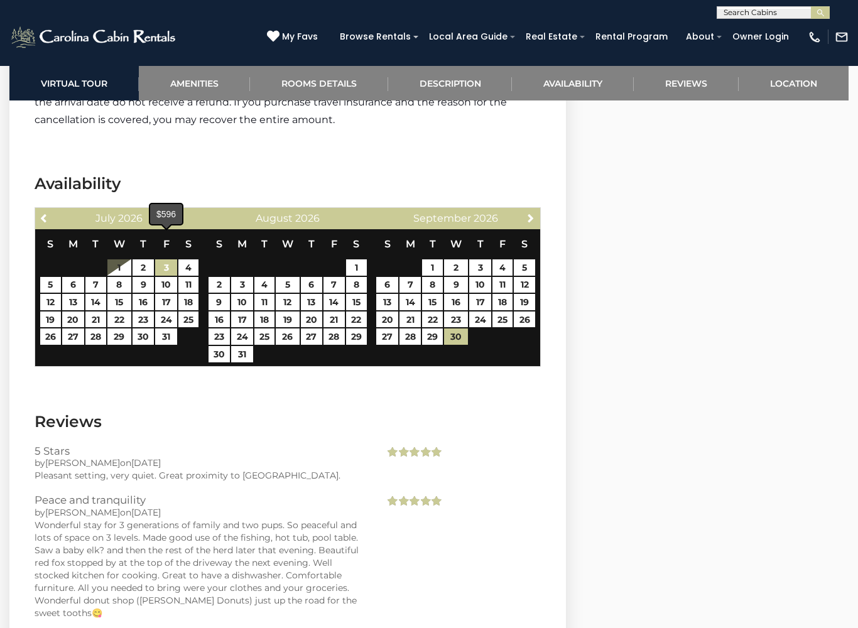
click at [168, 259] on link "3" at bounding box center [166, 267] width 22 height 16
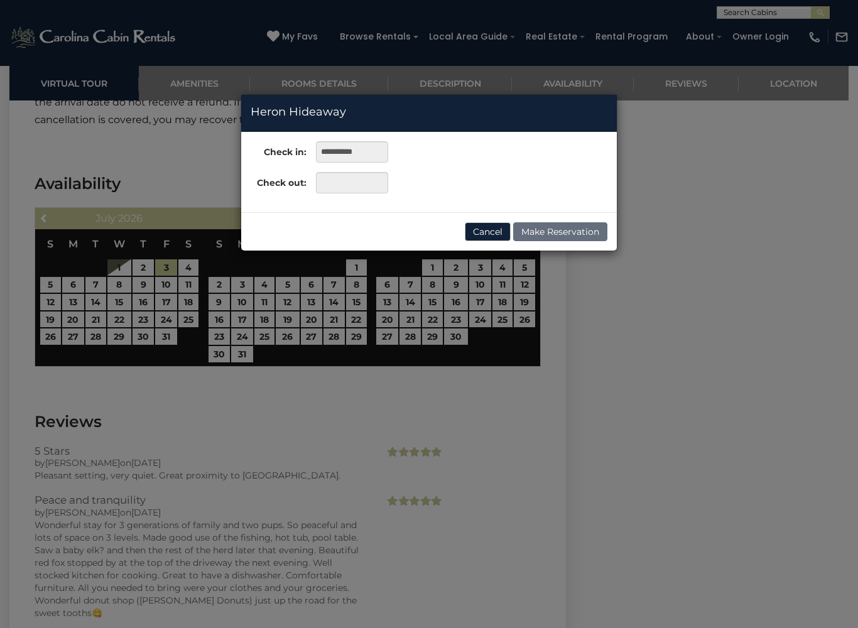
click at [493, 232] on button "Cancel" at bounding box center [488, 231] width 46 height 19
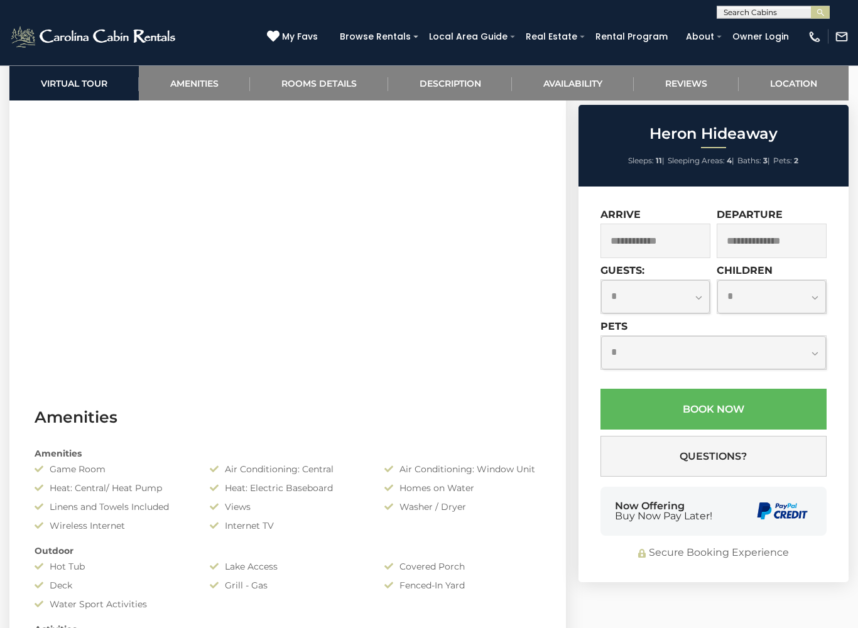
scroll to position [606, 0]
